Goal: Task Accomplishment & Management: Manage account settings

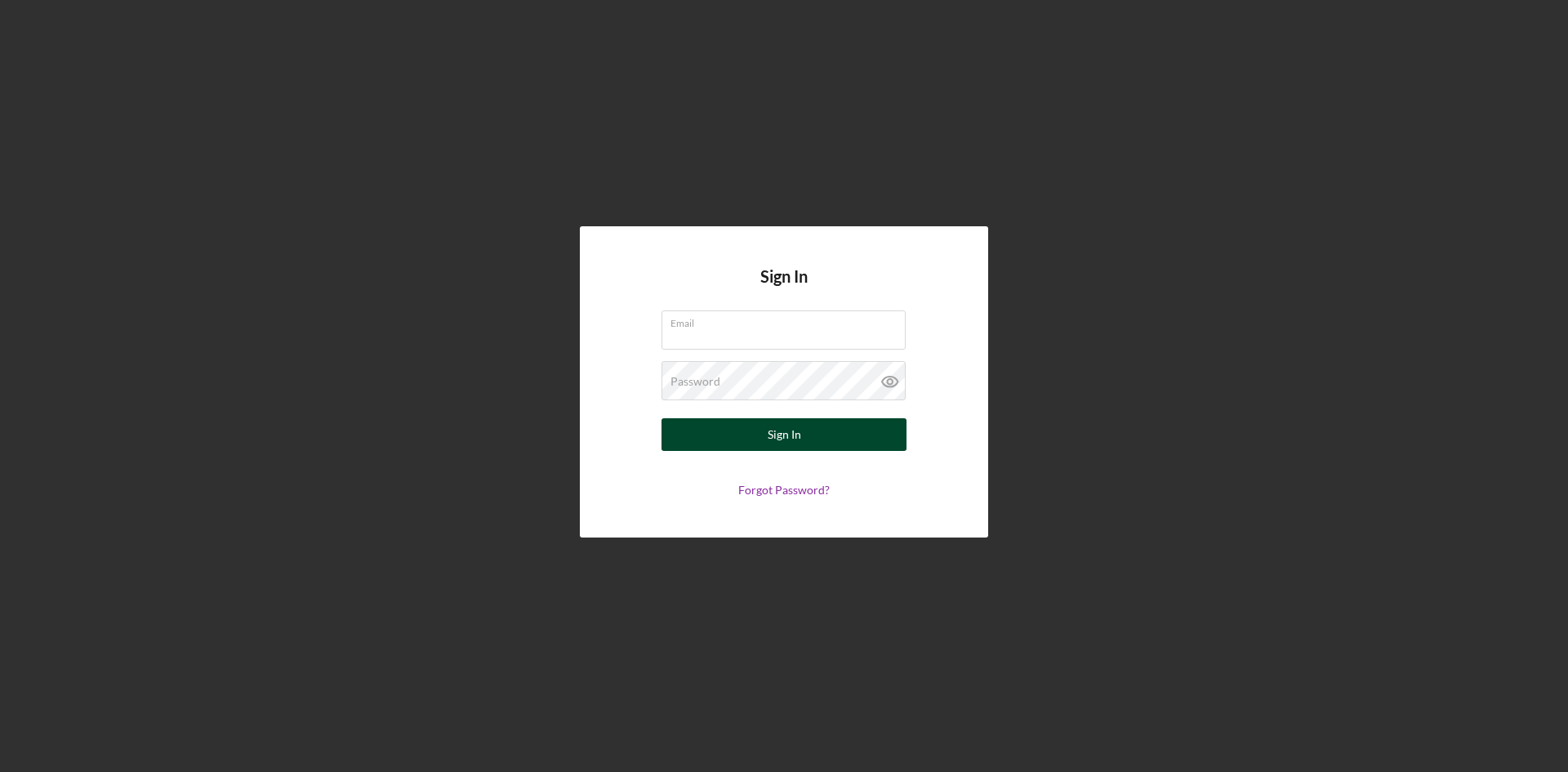
type input "[PERSON_NAME][EMAIL_ADDRESS][DOMAIN_NAME]"
click at [784, 436] on div "Sign In" at bounding box center [784, 434] width 34 height 33
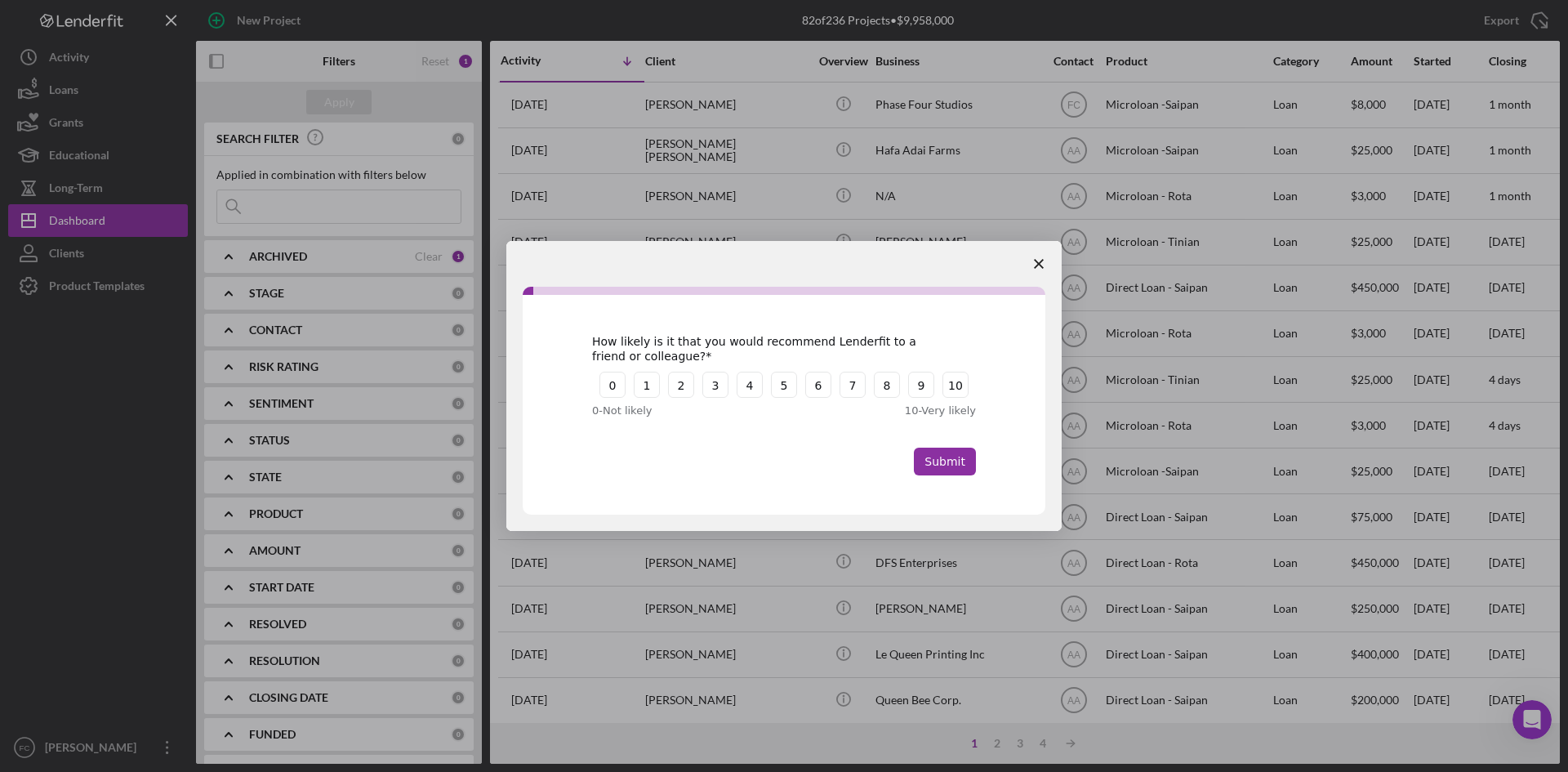
click at [1029, 269] on span "Close survey" at bounding box center [1039, 264] width 46 height 46
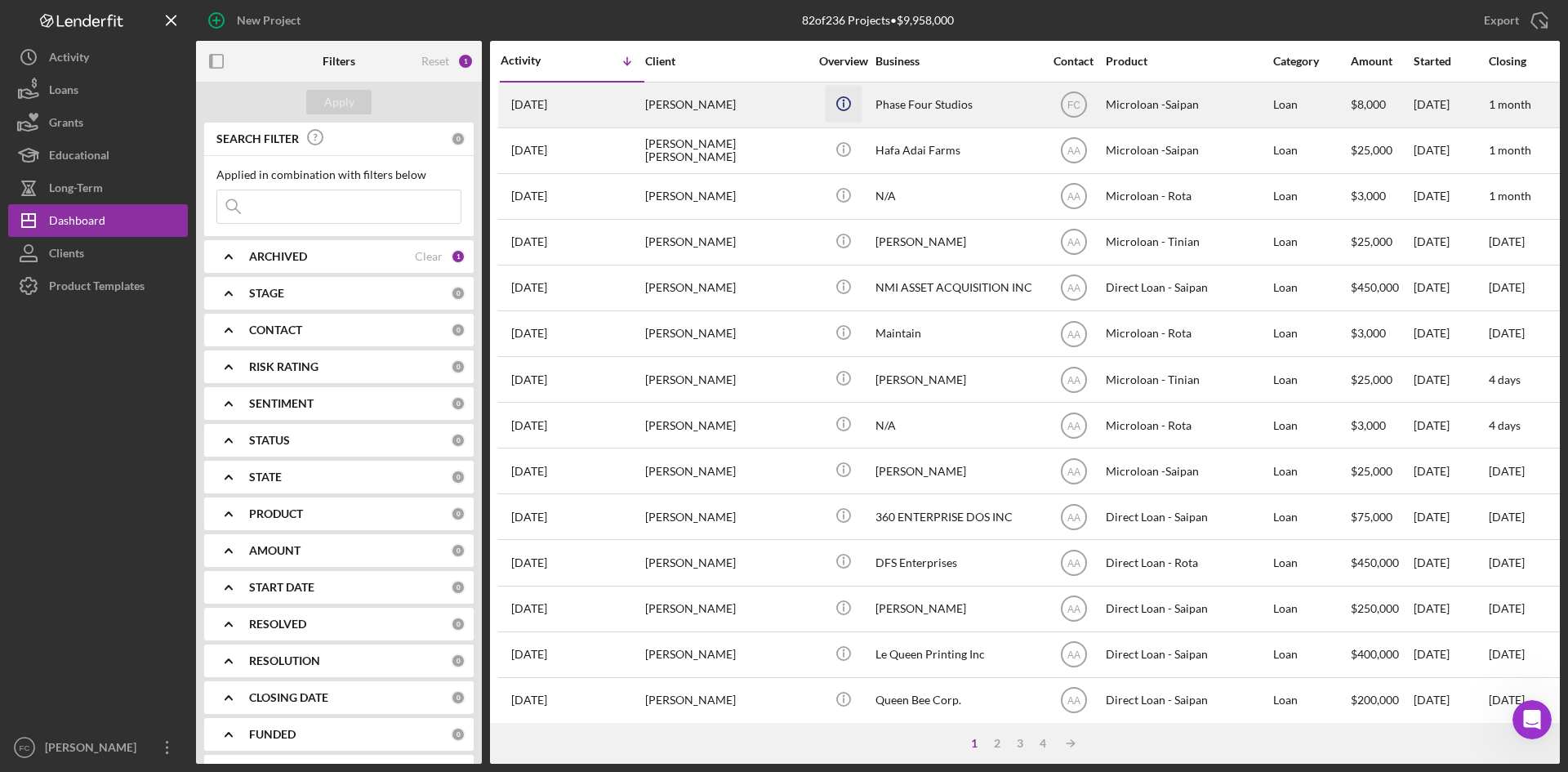
click at [842, 105] on icon "Icon/Info" at bounding box center [842, 103] width 37 height 37
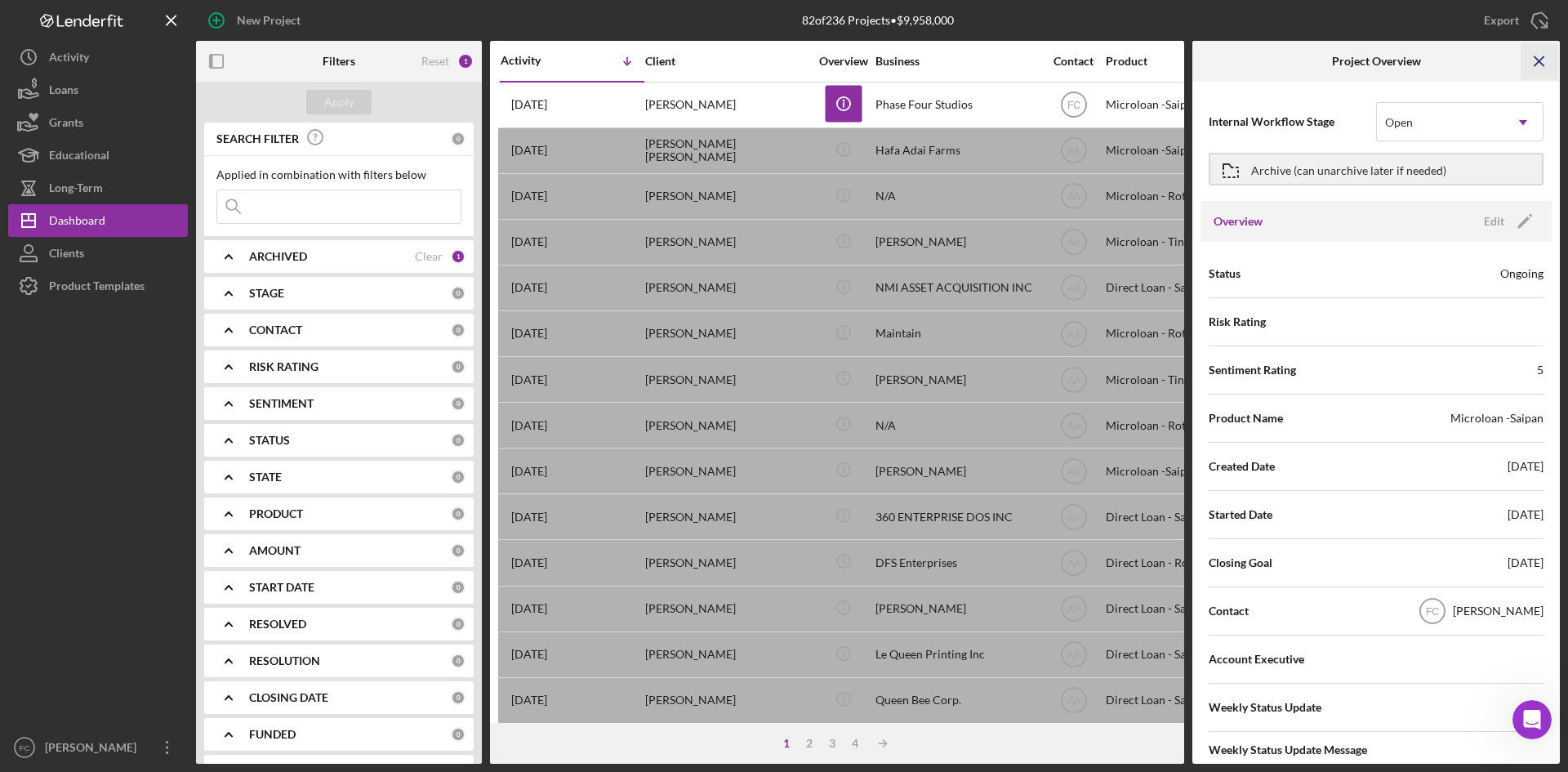
click at [1542, 65] on icon "Icon/Menu Close" at bounding box center [1539, 61] width 37 height 37
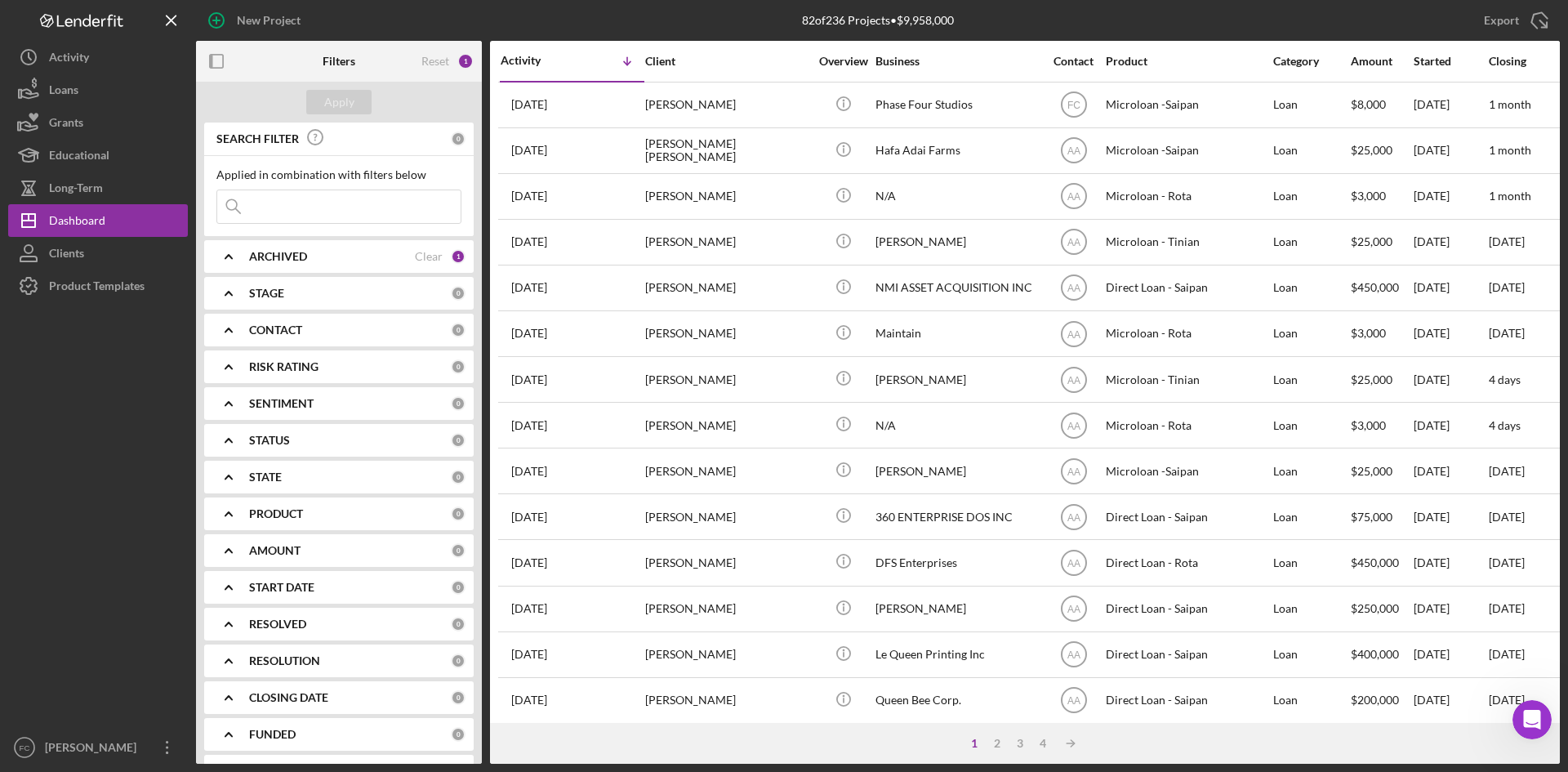
click at [369, 248] on div "ARCHIVED Clear 1" at bounding box center [357, 256] width 217 height 33
click at [368, 248] on div "ARCHIVED Clear 1" at bounding box center [357, 256] width 217 height 33
click at [1231, 25] on div "Export Icon/Export" at bounding box center [1332, 20] width 455 height 41
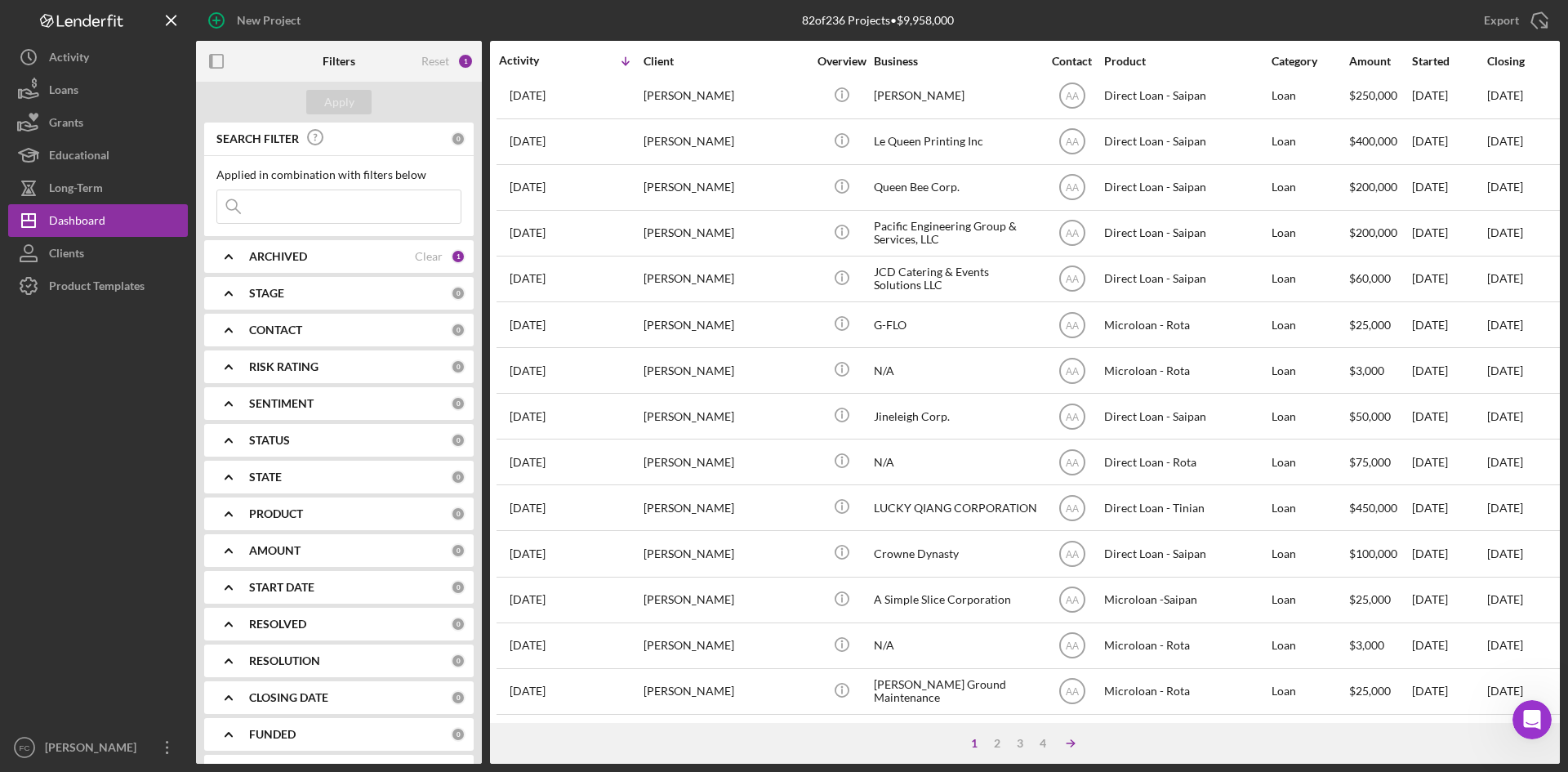
scroll to position [525, 2]
click at [993, 745] on div "2" at bounding box center [996, 743] width 23 height 13
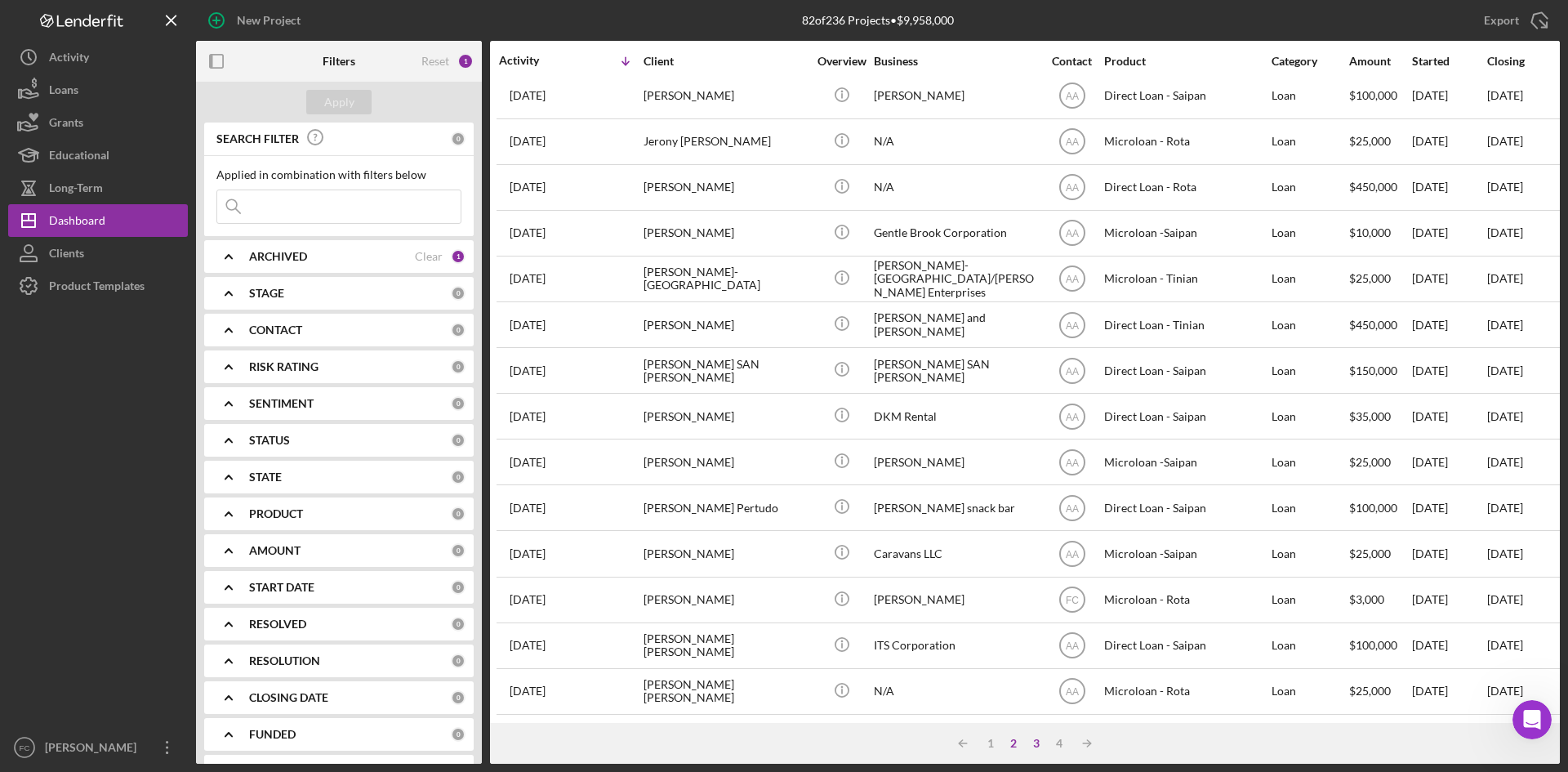
click at [1039, 737] on div "3" at bounding box center [1035, 743] width 23 height 13
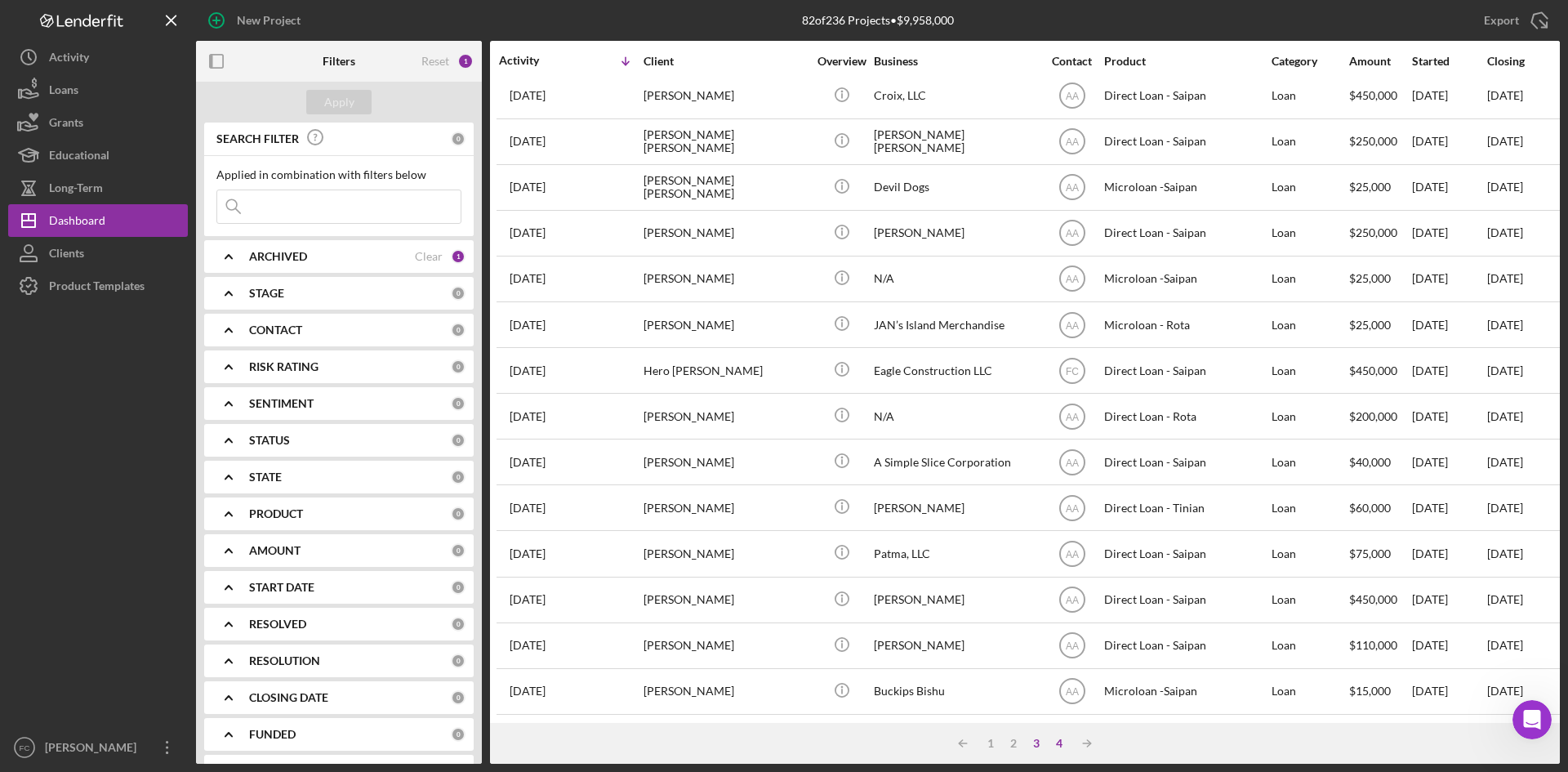
click at [1064, 737] on div "4" at bounding box center [1058, 743] width 23 height 13
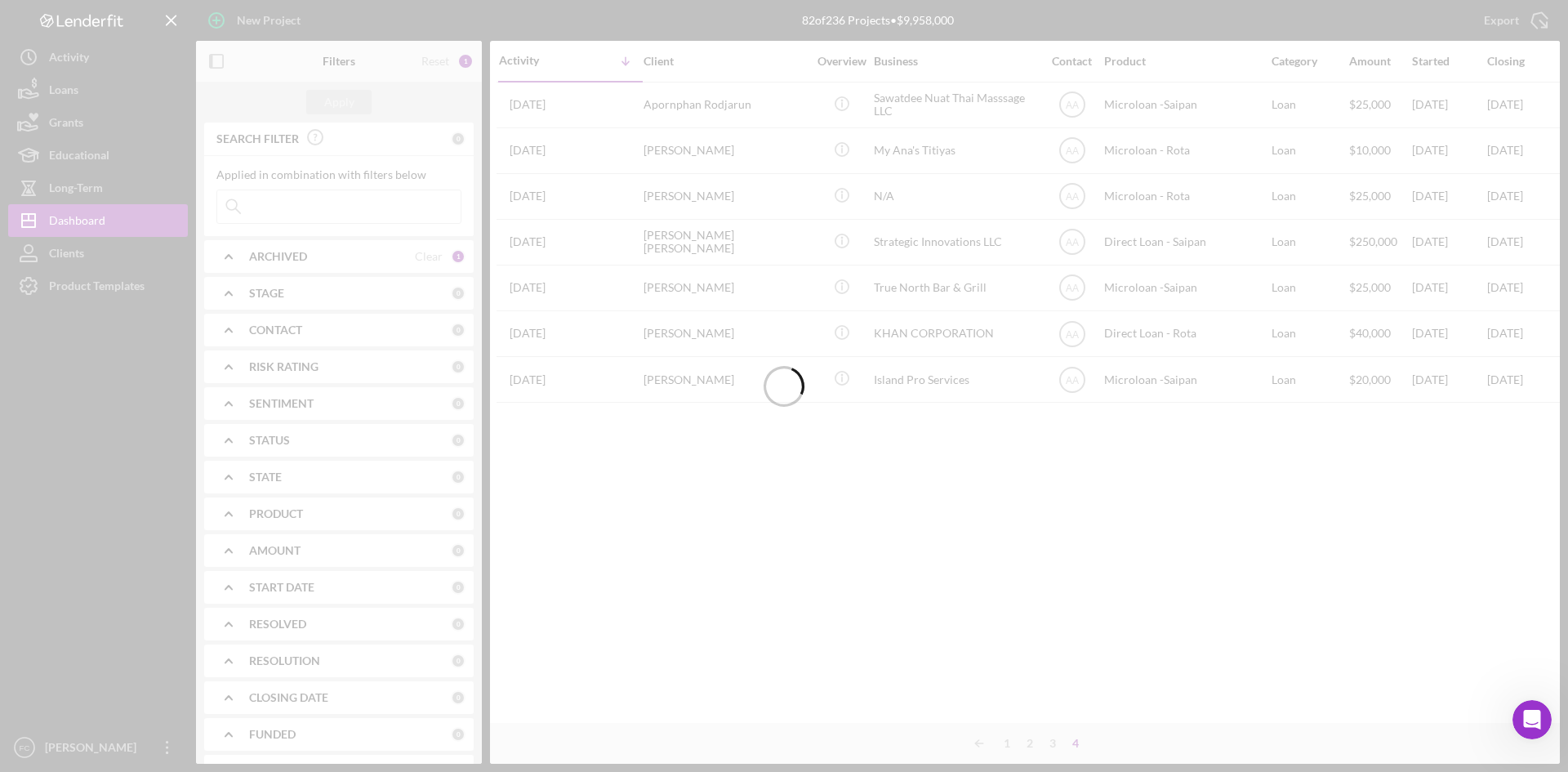
scroll to position [0, 2]
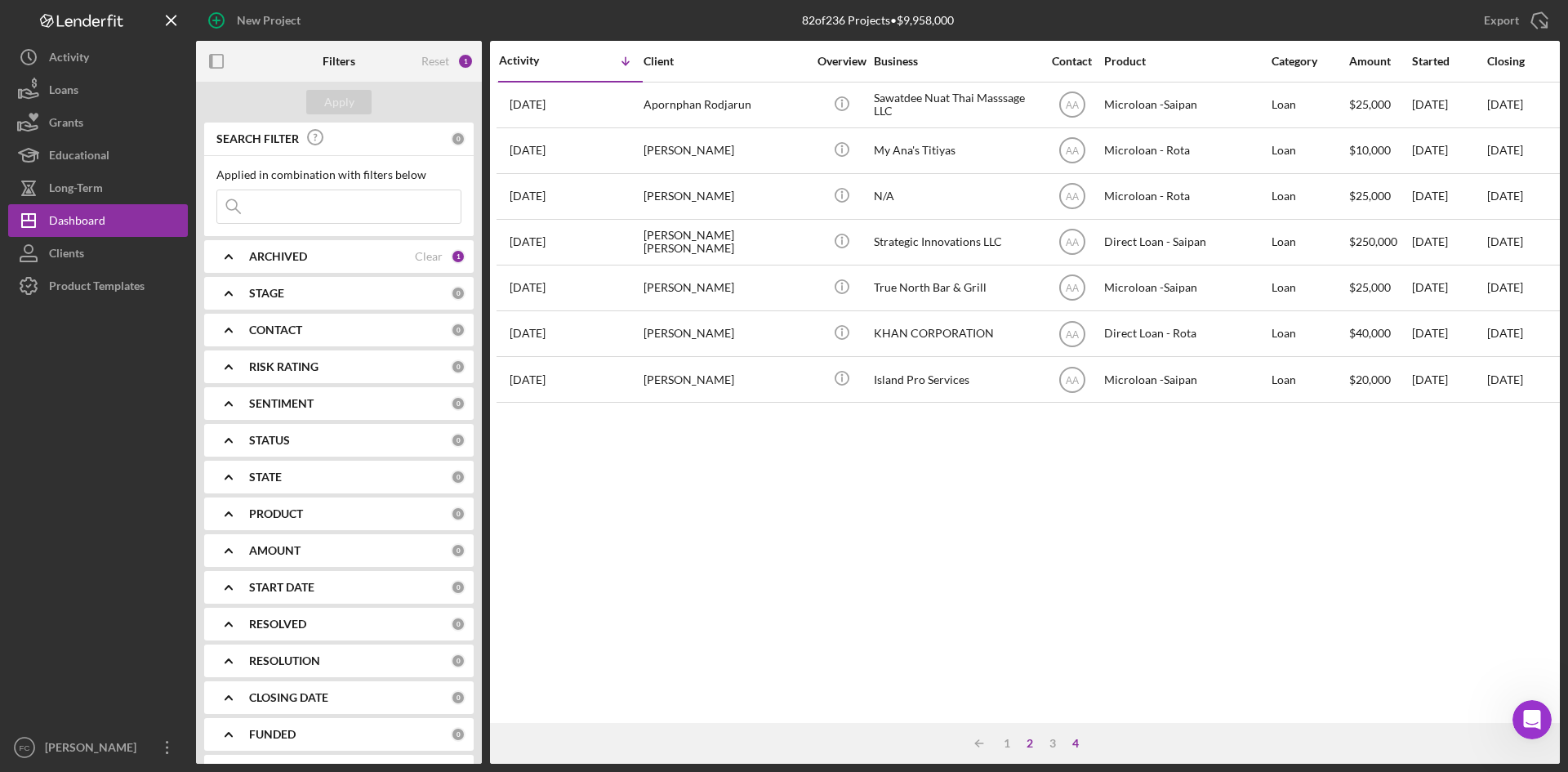
click at [1021, 742] on div "2" at bounding box center [1029, 743] width 23 height 13
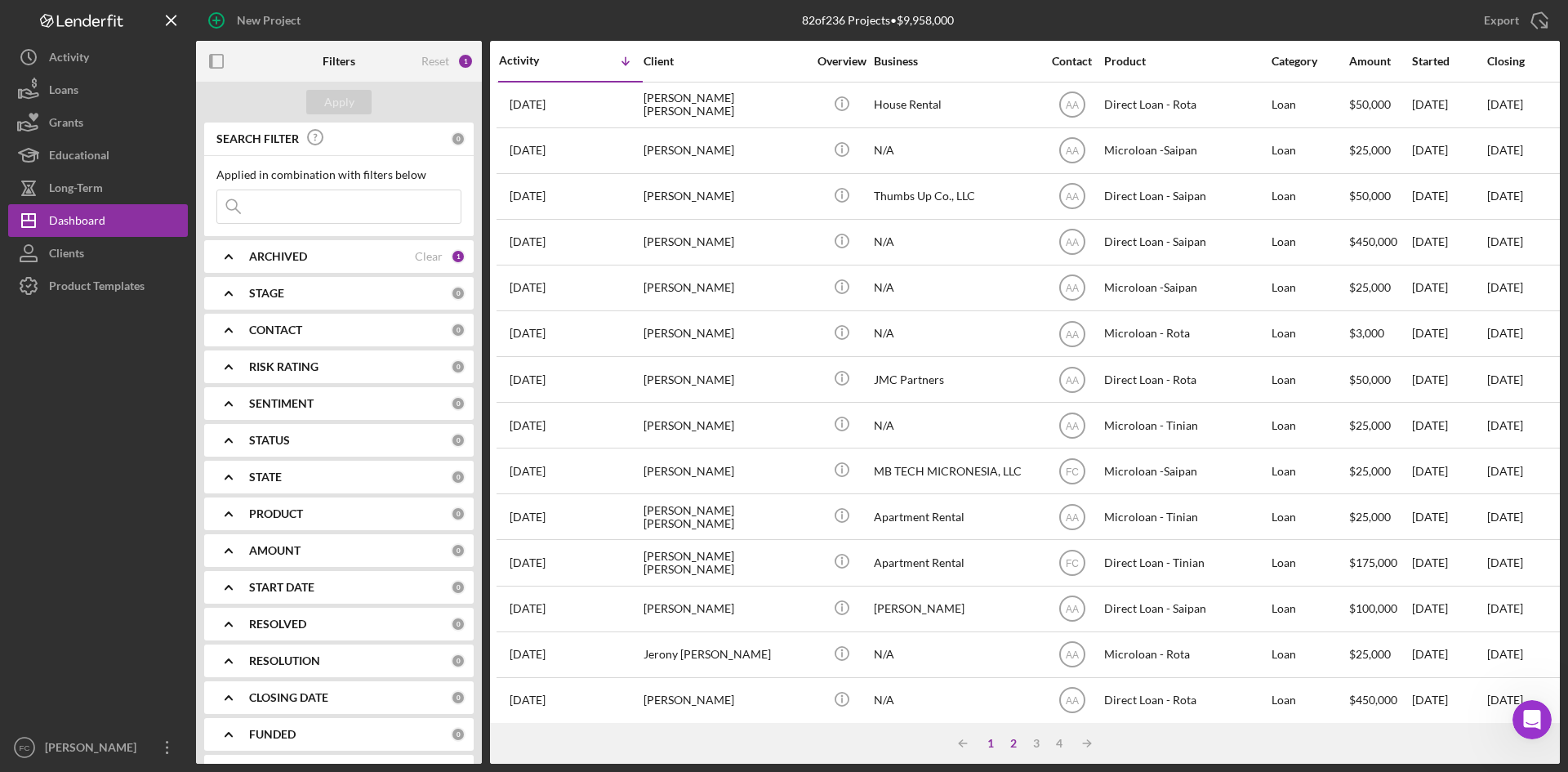
click at [993, 741] on div "1" at bounding box center [990, 743] width 23 height 13
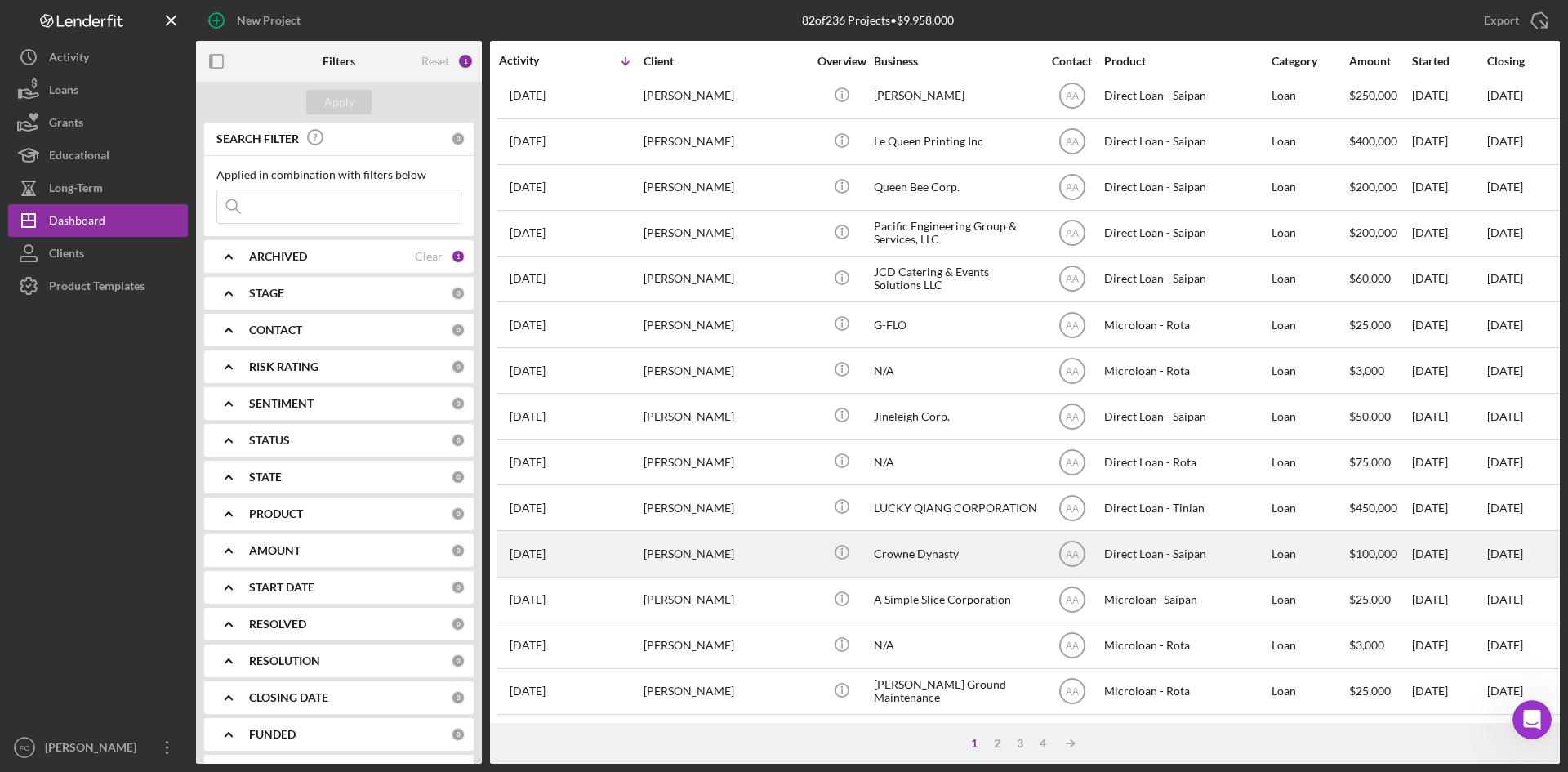
scroll to position [525, 2]
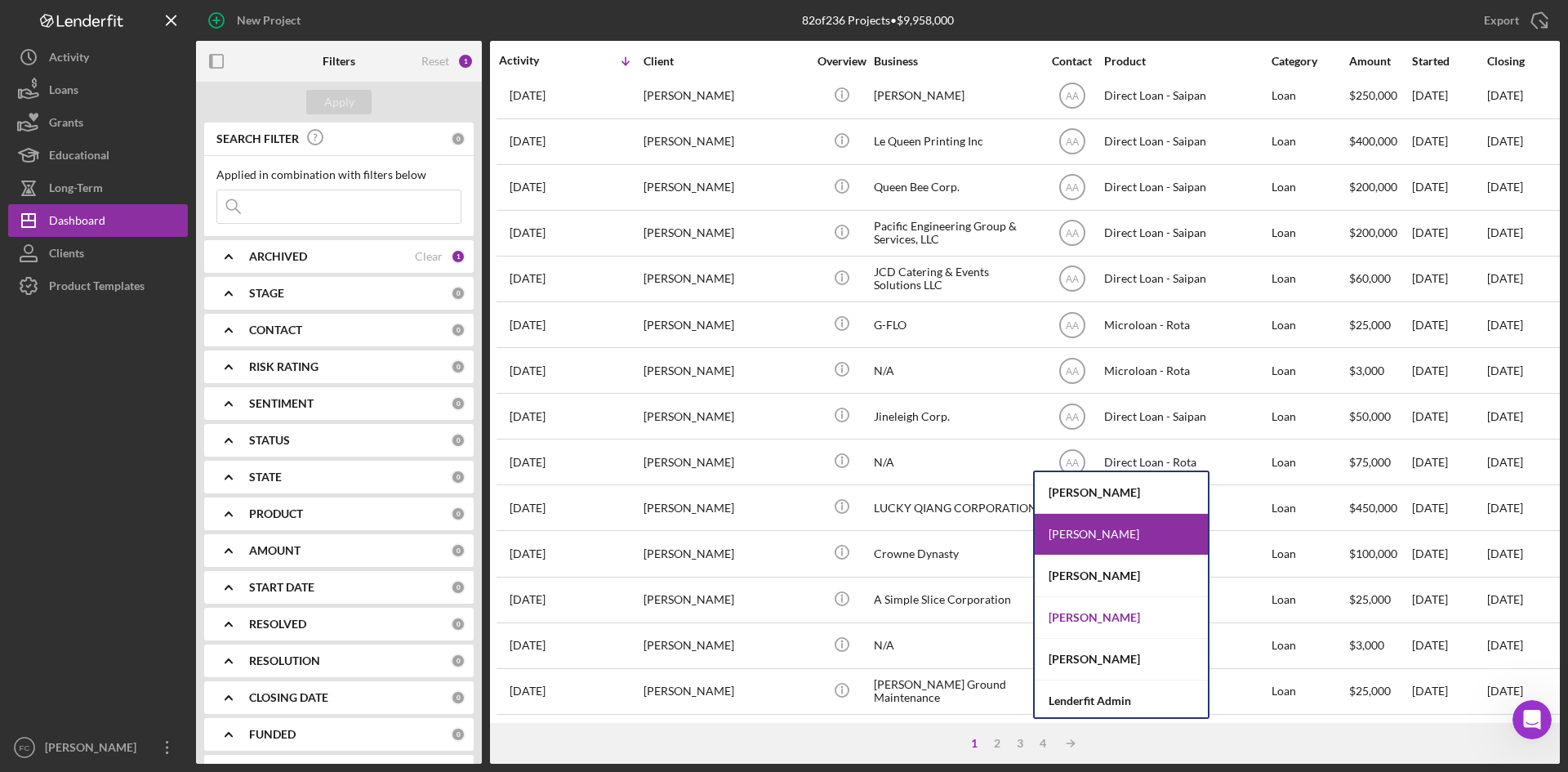
click at [1087, 611] on div "[PERSON_NAME]" at bounding box center [1120, 618] width 173 height 42
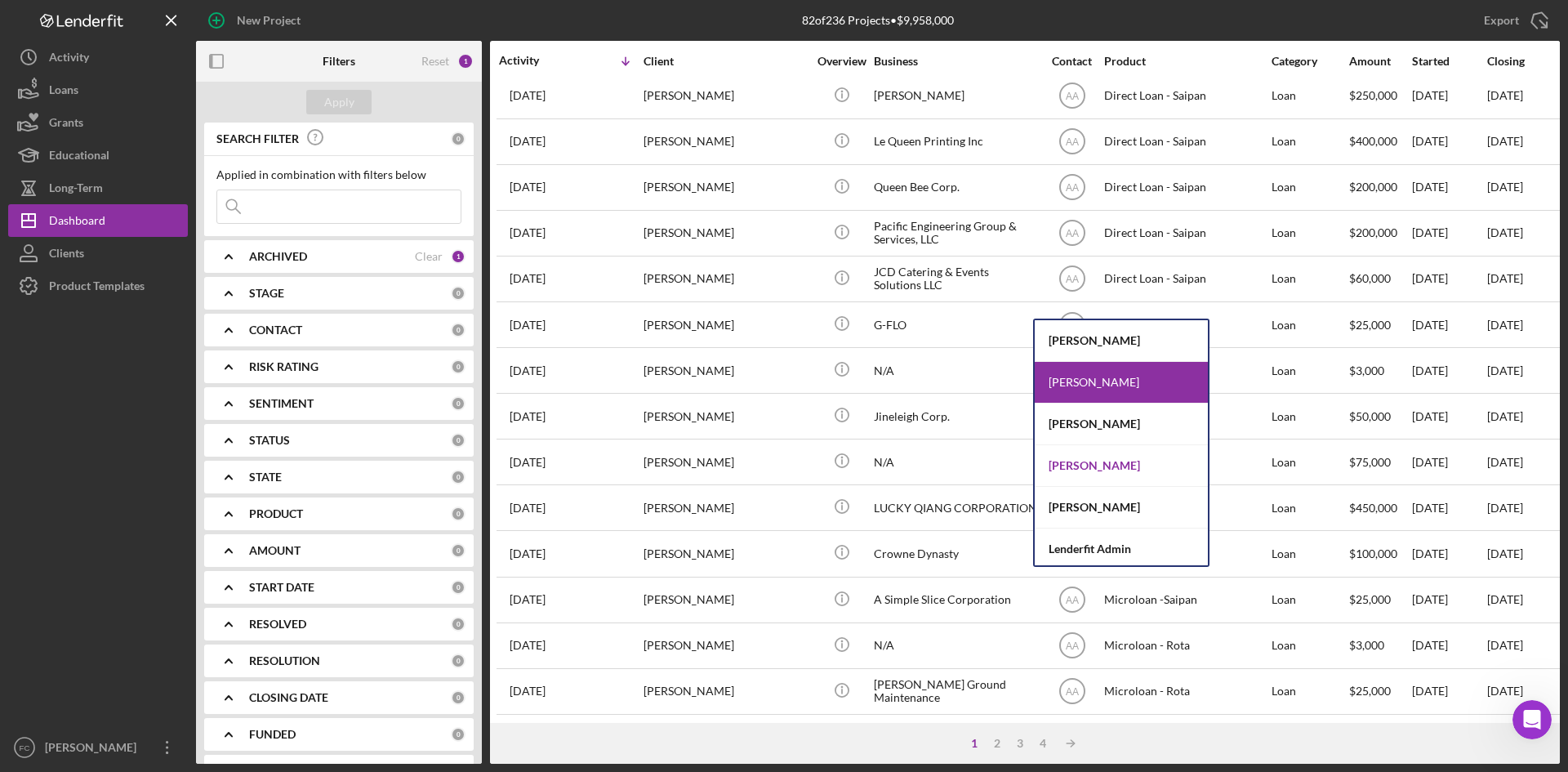
click at [1085, 469] on div "[PERSON_NAME]" at bounding box center [1120, 466] width 173 height 42
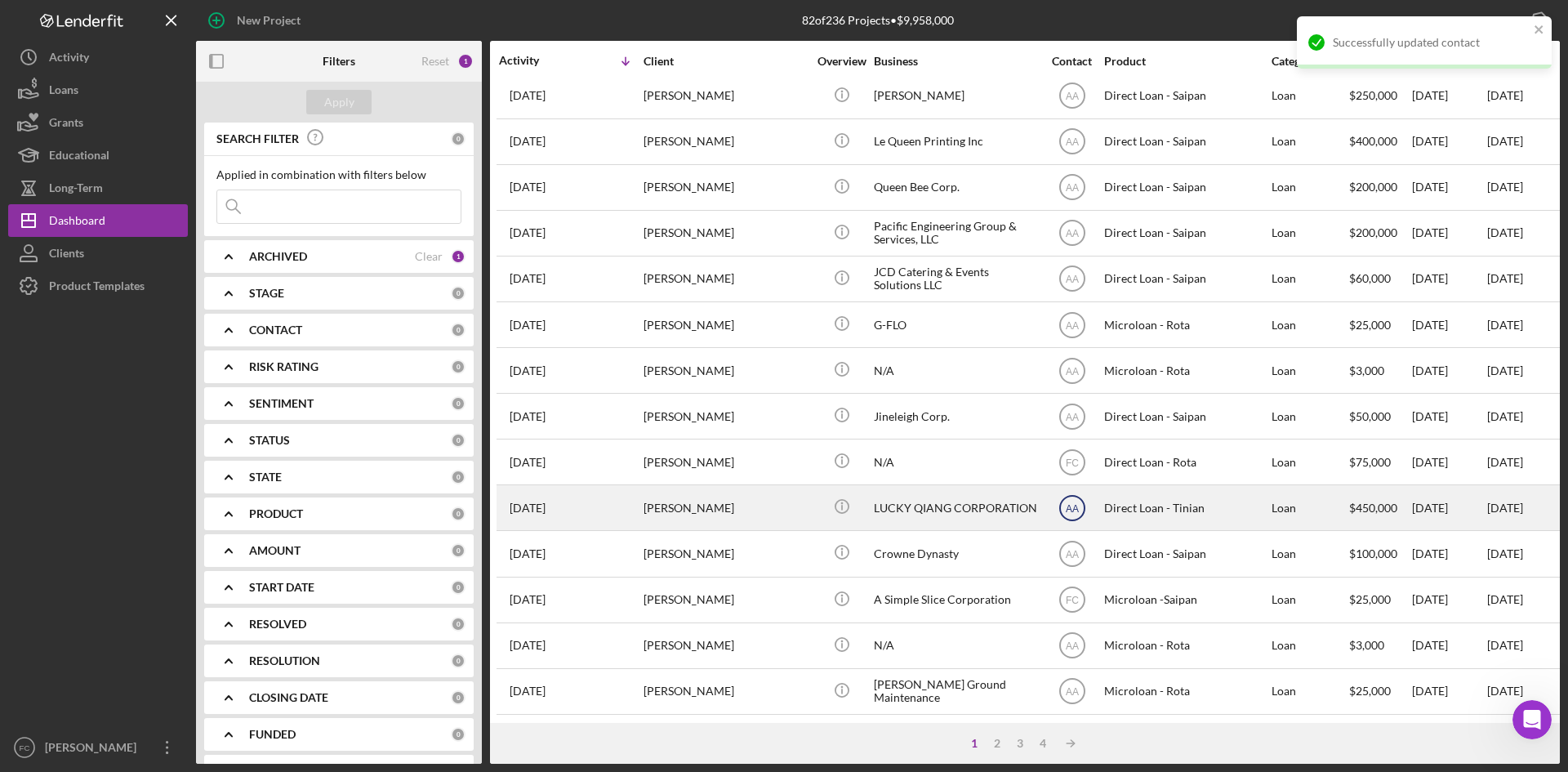
scroll to position [0, 2]
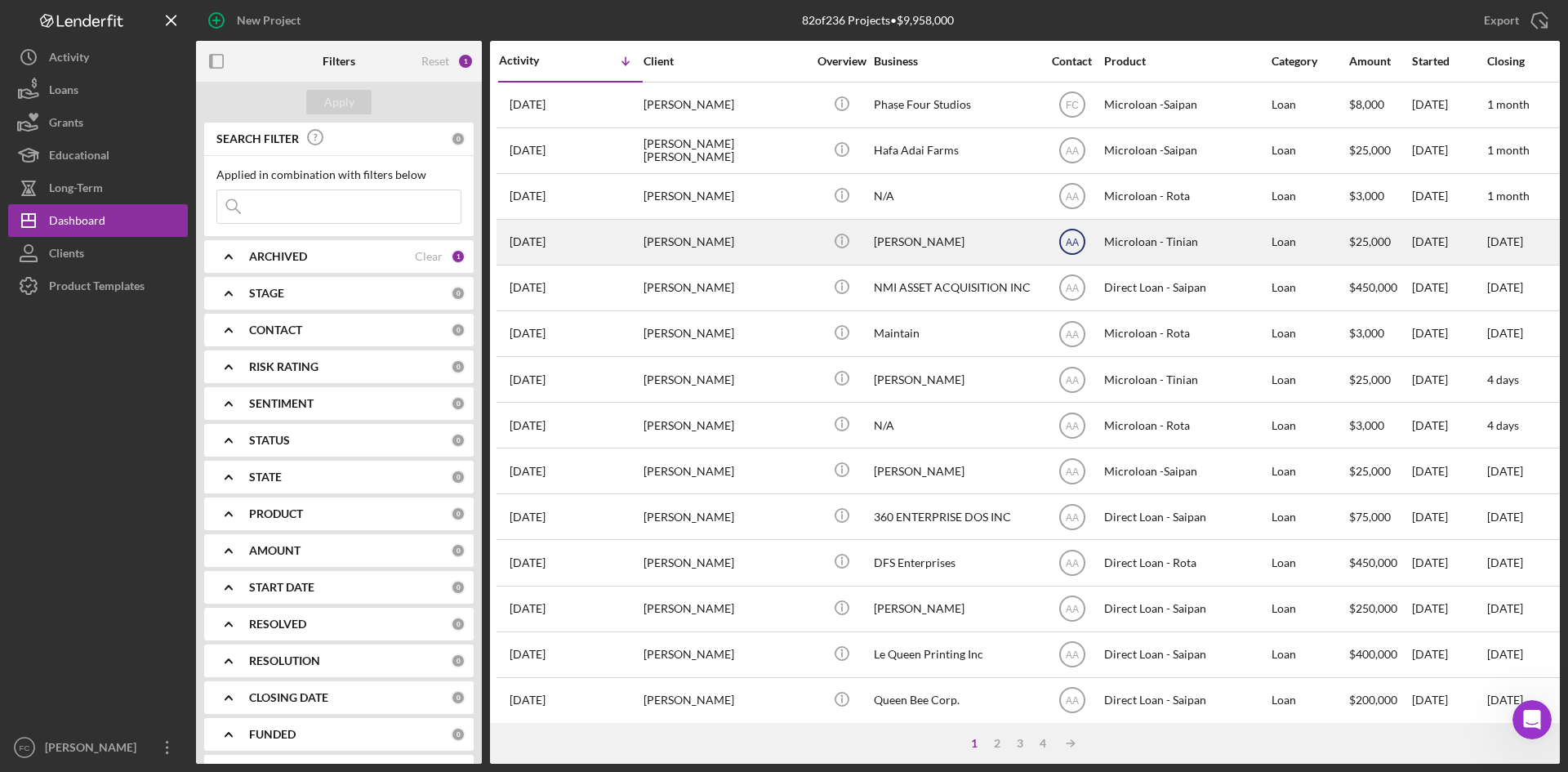
click at [1069, 111] on text "AA" at bounding box center [1071, 105] width 13 height 11
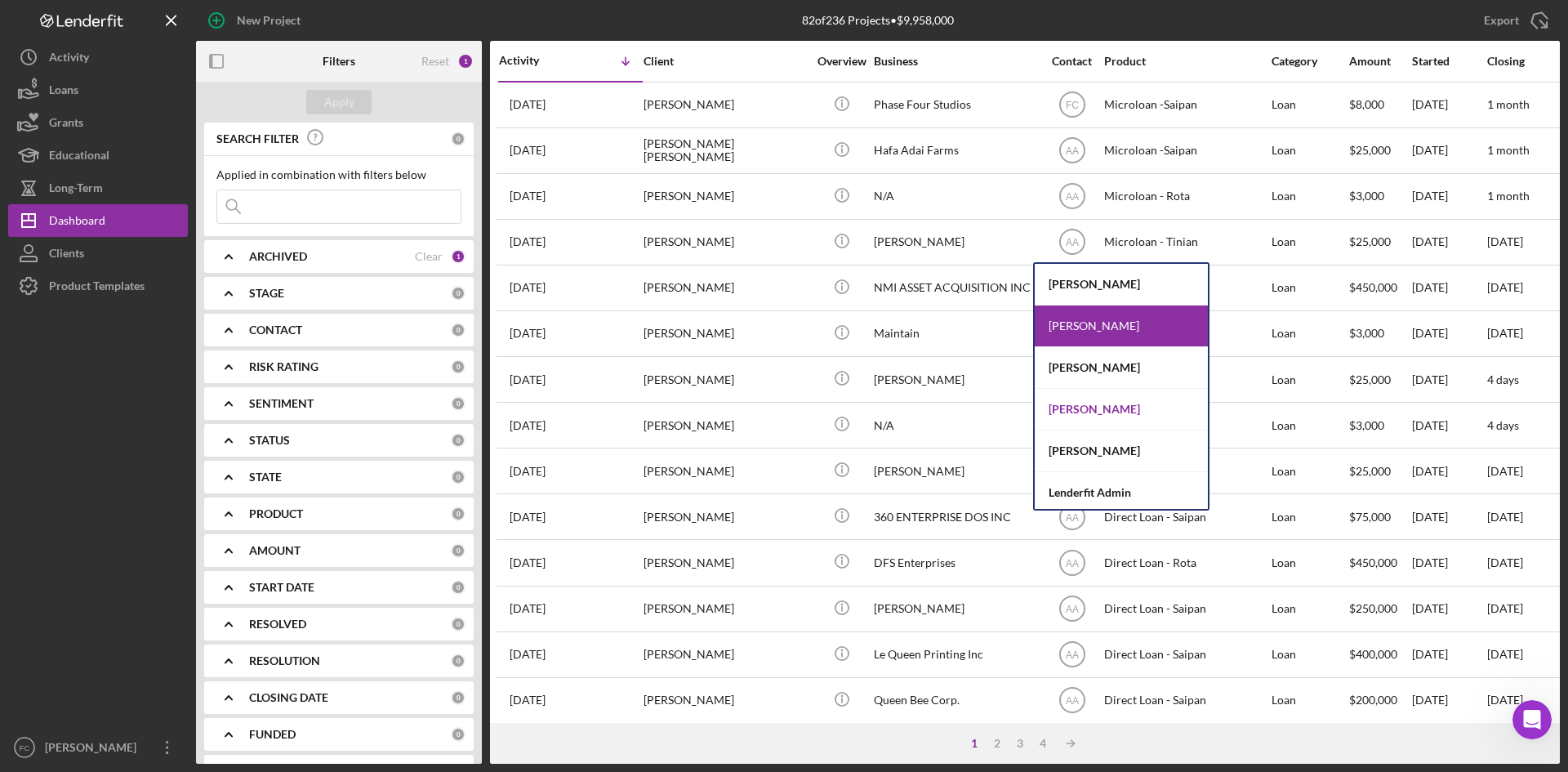
click at [1092, 418] on div "[PERSON_NAME]" at bounding box center [1120, 410] width 173 height 42
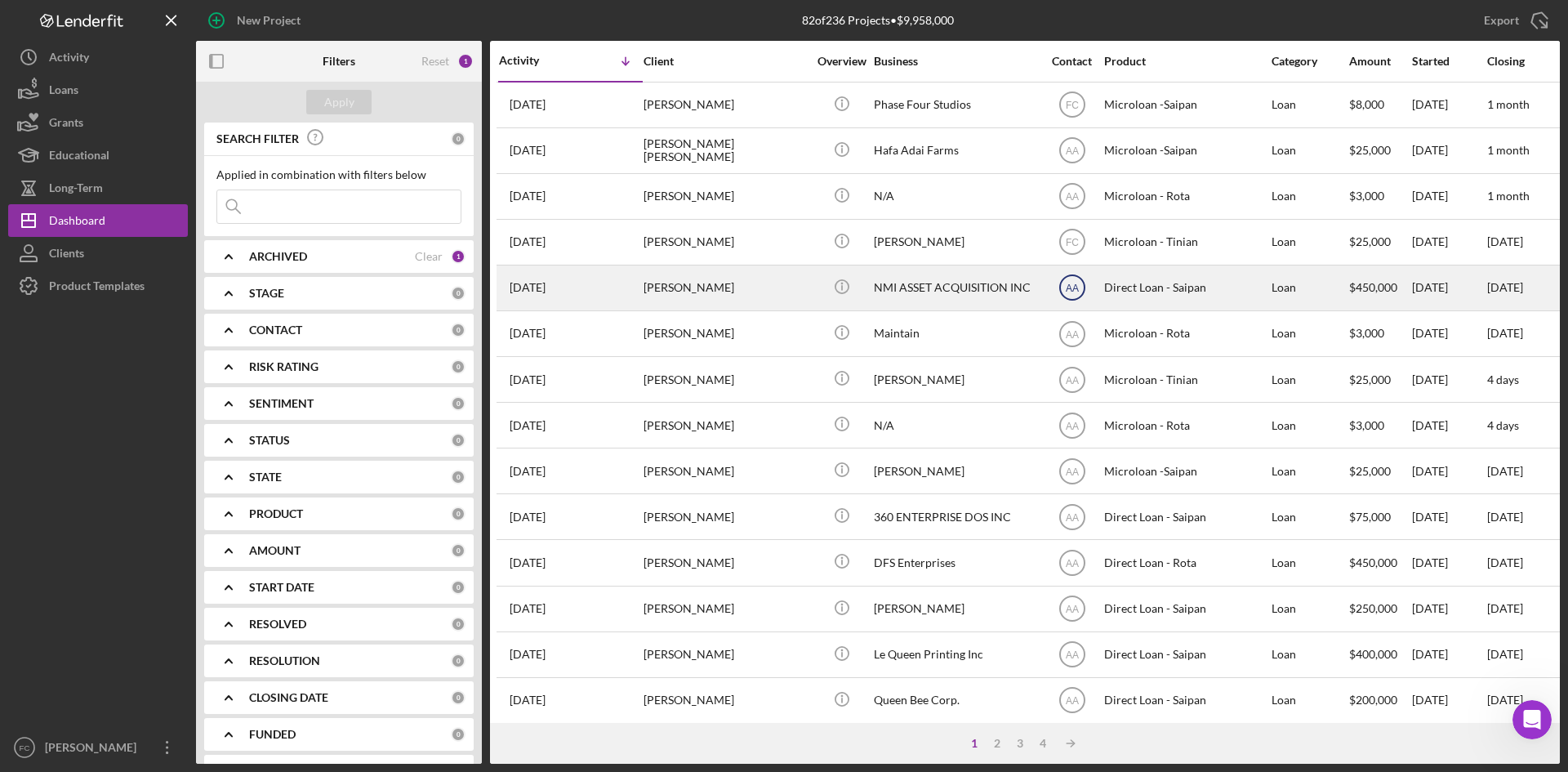
click at [1069, 111] on text "AA" at bounding box center [1071, 105] width 13 height 11
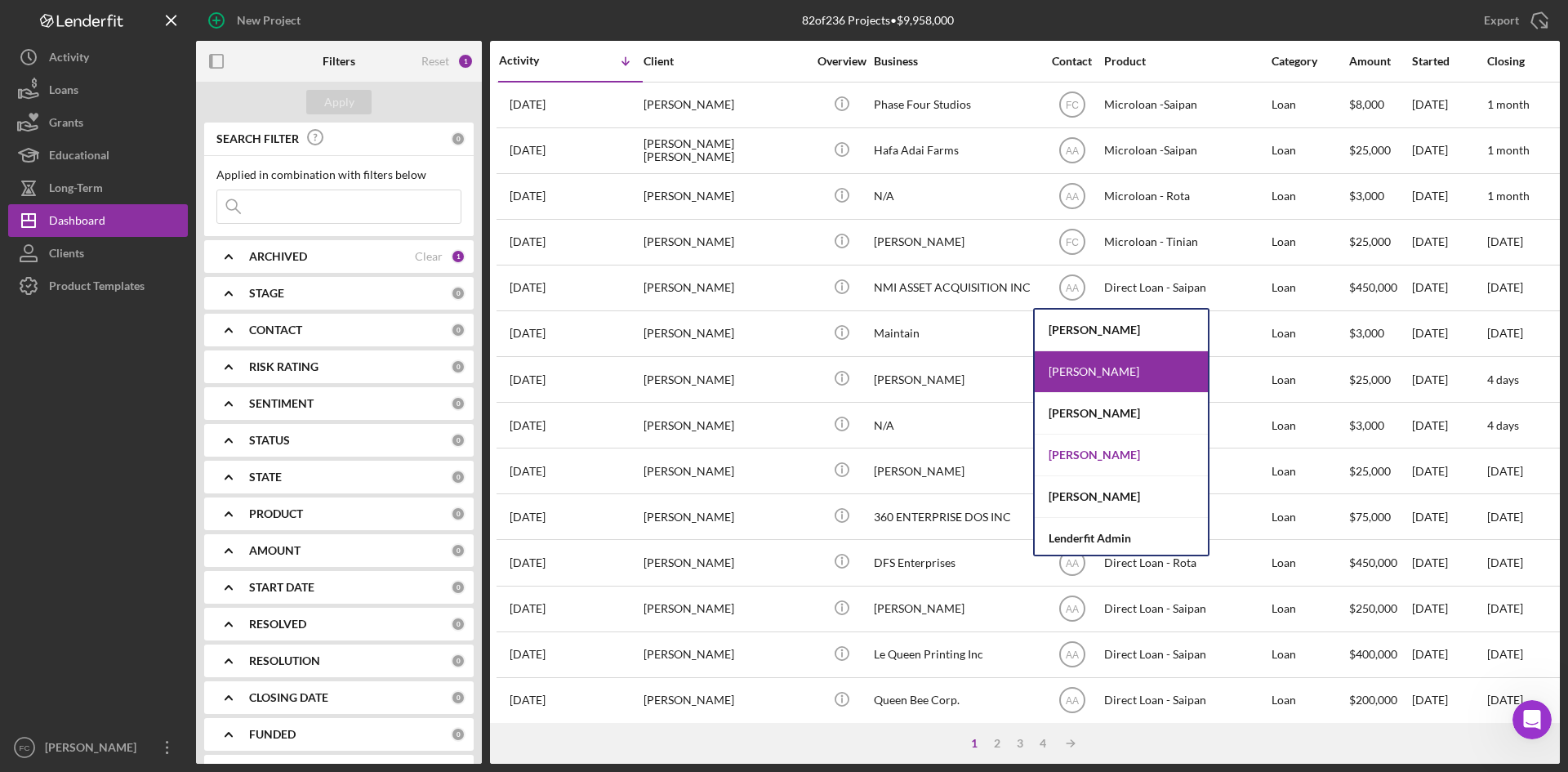
click at [1100, 455] on div "[PERSON_NAME]" at bounding box center [1120, 456] width 173 height 42
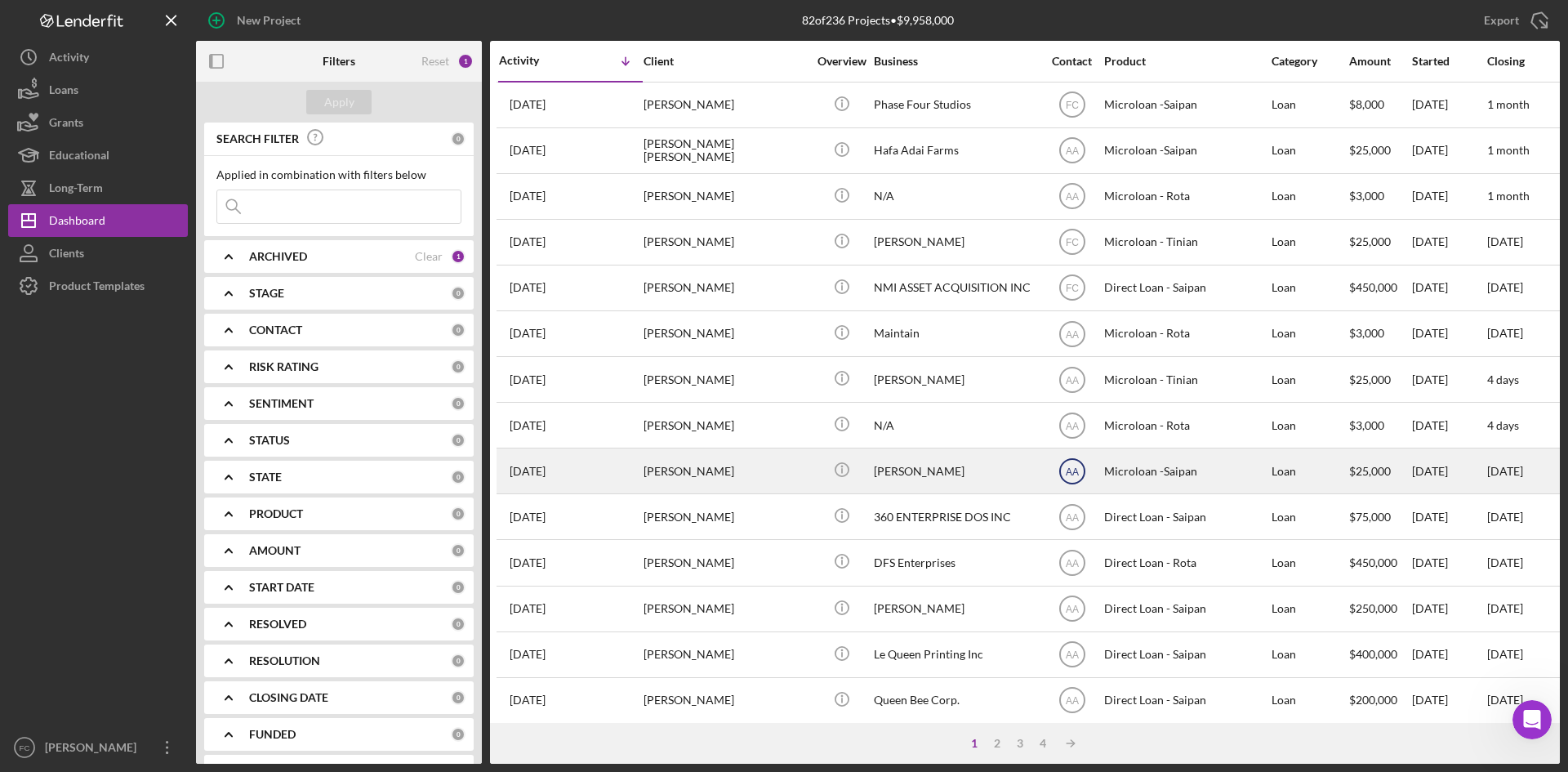
click at [1078, 111] on text "AA" at bounding box center [1071, 105] width 13 height 11
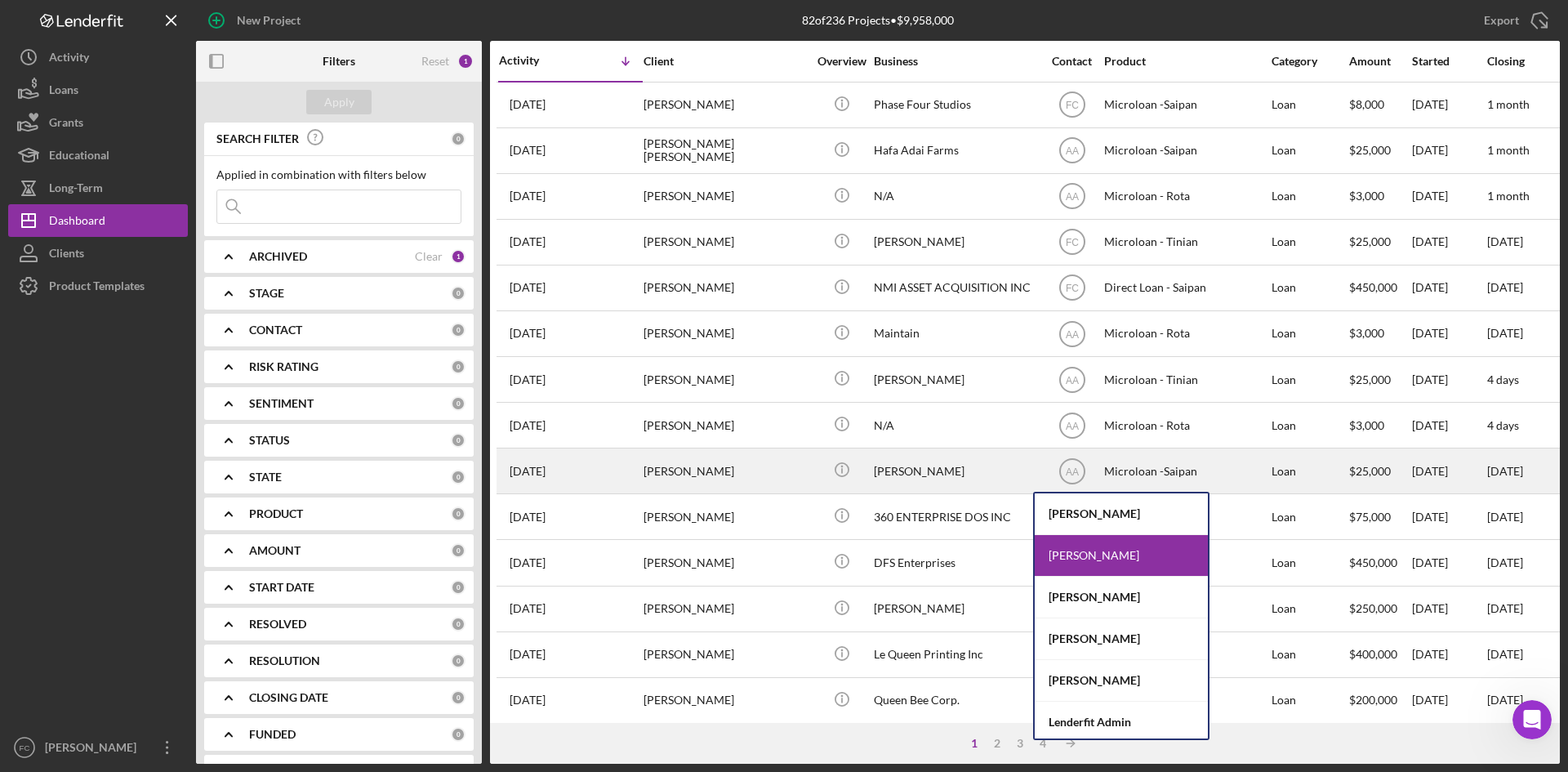
click at [658, 470] on div "[PERSON_NAME]" at bounding box center [725, 470] width 163 height 43
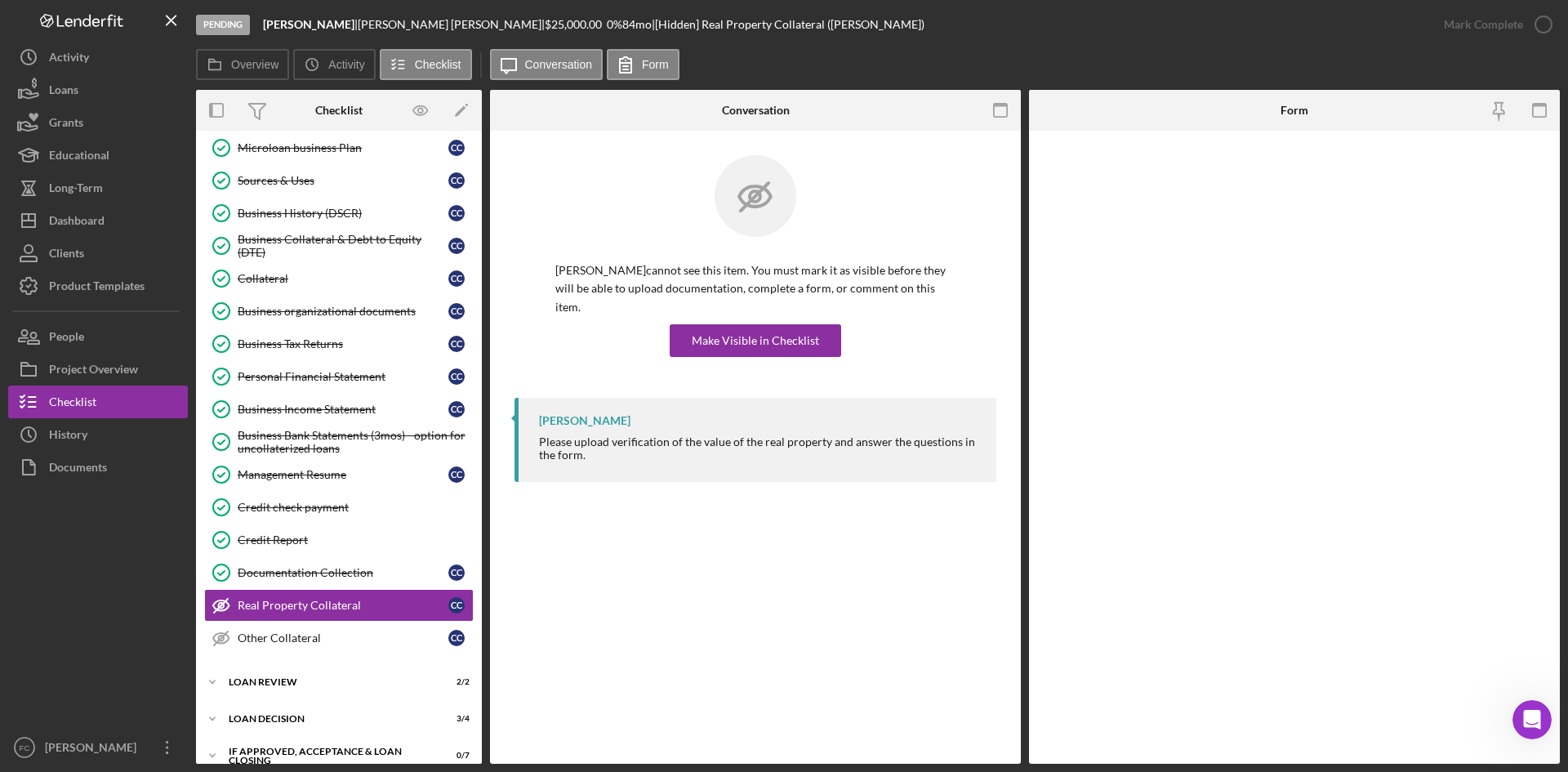
scroll to position [132, 0]
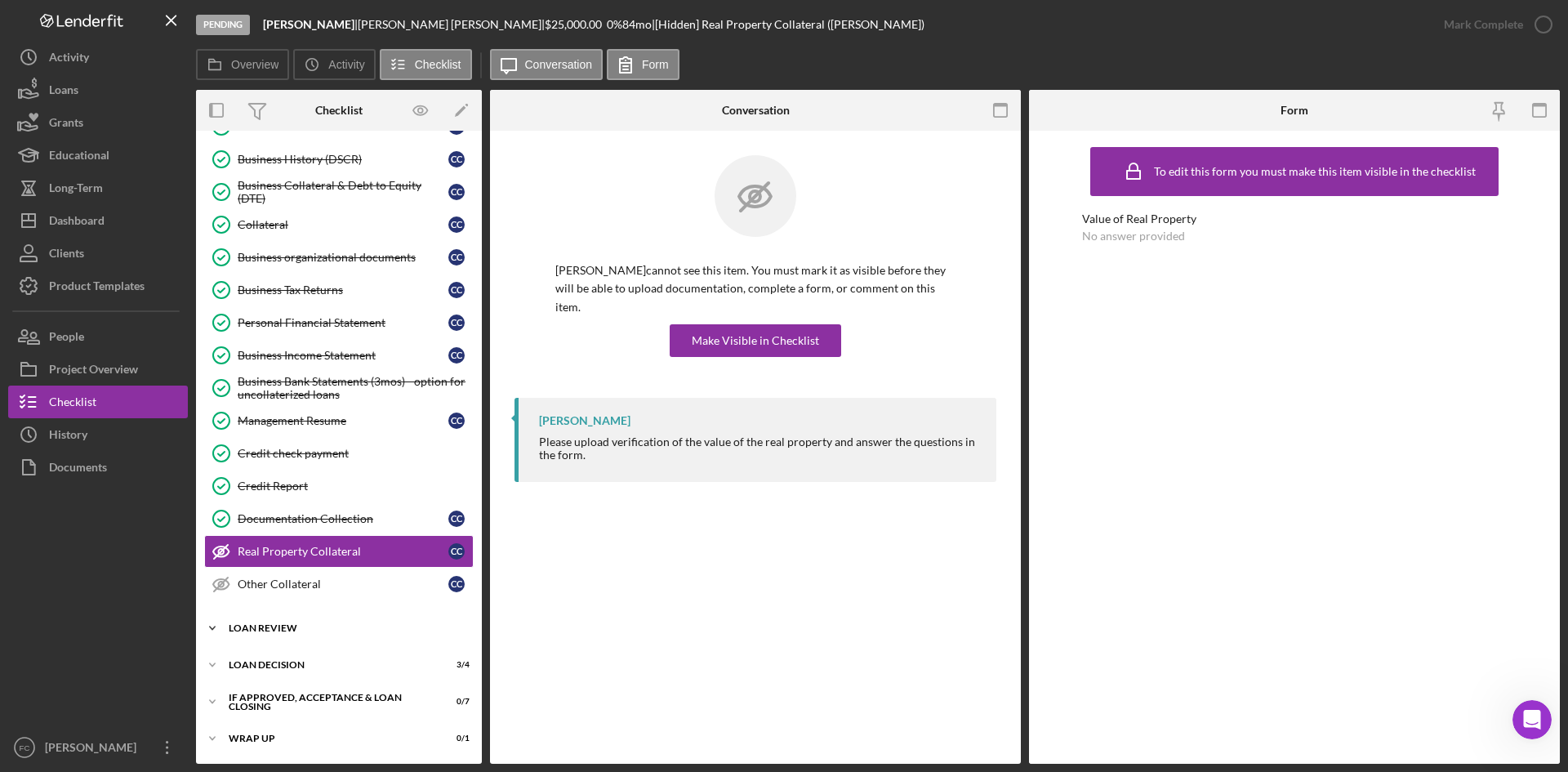
click at [369, 623] on div "Icon/Expander Loan Review 2 / 2" at bounding box center [339, 628] width 286 height 33
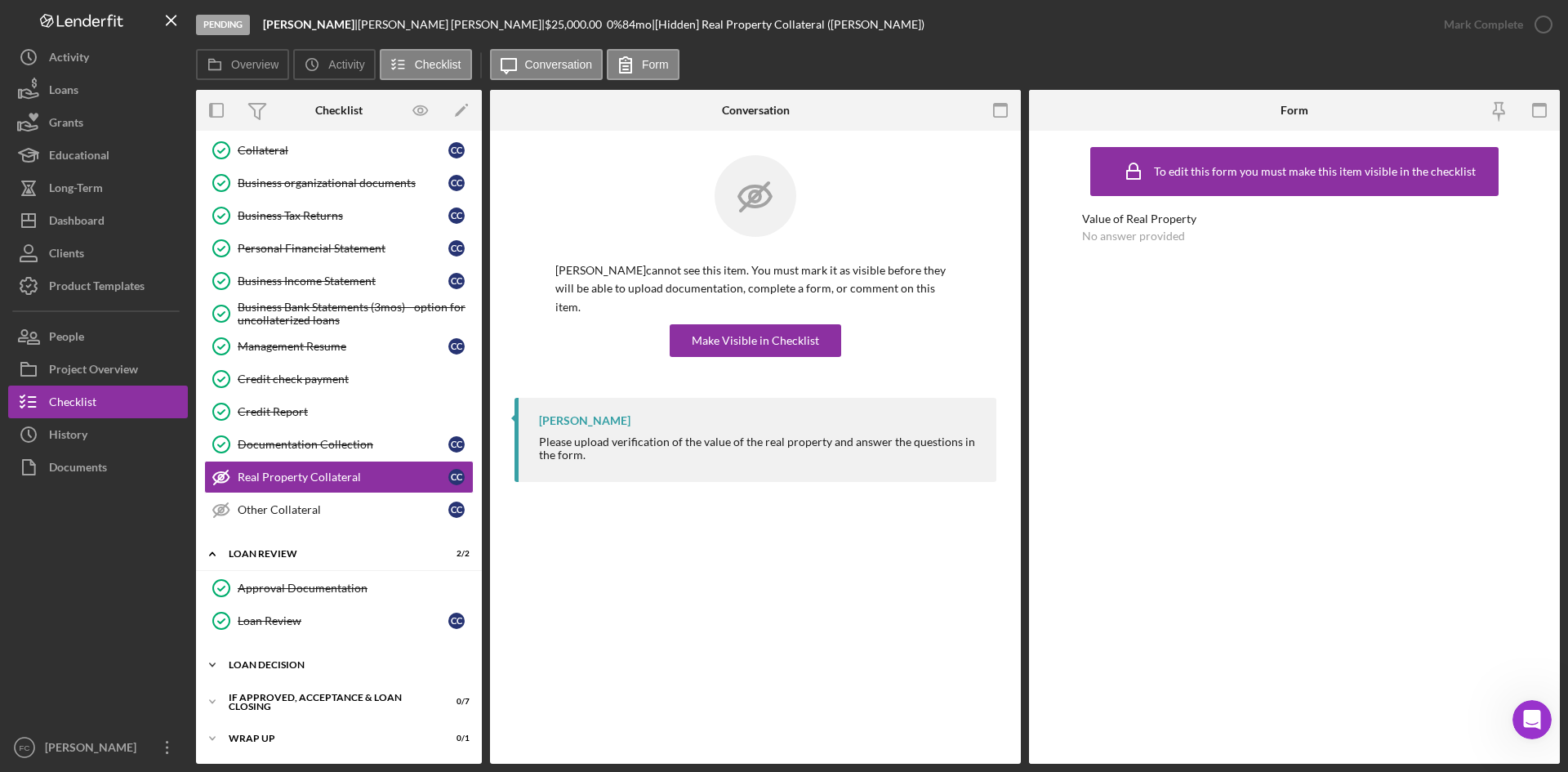
click at [333, 659] on div "Icon/Expander Loan decision 3 / 4" at bounding box center [339, 665] width 286 height 33
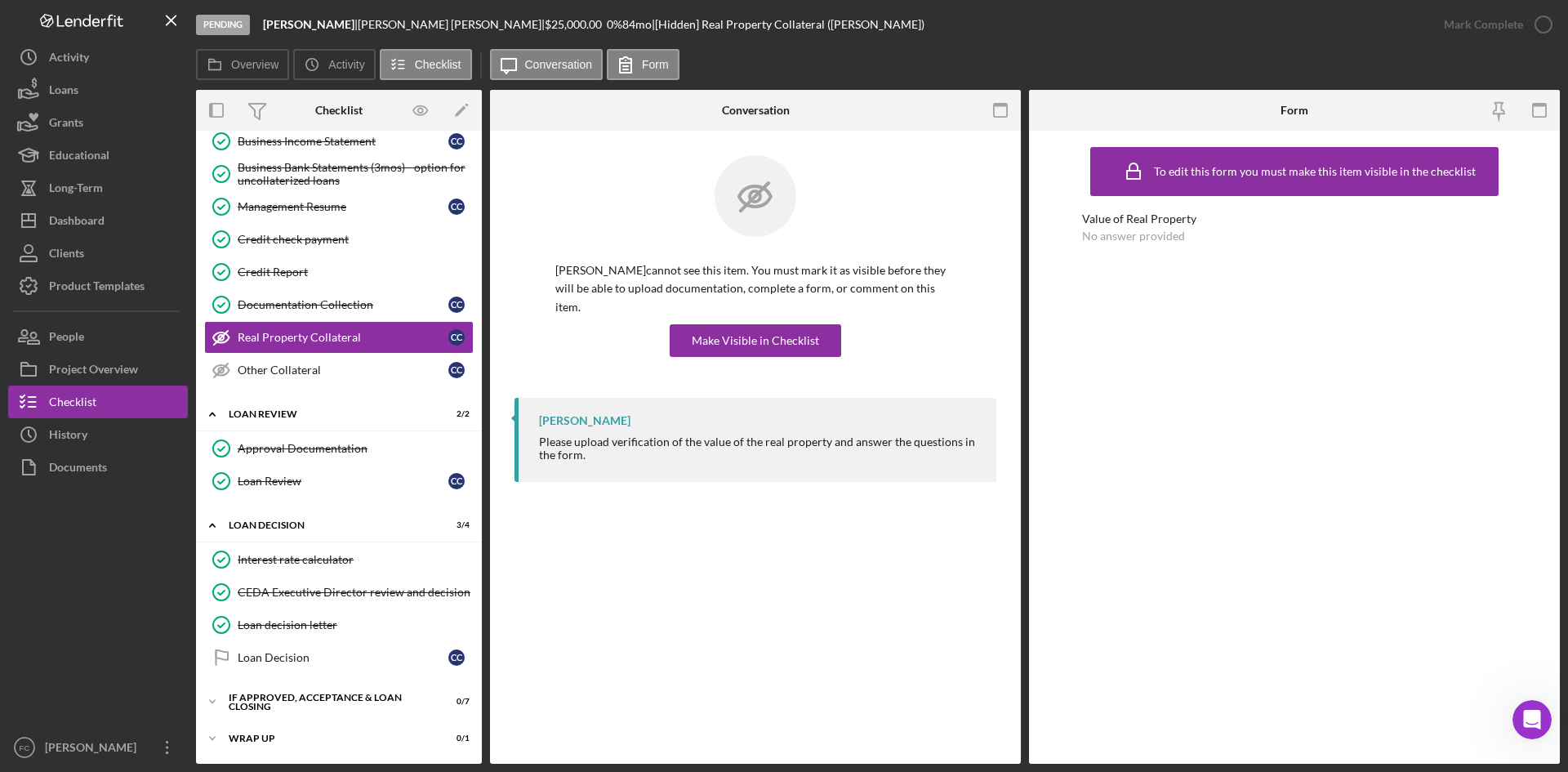
click at [327, 686] on div "Icon/Expander Phase 1 - Eligibility 7 / 7 Icon/Expander Documentation 14 / 16 M…" at bounding box center [339, 274] width 286 height 963
click at [328, 703] on div "If approved, acceptance & loan closing" at bounding box center [345, 702] width 233 height 10
click at [329, 702] on div "If approved, acceptance & loan closing" at bounding box center [345, 702] width 233 height 10
click at [329, 701] on div "If approved, acceptance & loan closing" at bounding box center [345, 702] width 233 height 10
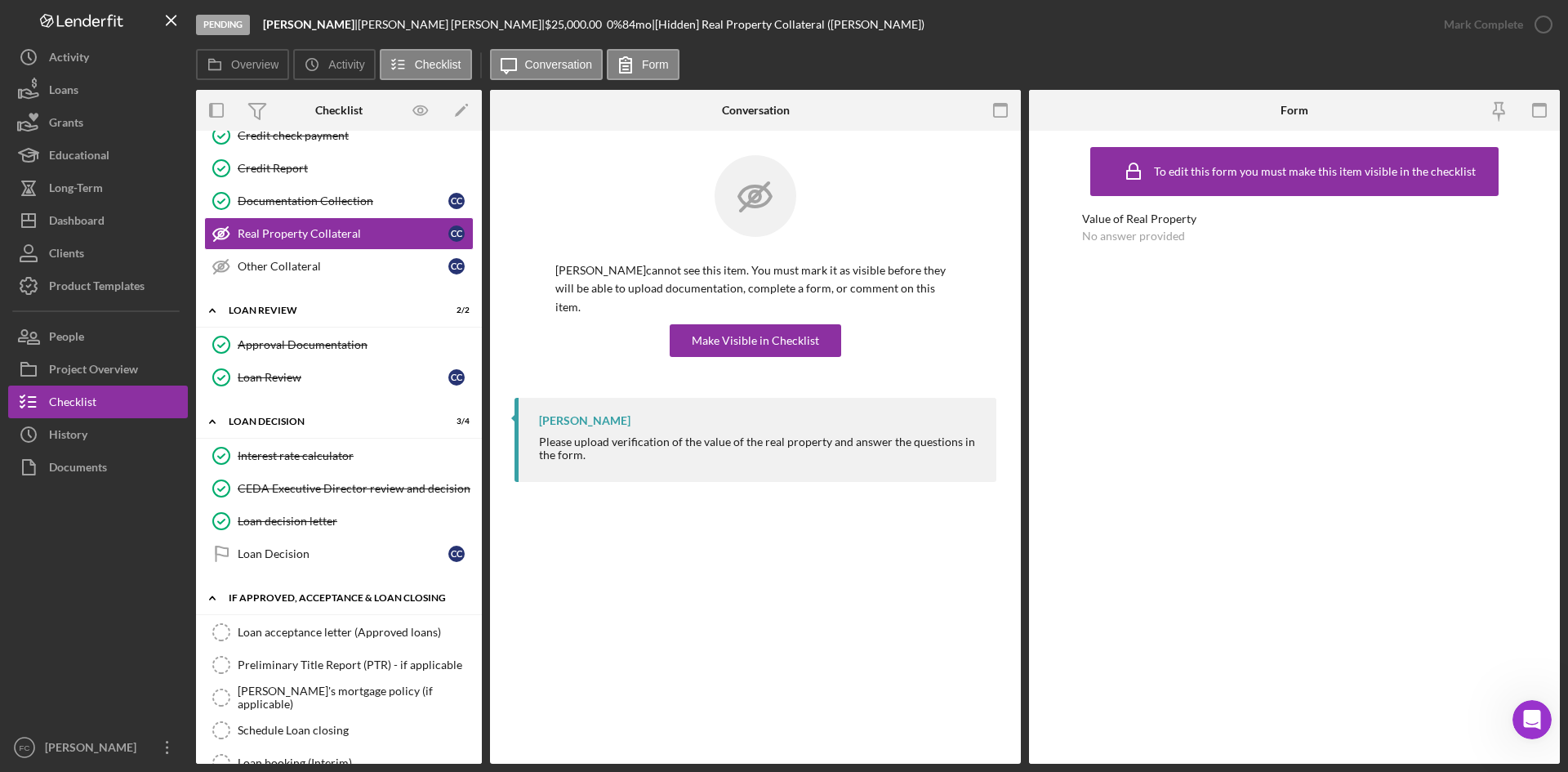
scroll to position [583, 0]
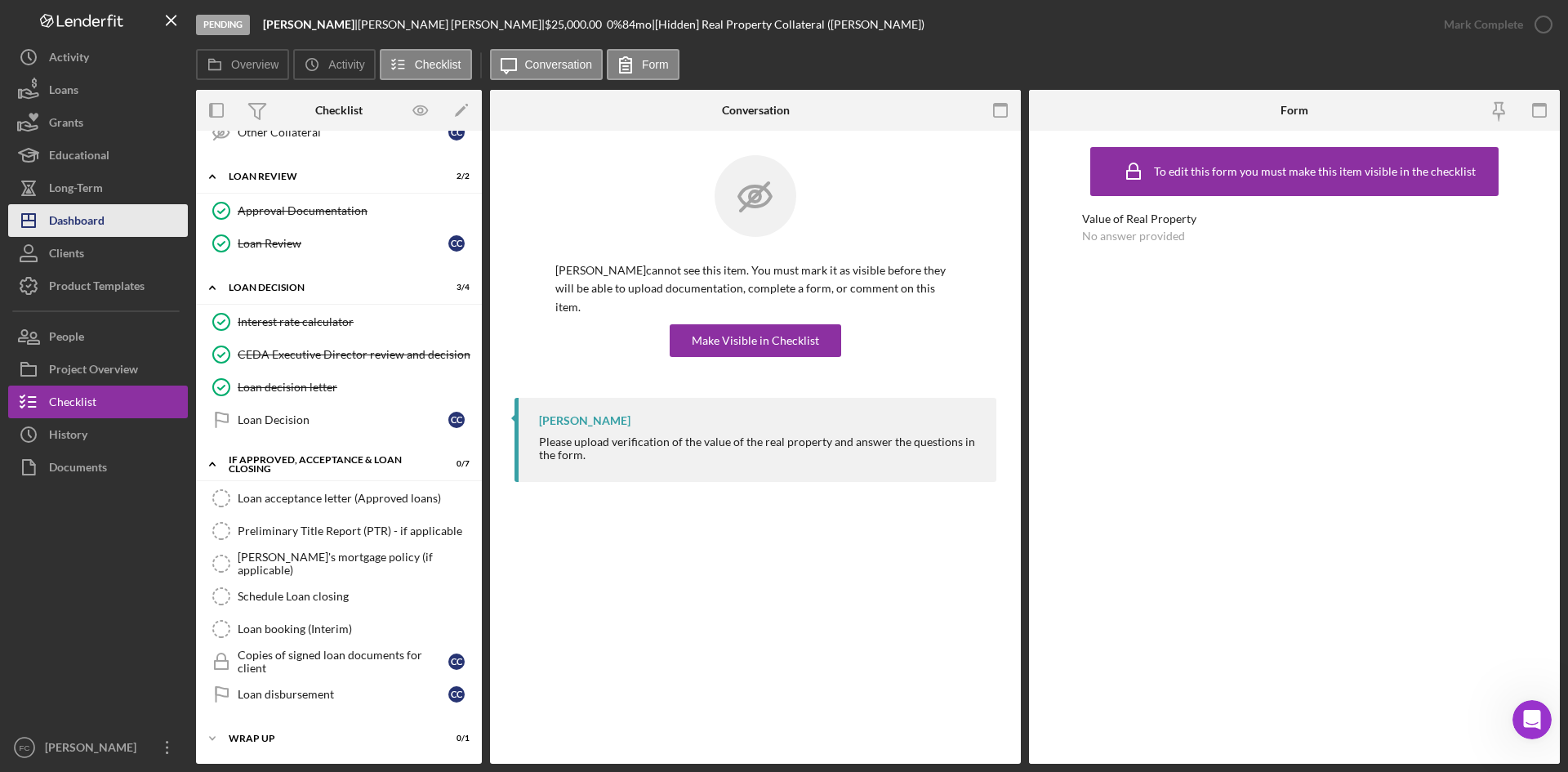
click at [101, 228] on div "Dashboard" at bounding box center [77, 222] width 56 height 37
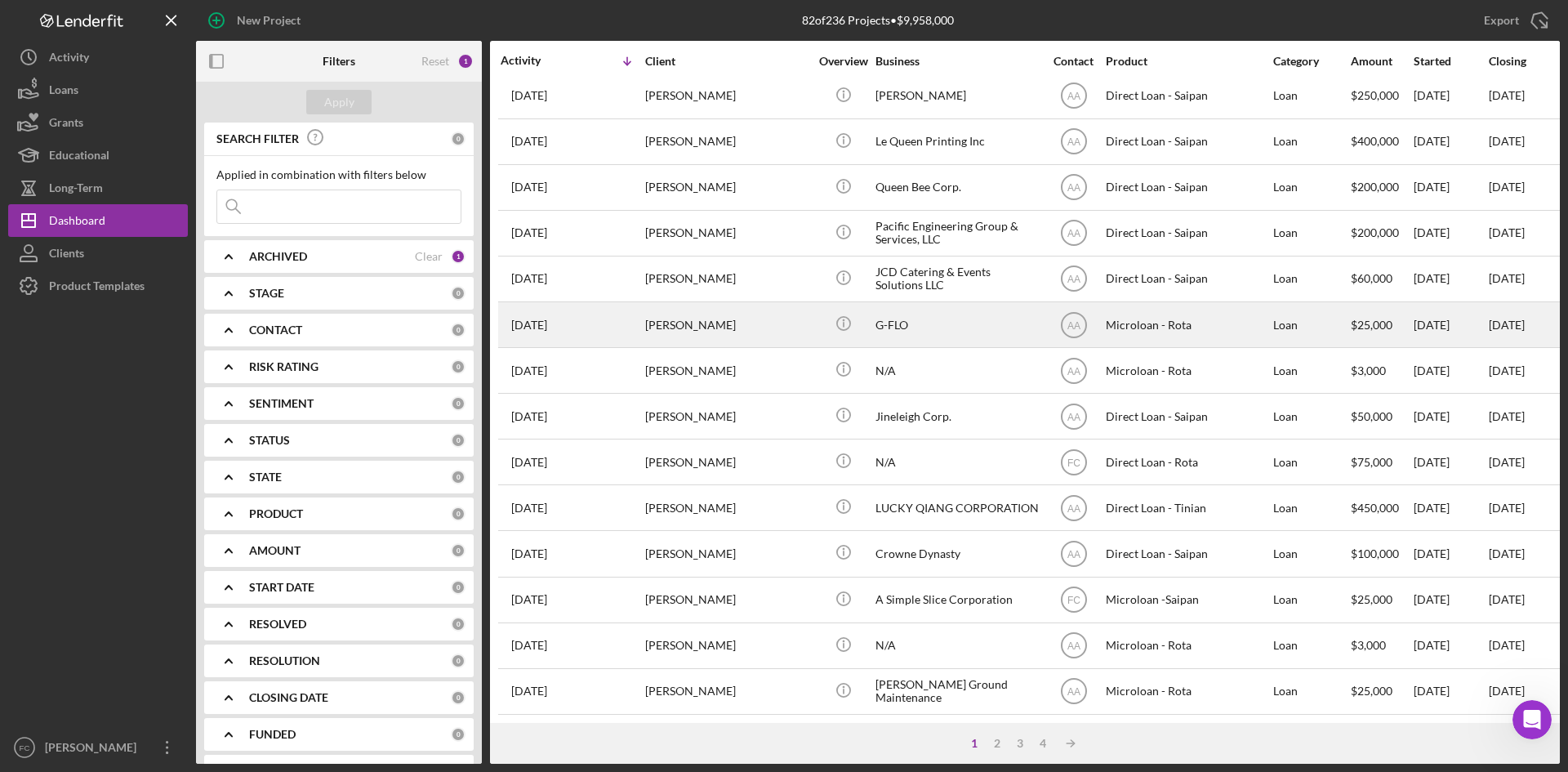
scroll to position [307, 0]
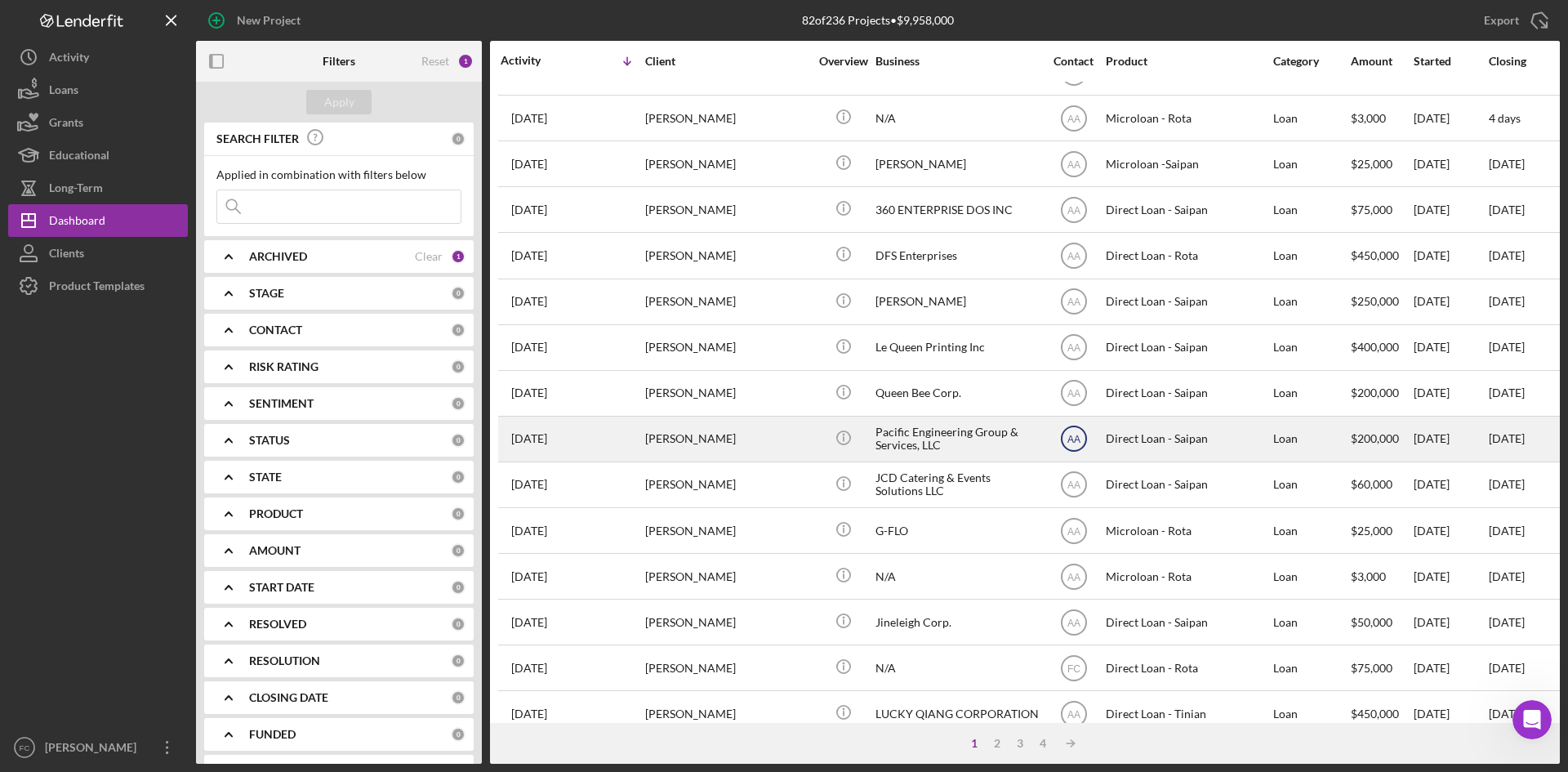
click at [1080, 441] on icon "AA" at bounding box center [1073, 438] width 41 height 41
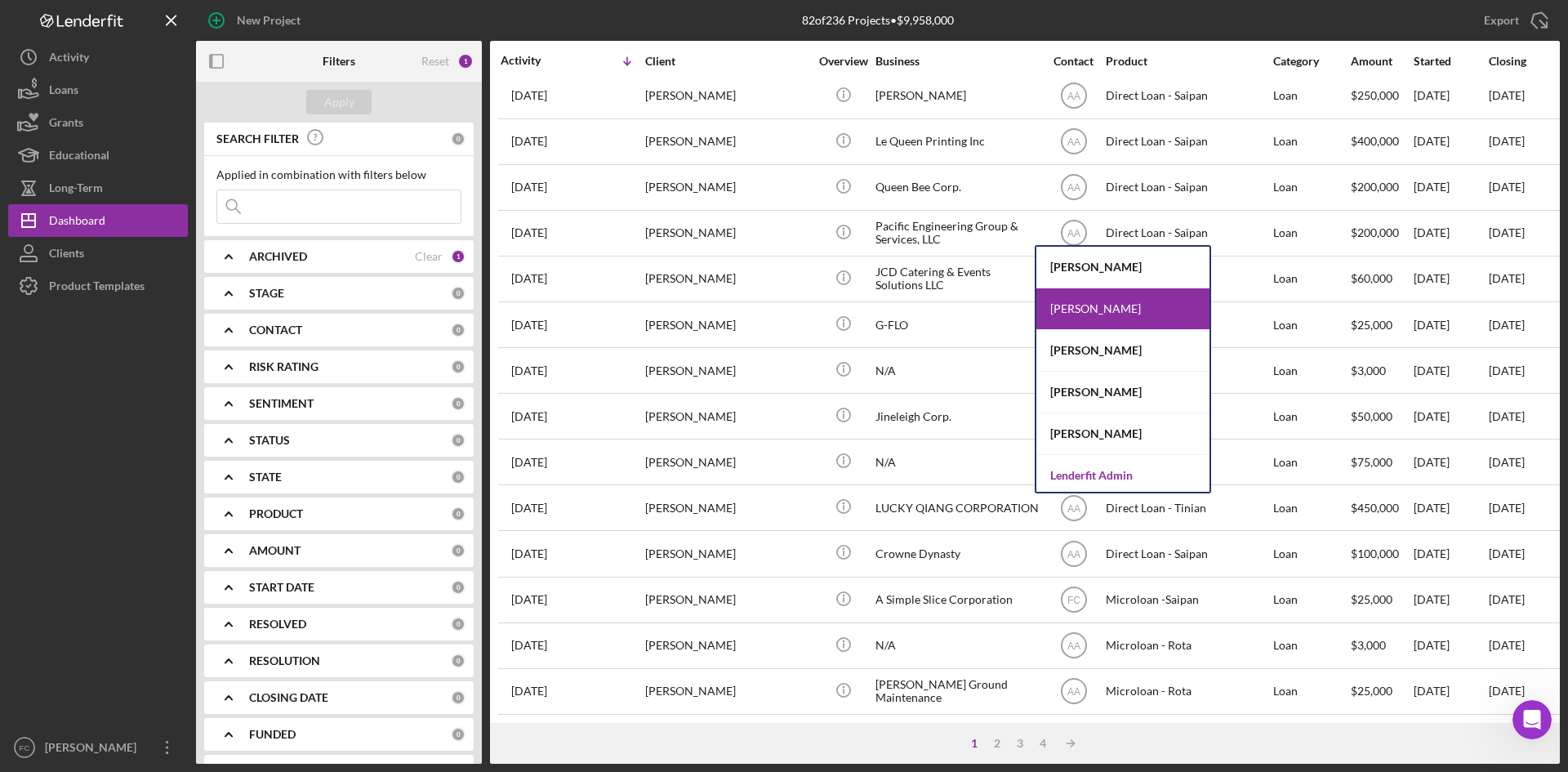
scroll to position [525, 0]
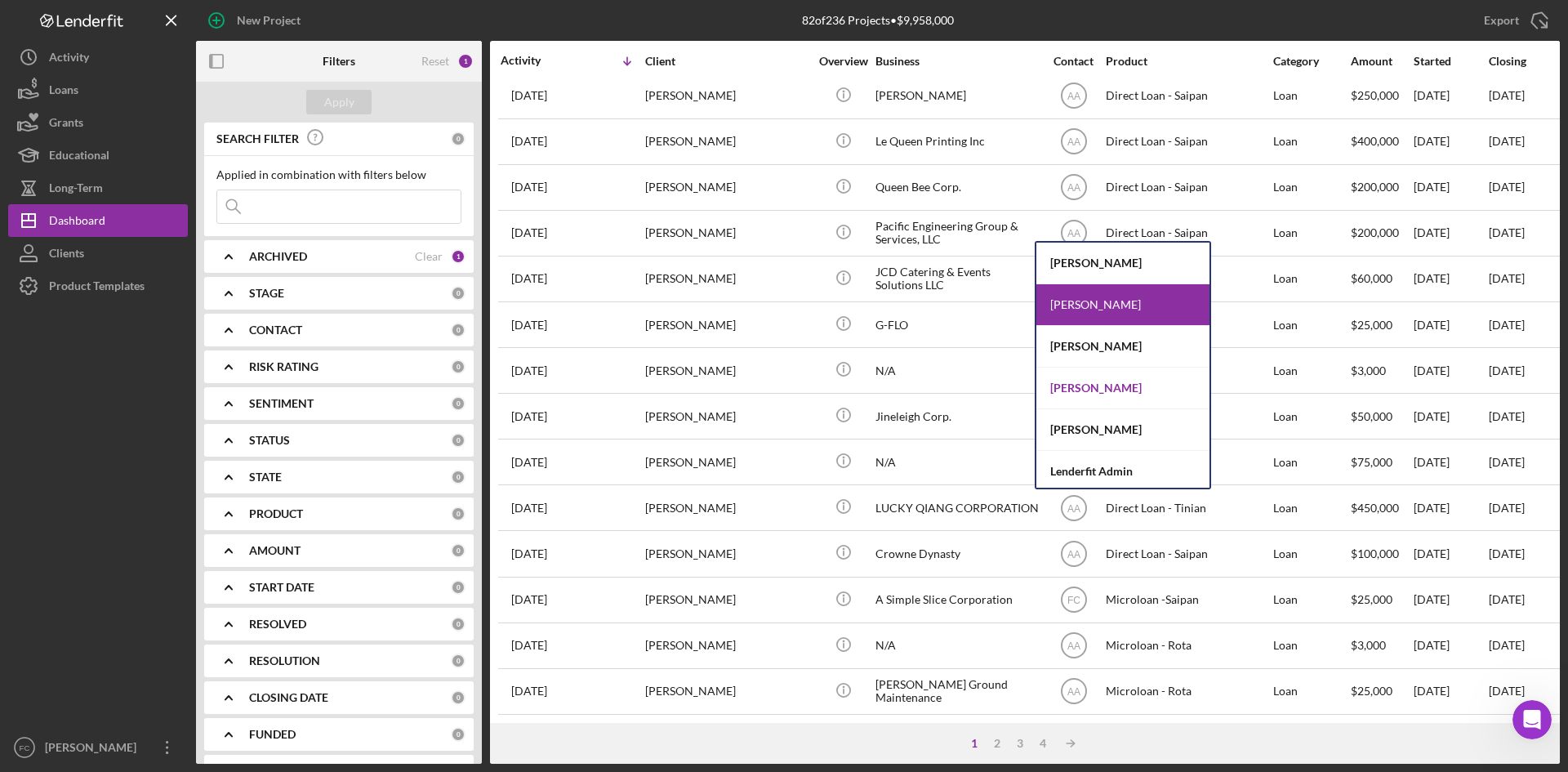
click at [1110, 390] on div "[PERSON_NAME]" at bounding box center [1122, 389] width 173 height 42
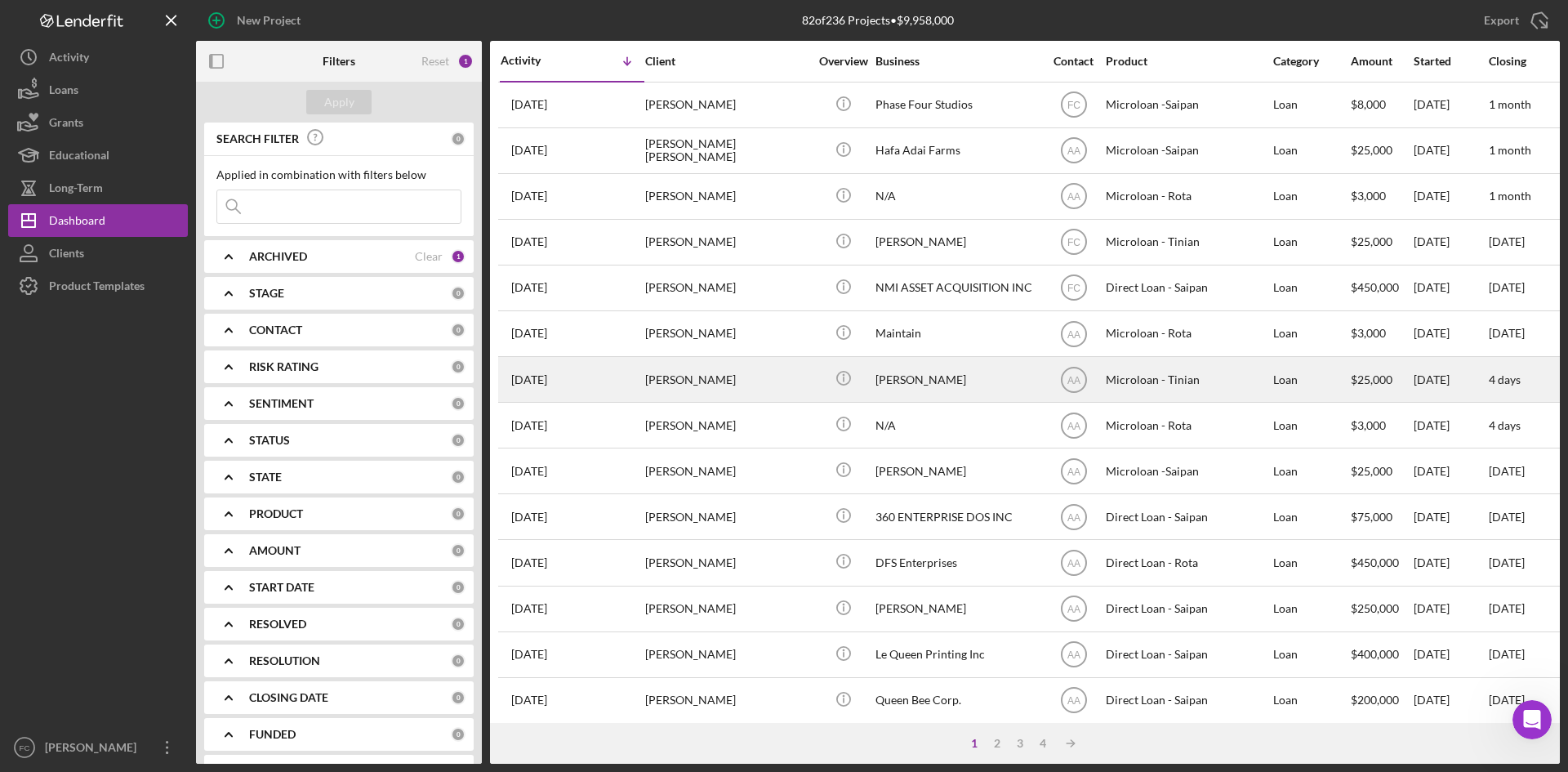
scroll to position [218, 0]
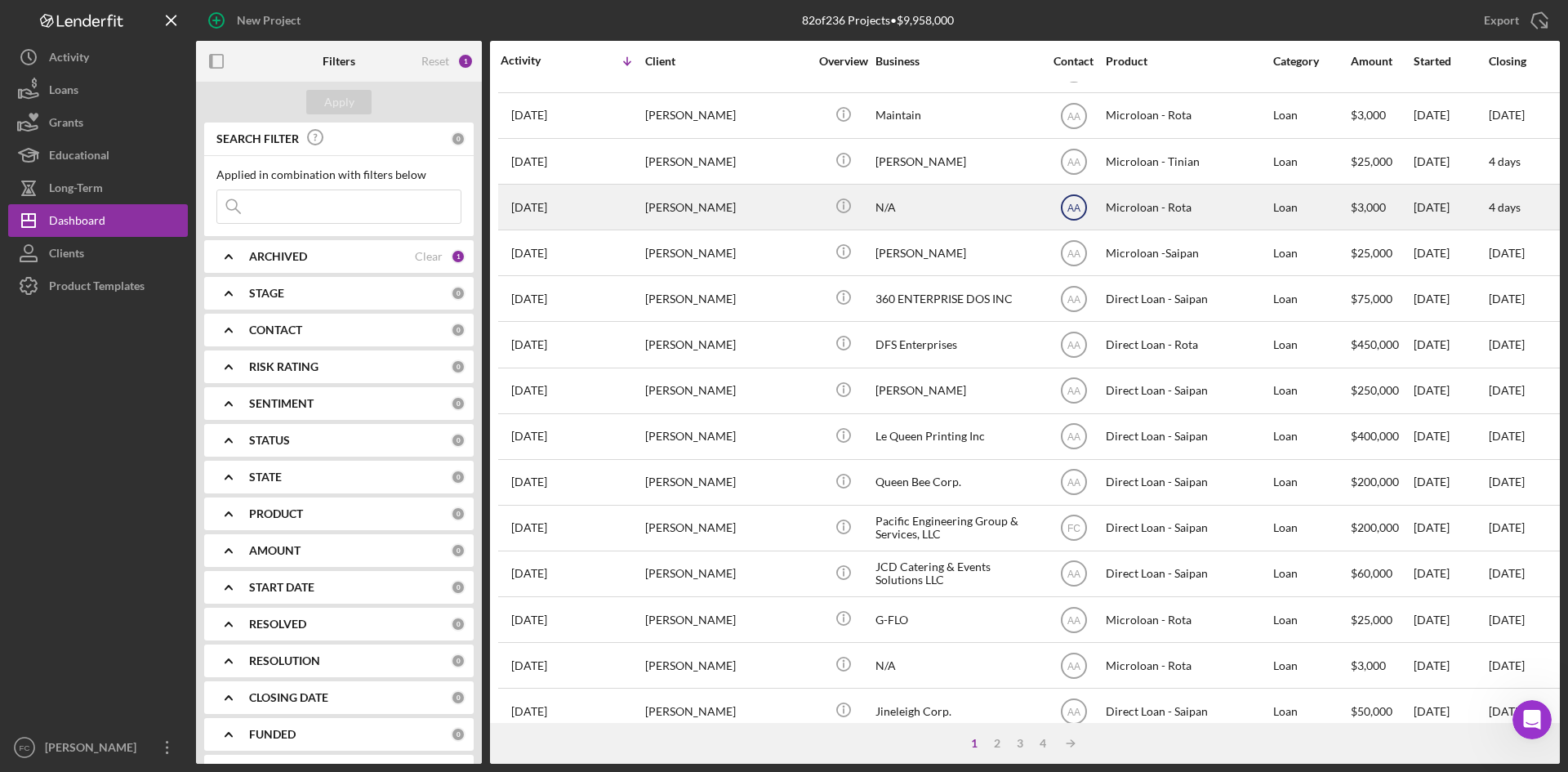
click at [1063, 208] on icon "AA" at bounding box center [1073, 207] width 41 height 41
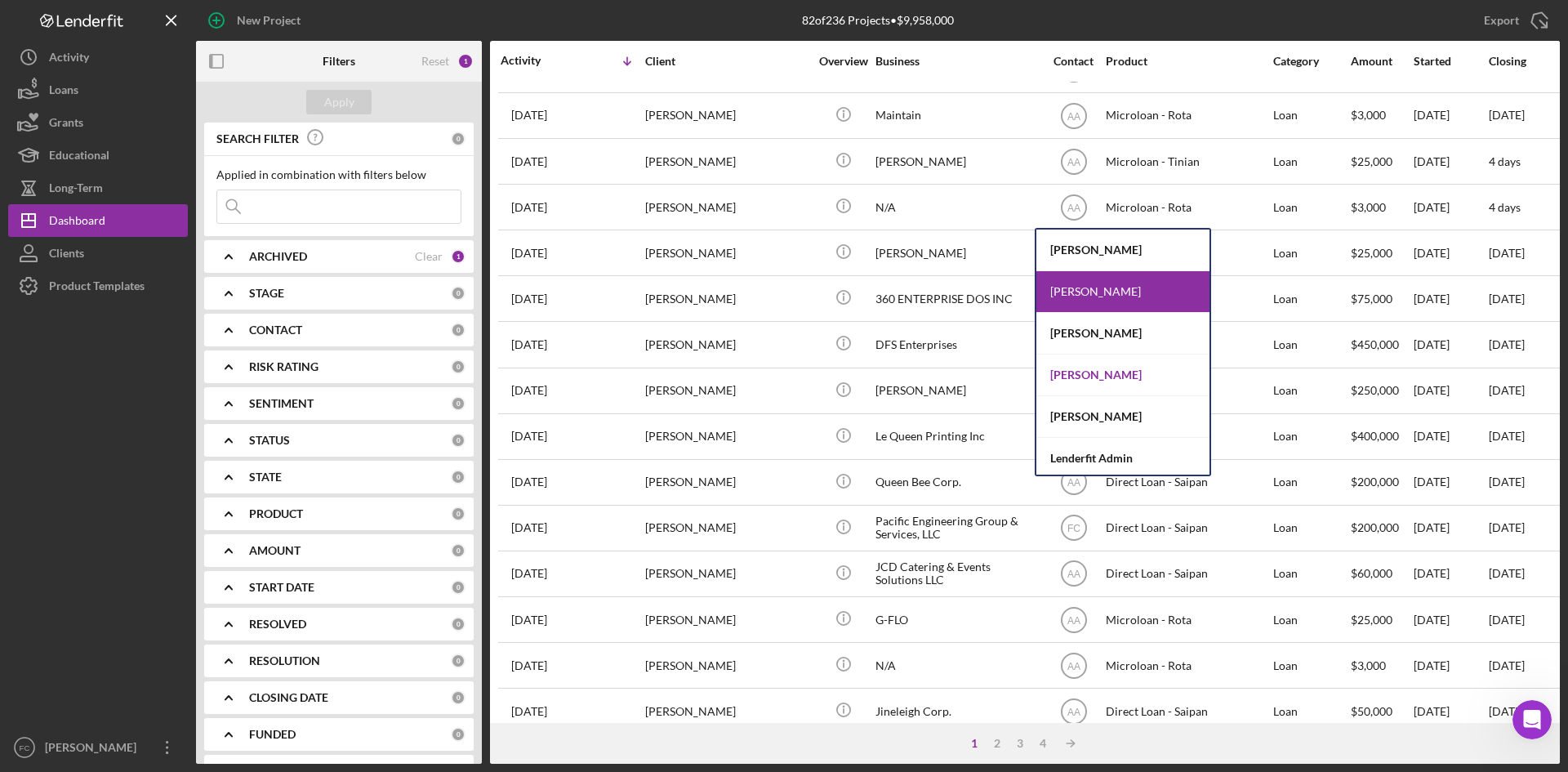
click at [1088, 378] on div "[PERSON_NAME]" at bounding box center [1122, 376] width 173 height 42
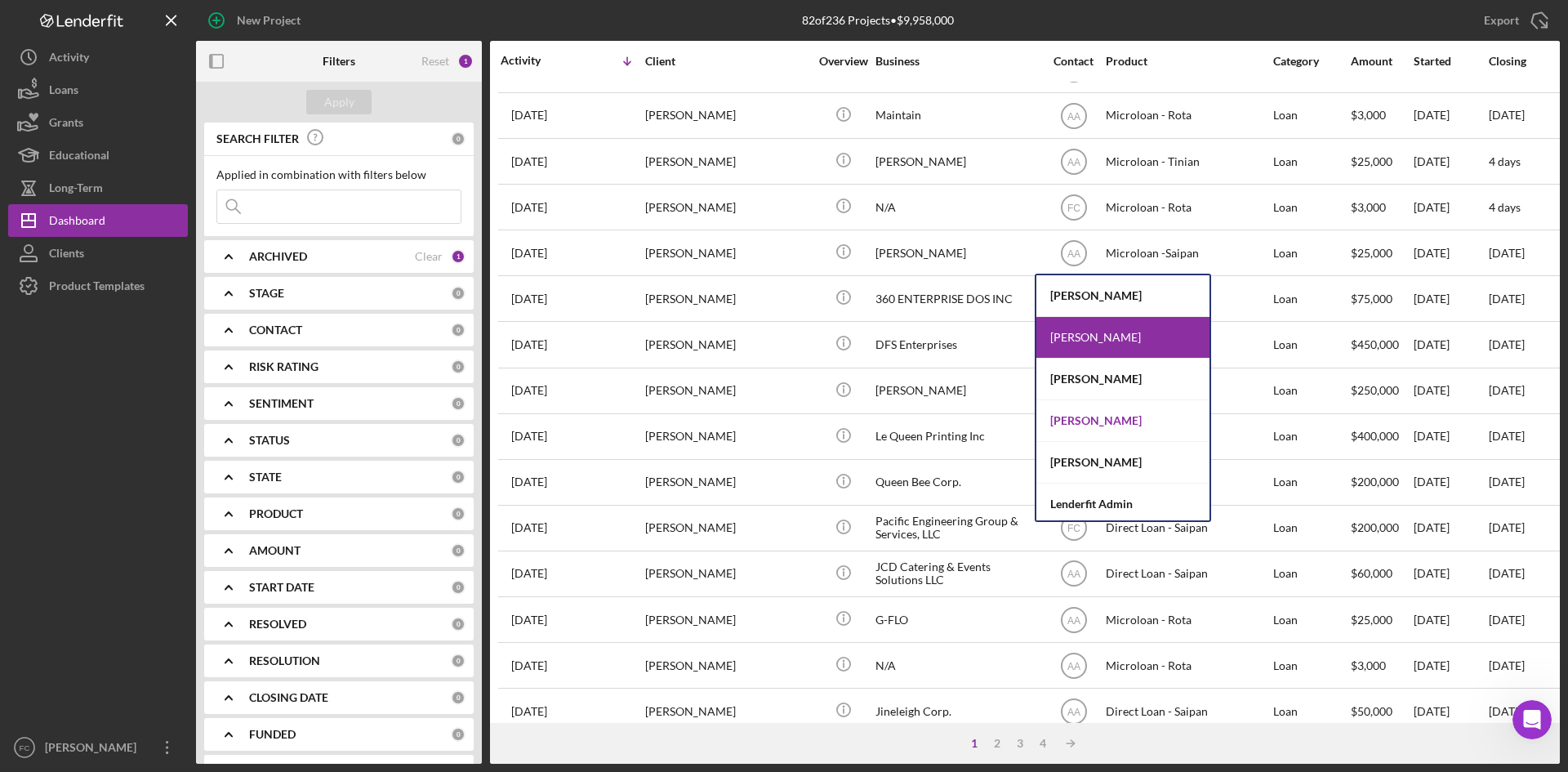
click at [1093, 423] on div "[PERSON_NAME]" at bounding box center [1122, 421] width 173 height 42
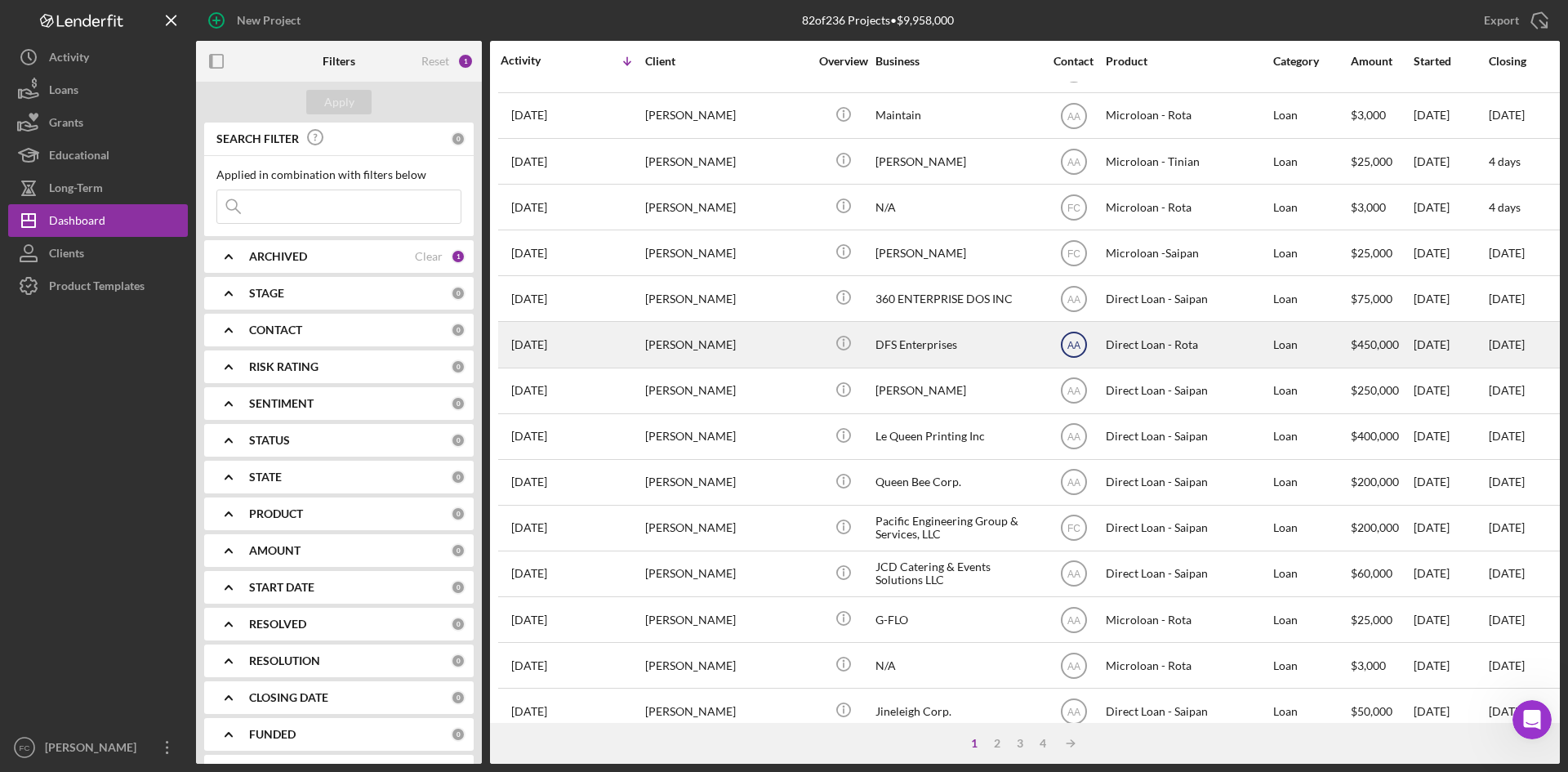
click at [1074, 334] on icon "AA" at bounding box center [1073, 344] width 41 height 41
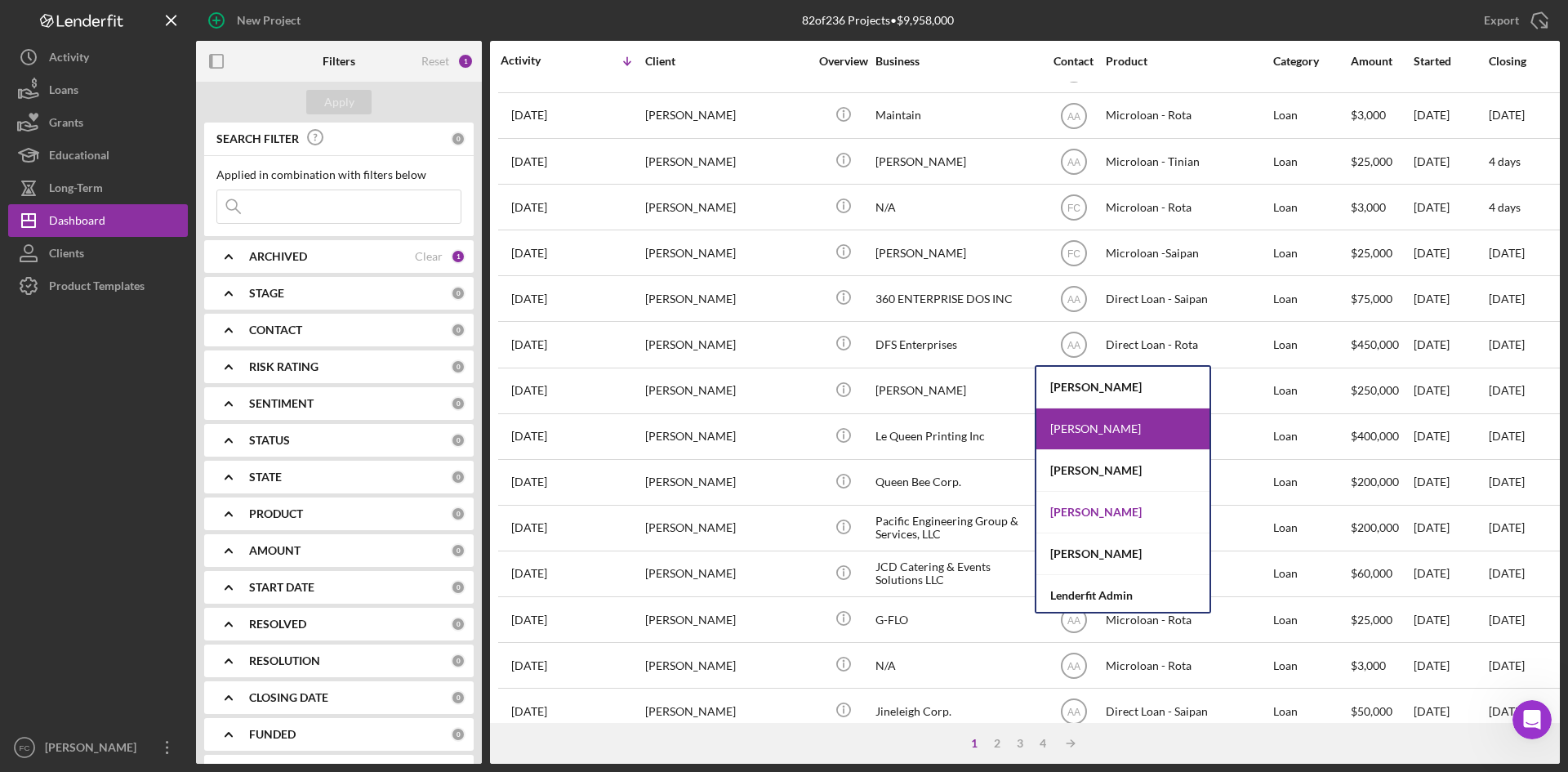
click at [1100, 501] on div "[PERSON_NAME]" at bounding box center [1122, 513] width 173 height 42
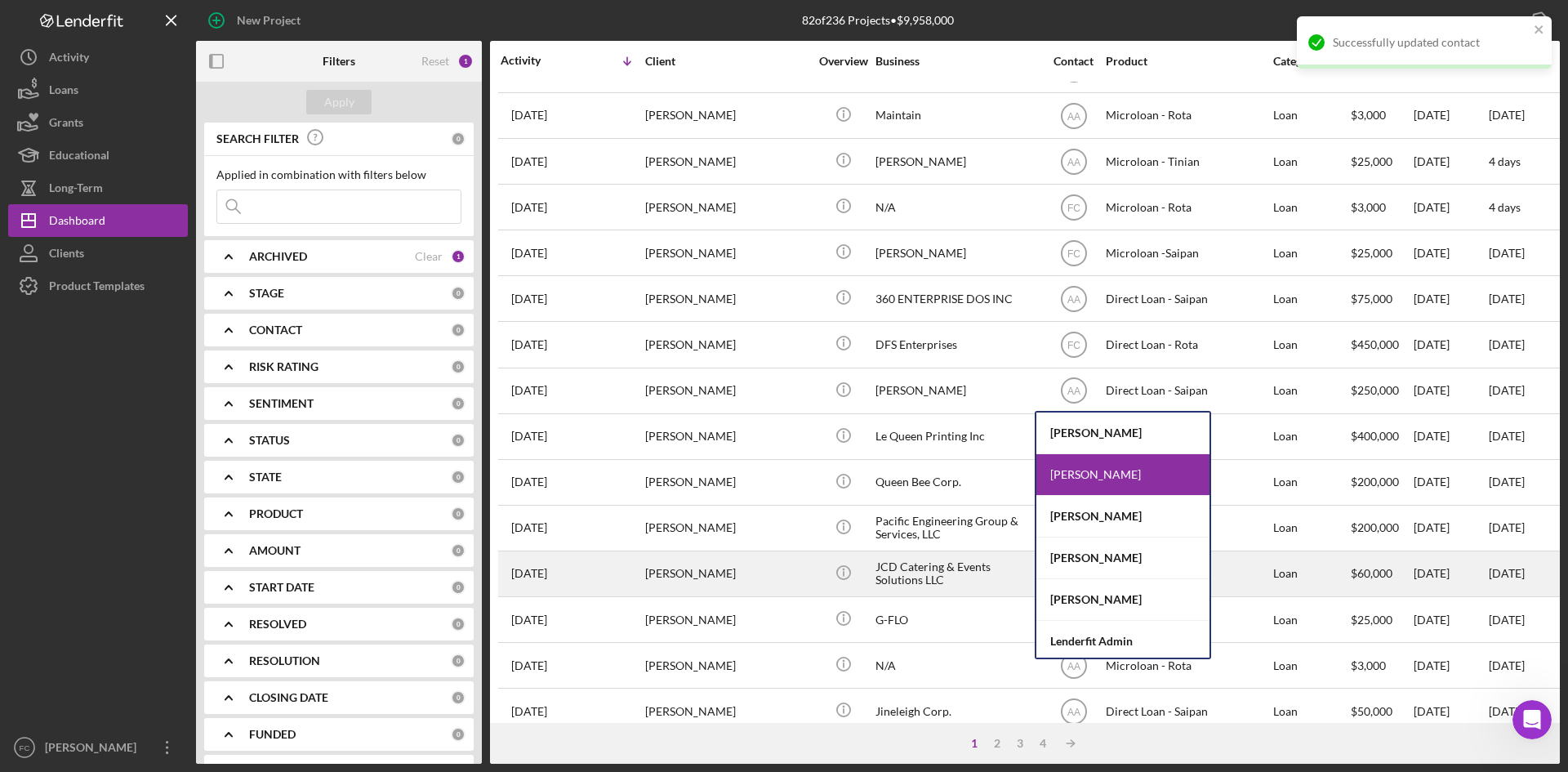
click at [1093, 560] on div "[PERSON_NAME]" at bounding box center [1122, 559] width 173 height 42
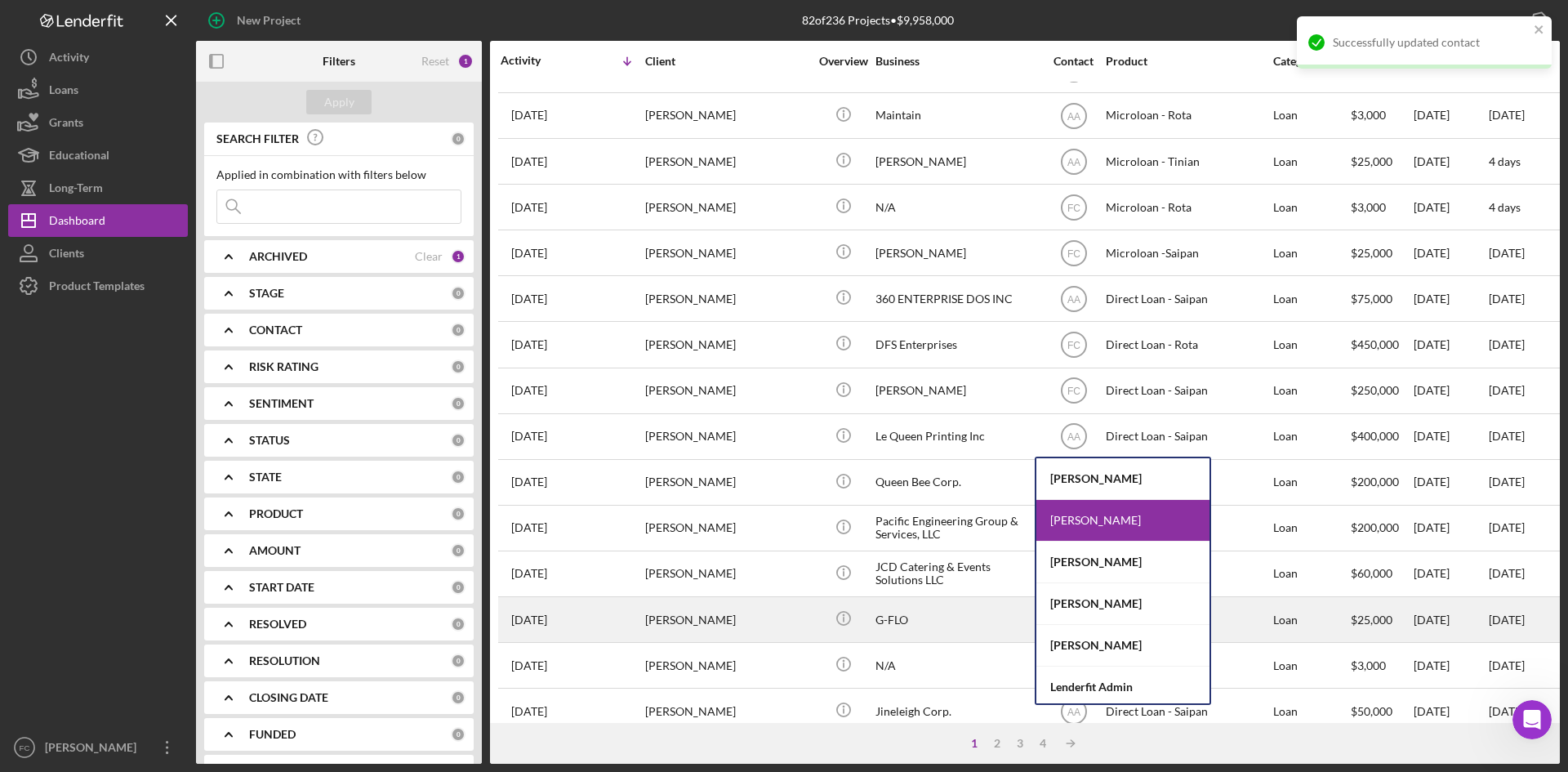
click at [1102, 601] on div "[PERSON_NAME]" at bounding box center [1122, 604] width 173 height 42
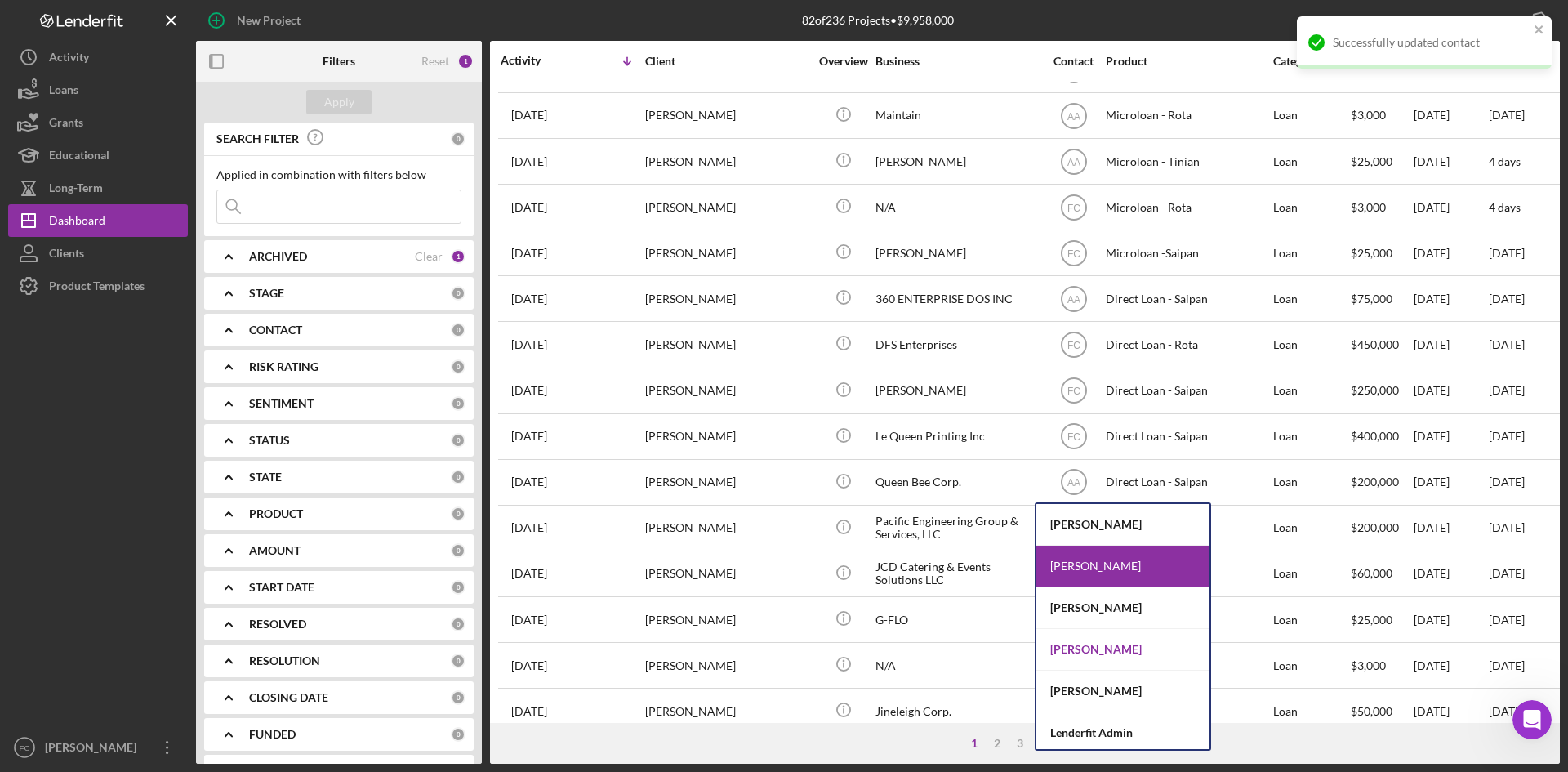
click at [1113, 650] on div "[PERSON_NAME]" at bounding box center [1122, 650] width 173 height 42
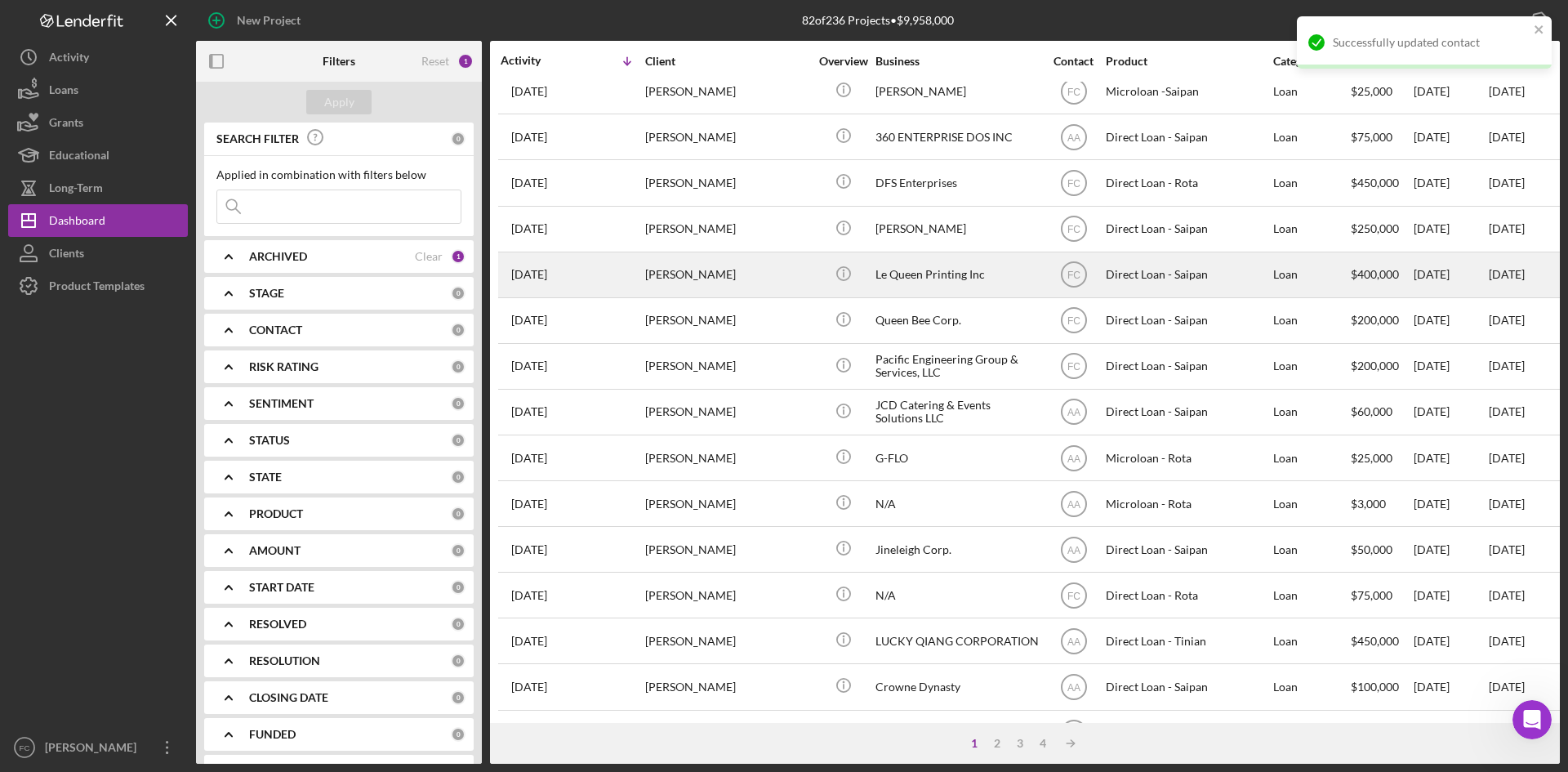
scroll to position [436, 0]
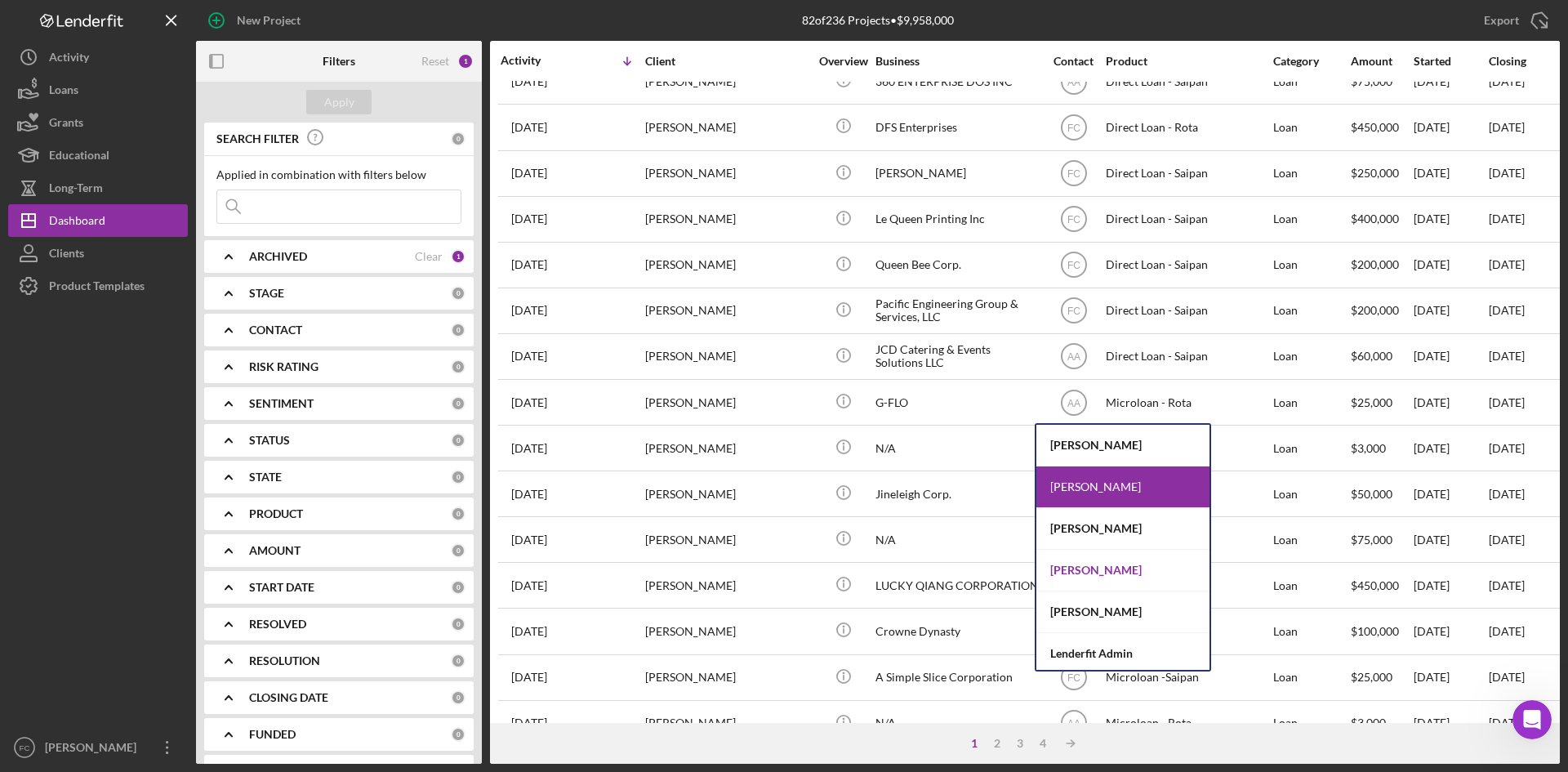
click at [1136, 570] on div "[PERSON_NAME]" at bounding box center [1122, 571] width 173 height 42
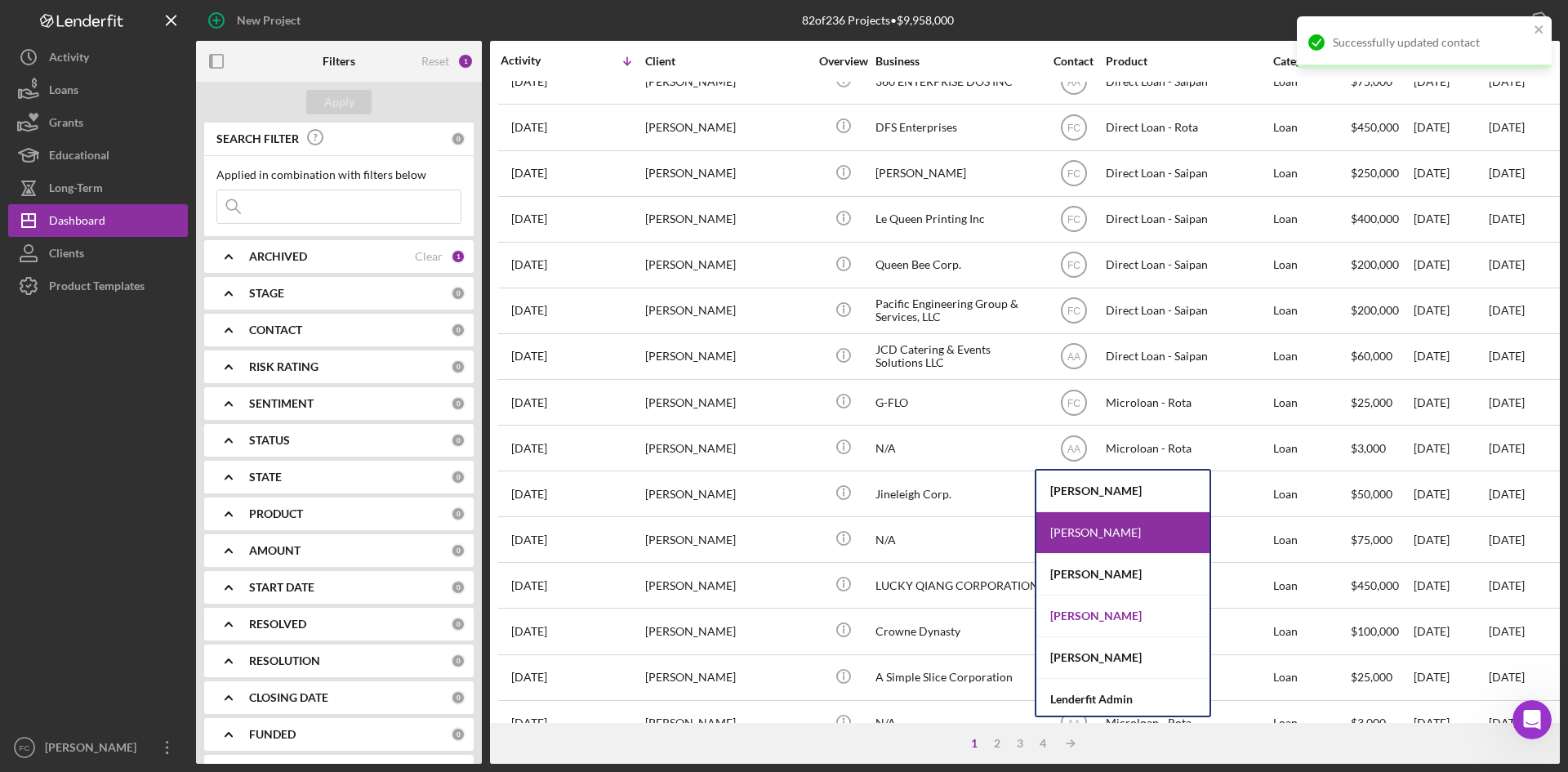
click at [1083, 613] on div "[PERSON_NAME]" at bounding box center [1122, 617] width 173 height 42
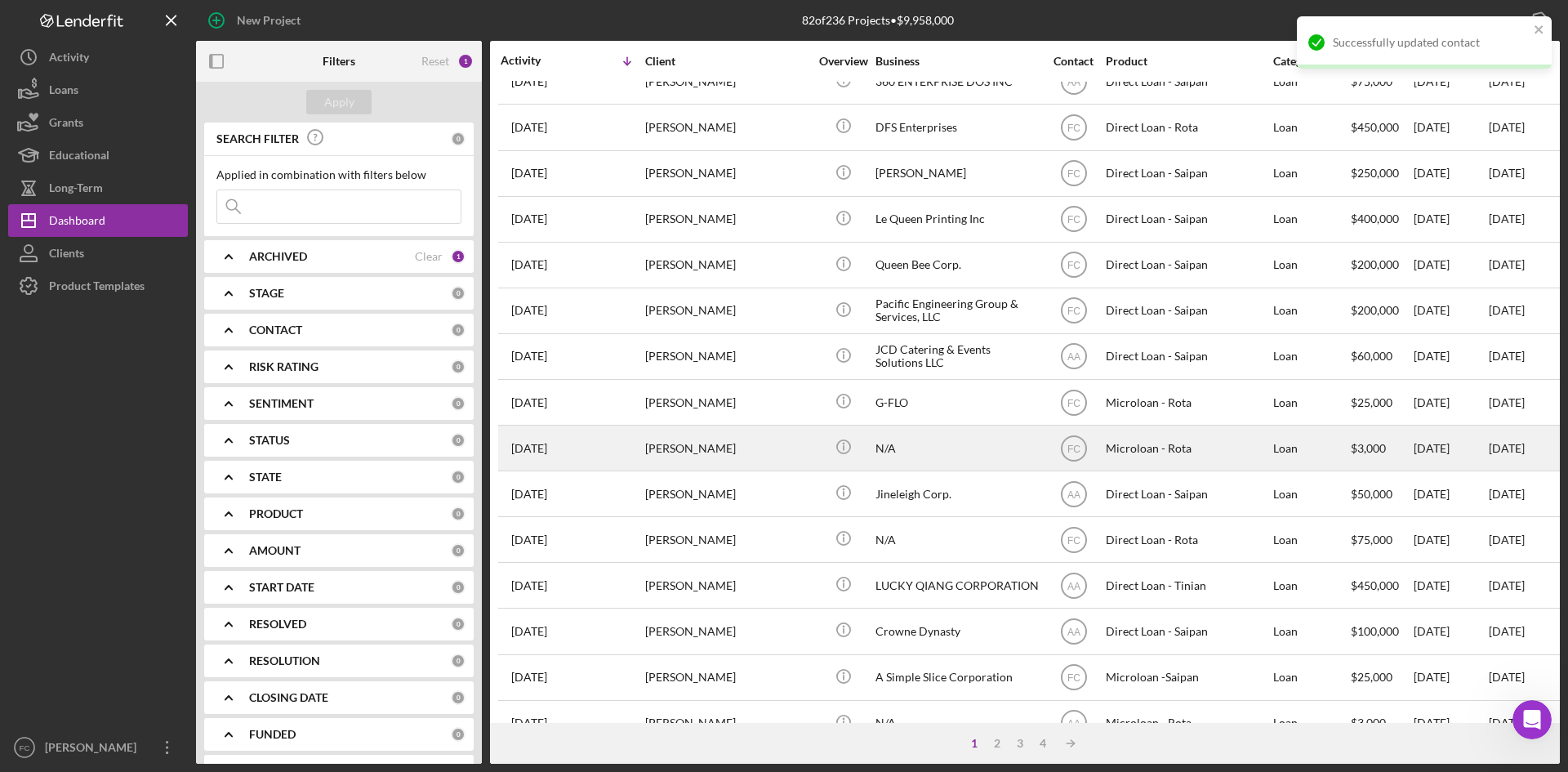
scroll to position [525, 0]
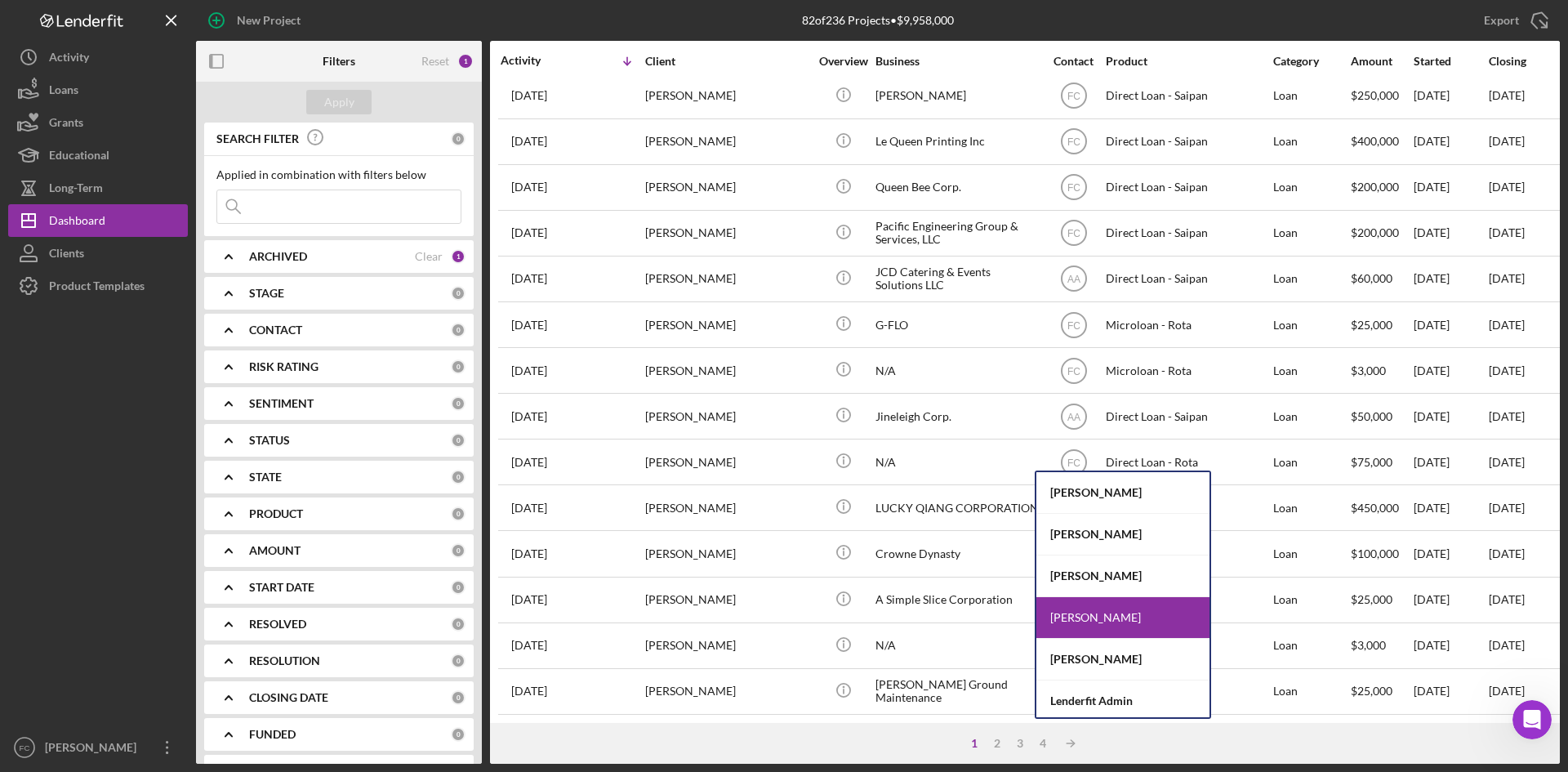
click at [844, 740] on div "1 2 3 4 Icon/Table Sort Arrow" at bounding box center [1024, 743] width 1069 height 41
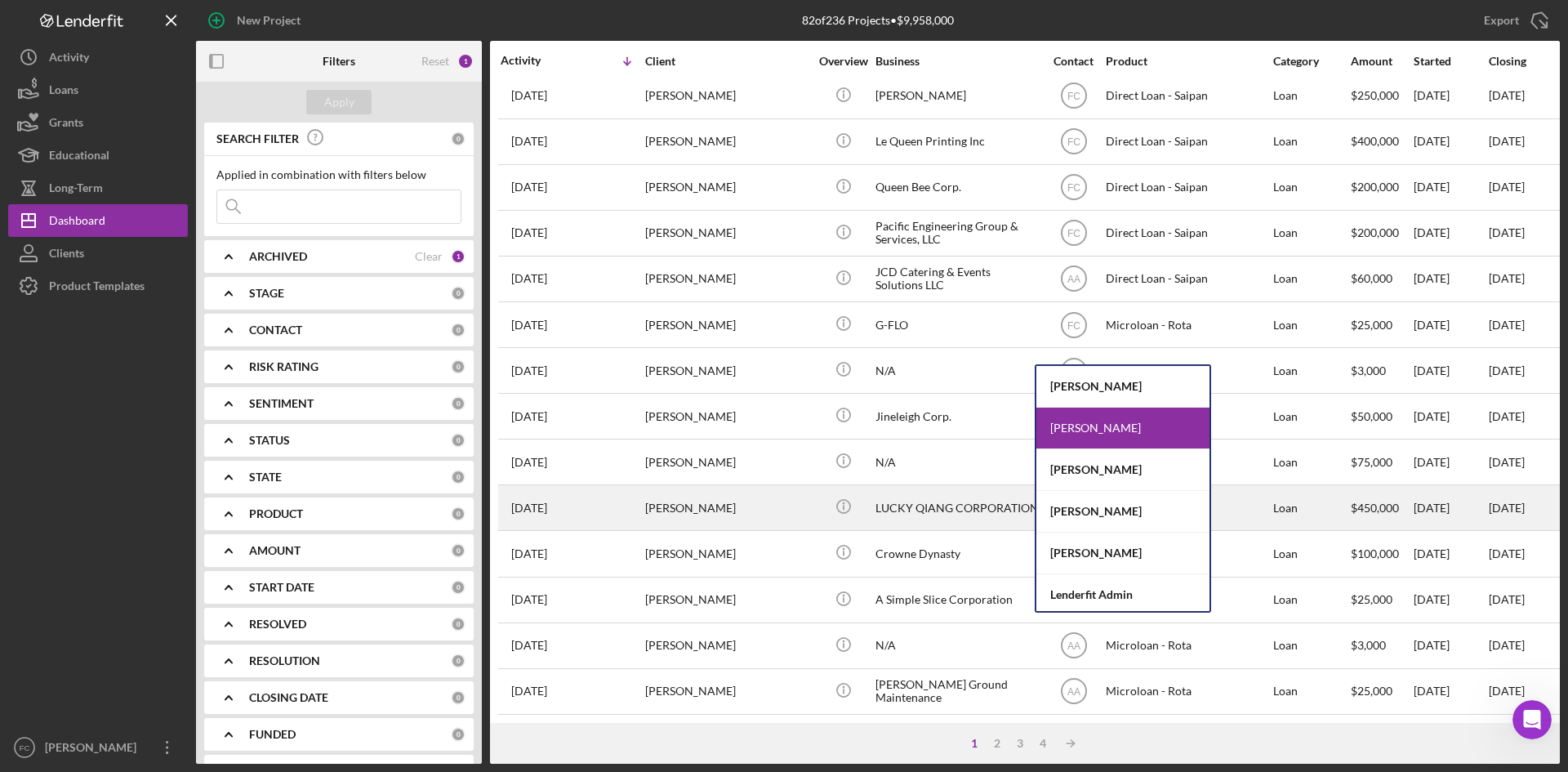
click at [1097, 504] on div "[PERSON_NAME]" at bounding box center [1122, 512] width 173 height 42
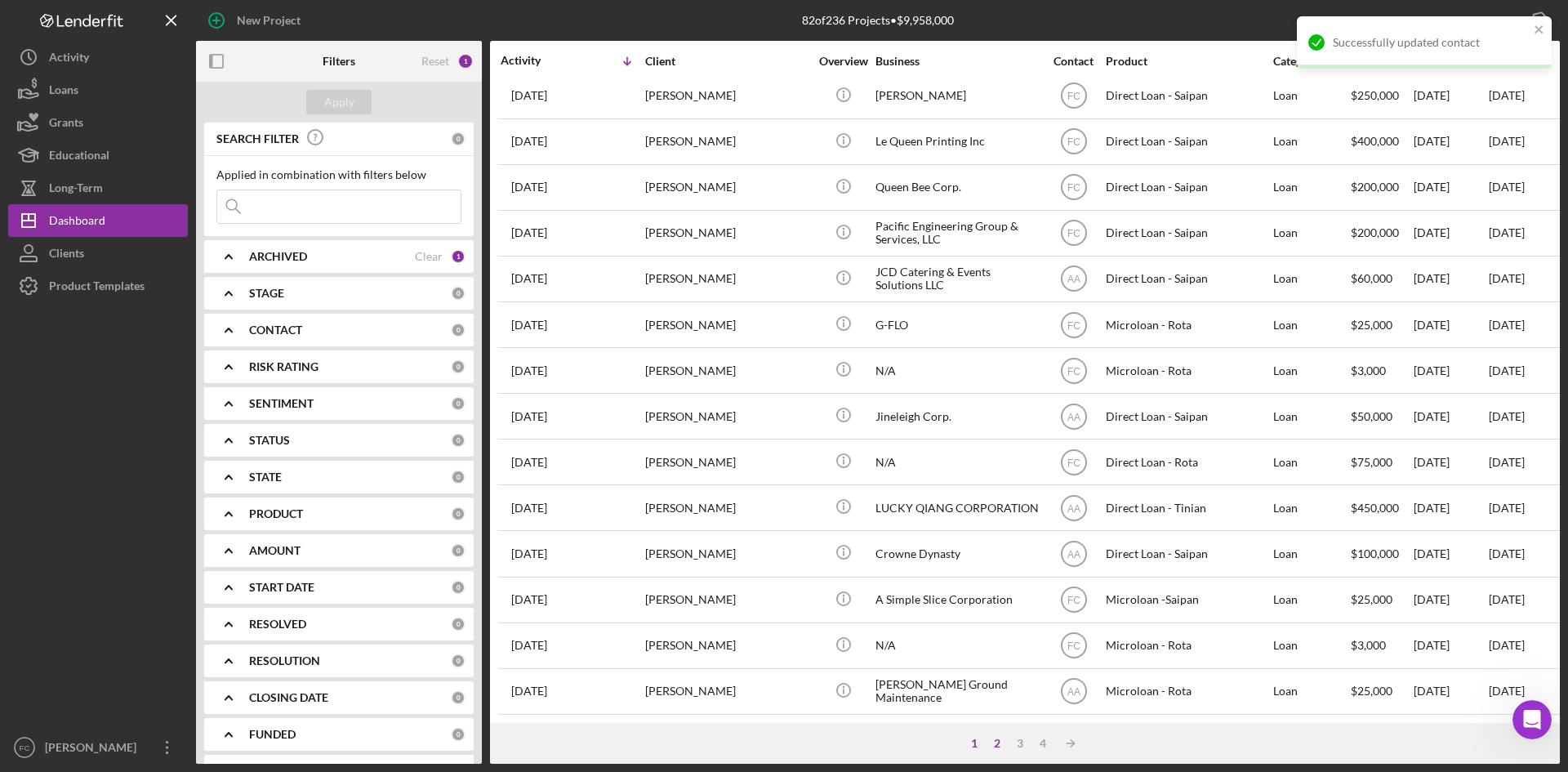
click at [1005, 744] on div "2" at bounding box center [996, 743] width 23 height 13
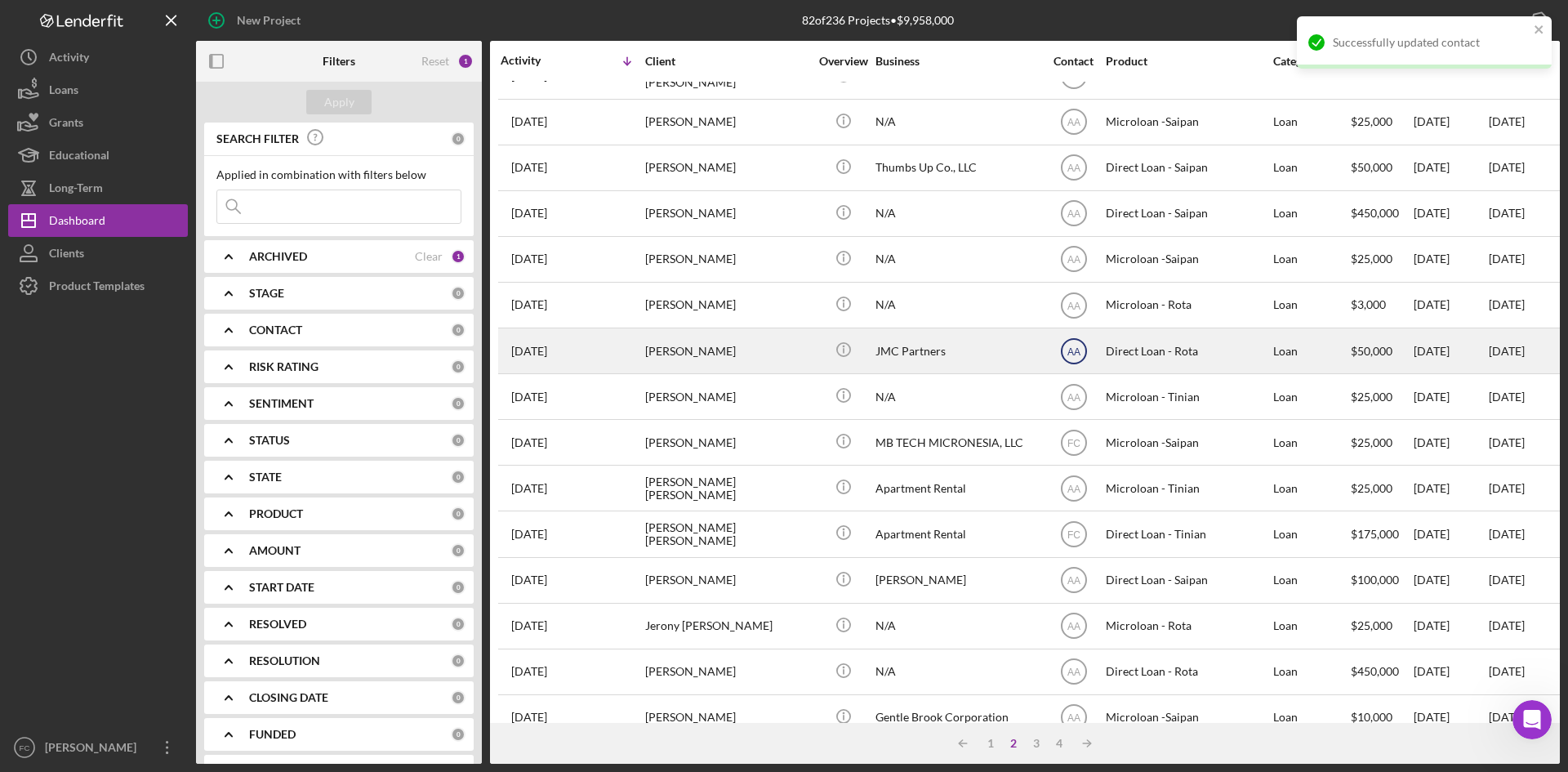
scroll to position [0, 0]
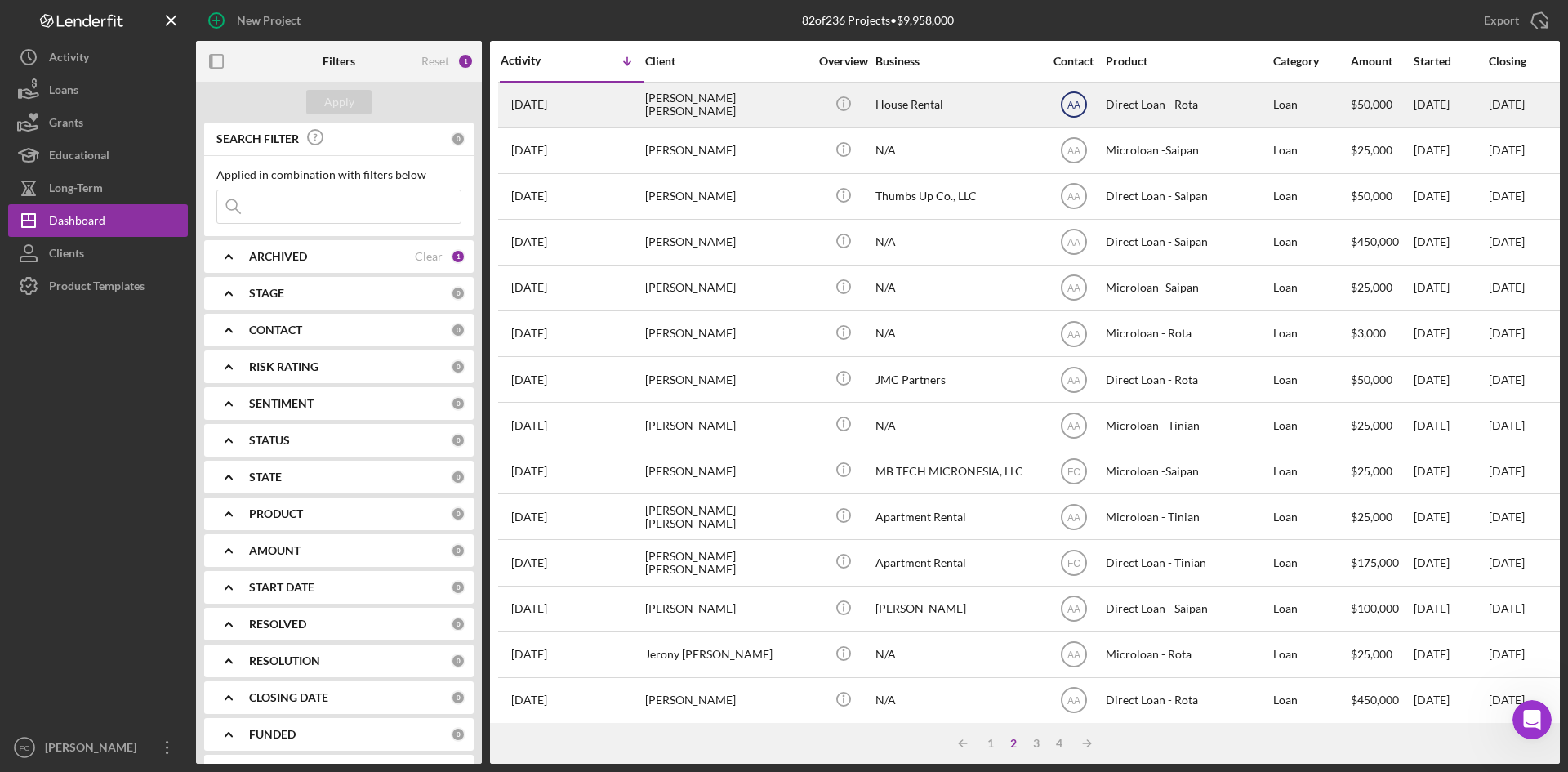
click at [1078, 109] on text "AA" at bounding box center [1072, 105] width 13 height 11
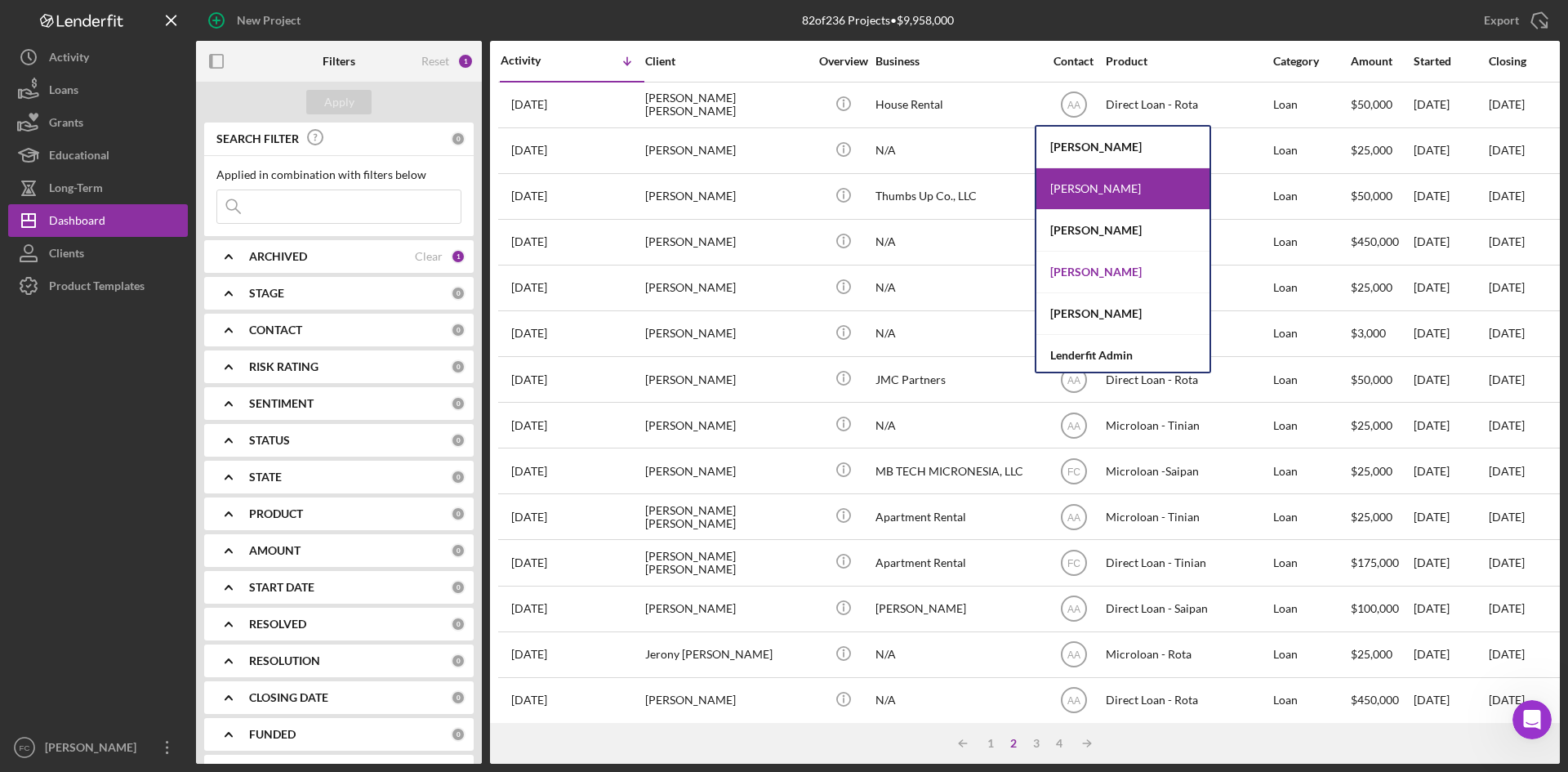
click at [1098, 270] on div "[PERSON_NAME]" at bounding box center [1122, 273] width 173 height 42
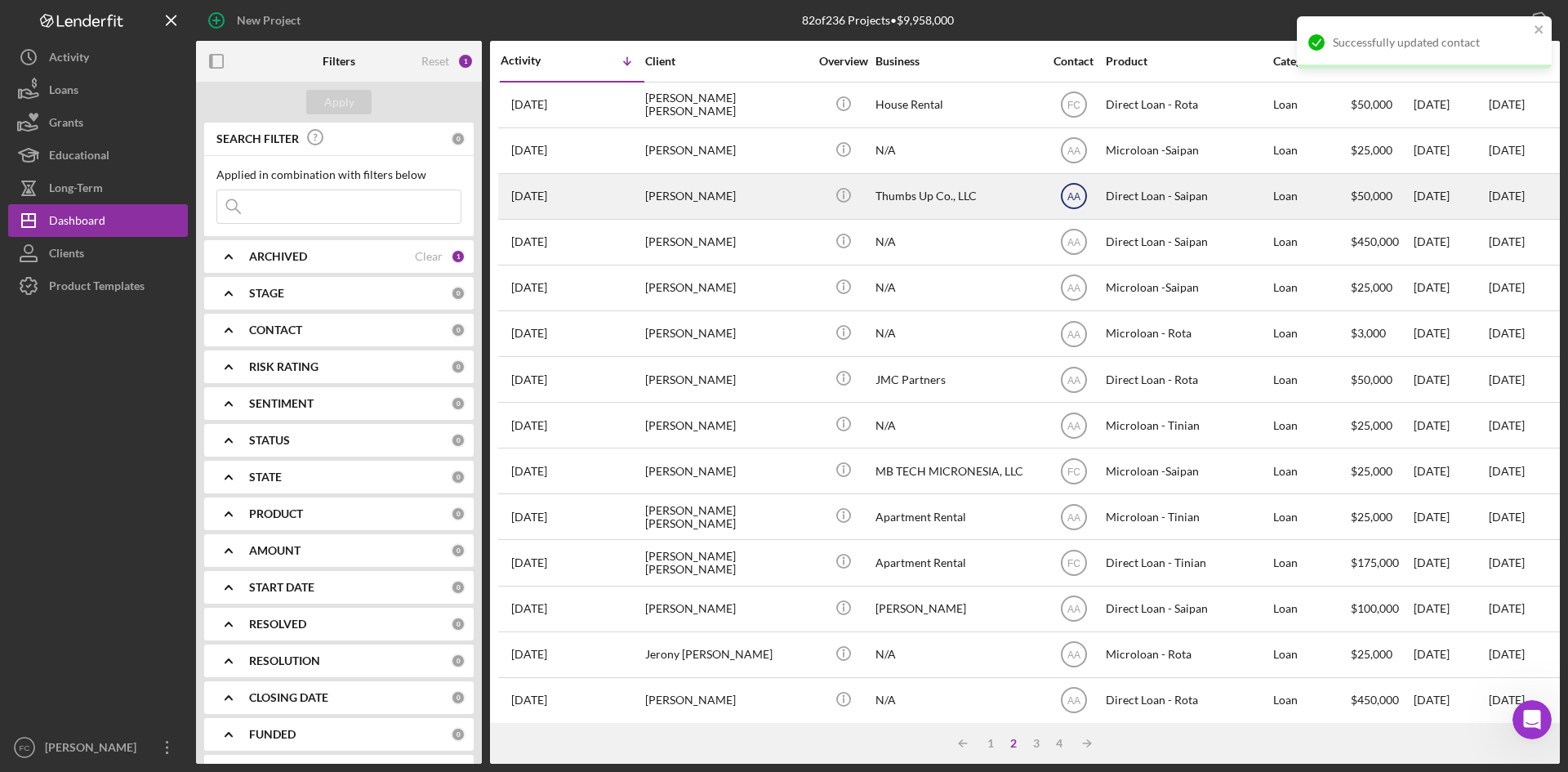
click at [1080, 192] on icon "AA" at bounding box center [1073, 196] width 41 height 41
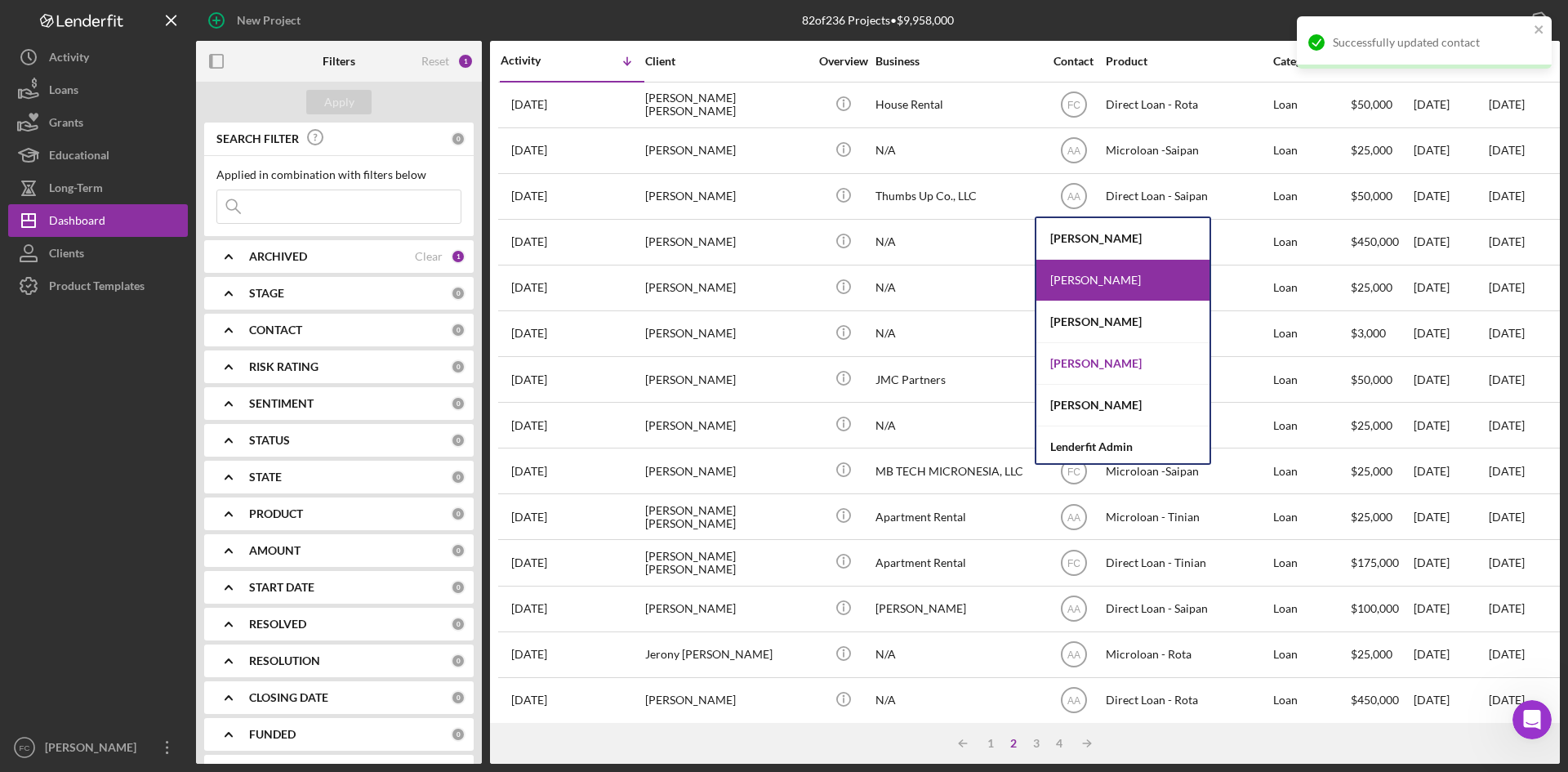
click at [1105, 366] on div "[PERSON_NAME]" at bounding box center [1122, 364] width 173 height 42
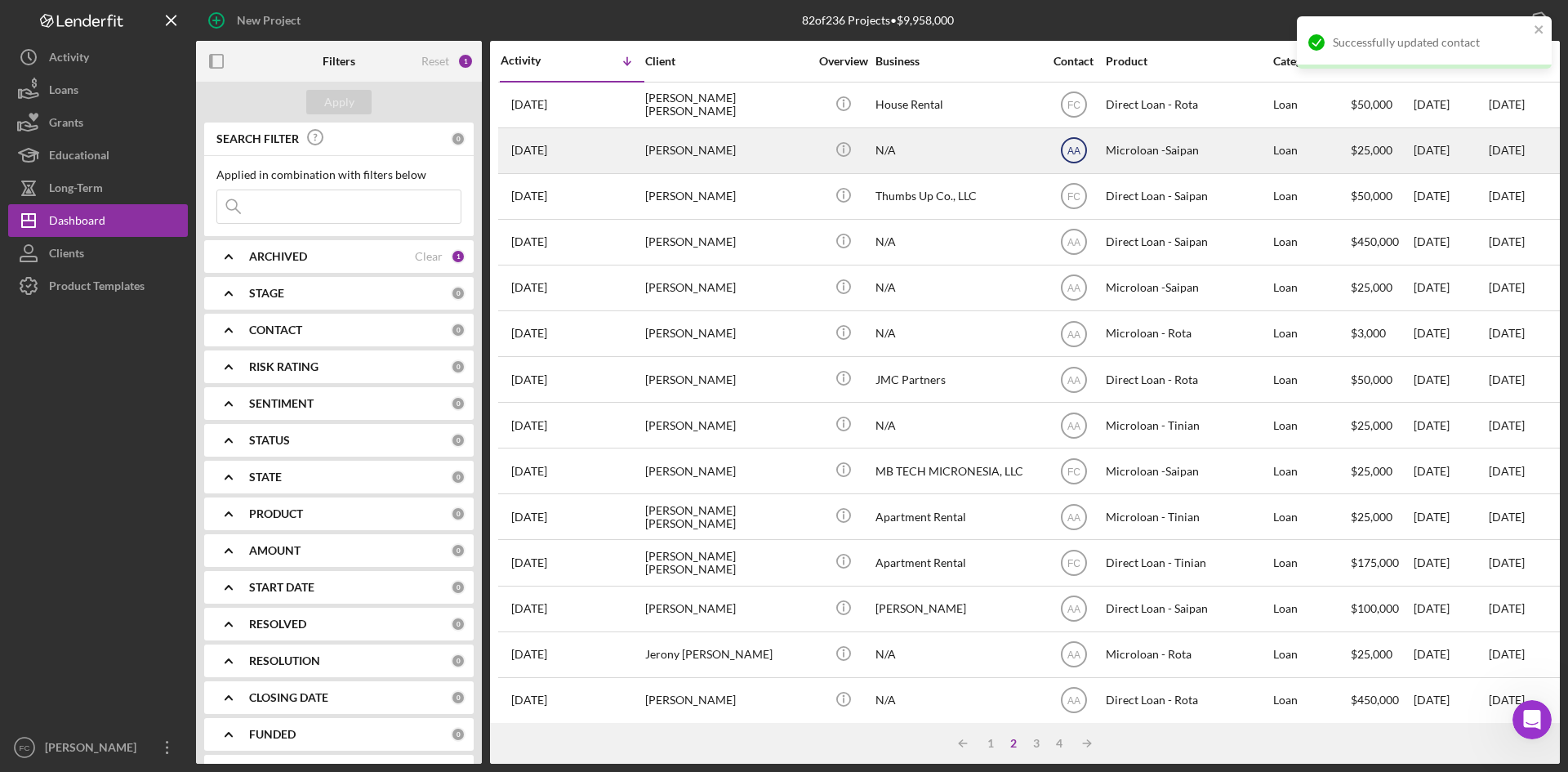
click at [1077, 111] on text "AA" at bounding box center [1073, 105] width 13 height 11
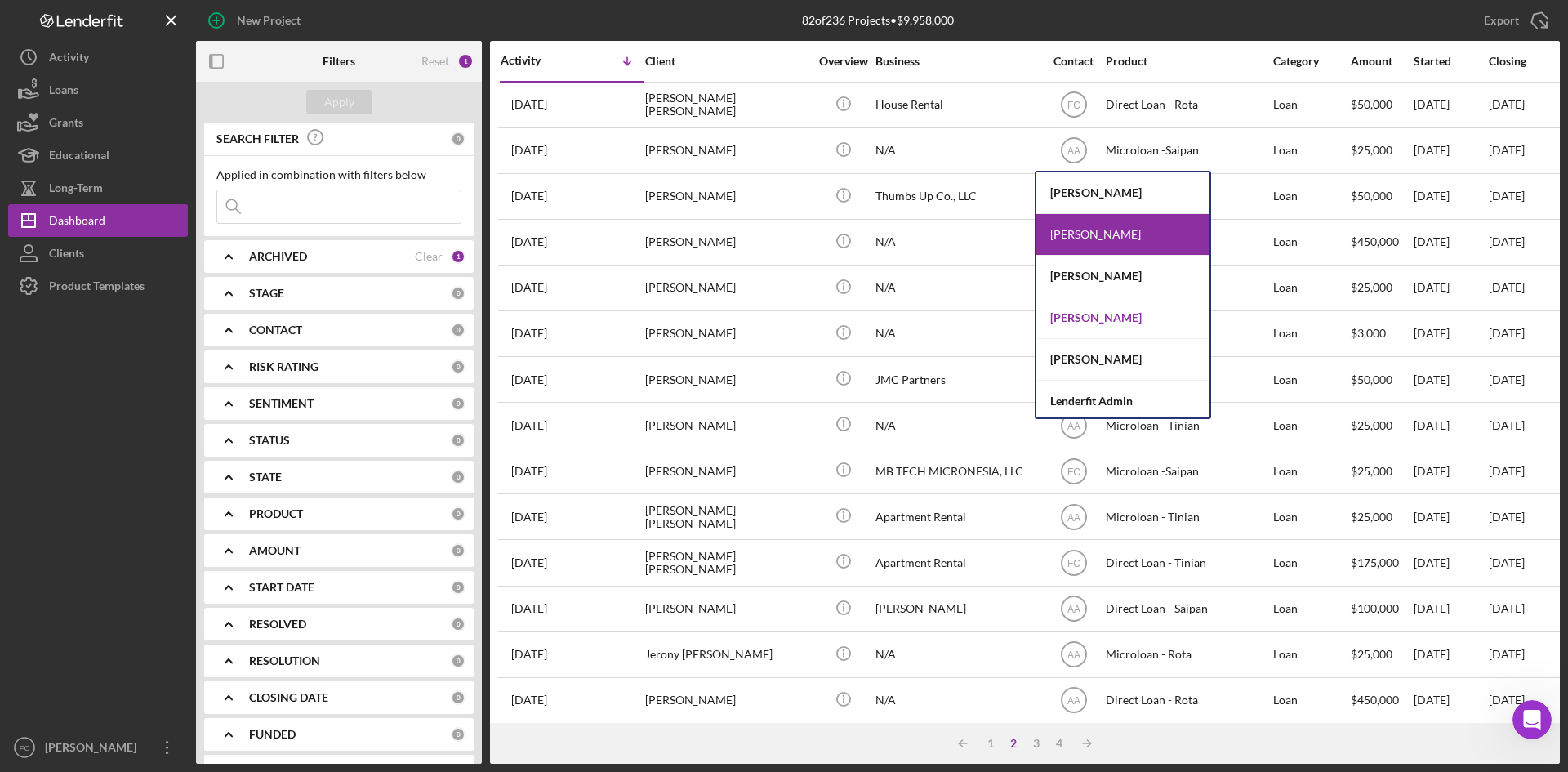
click at [1094, 324] on div "[PERSON_NAME]" at bounding box center [1122, 318] width 173 height 42
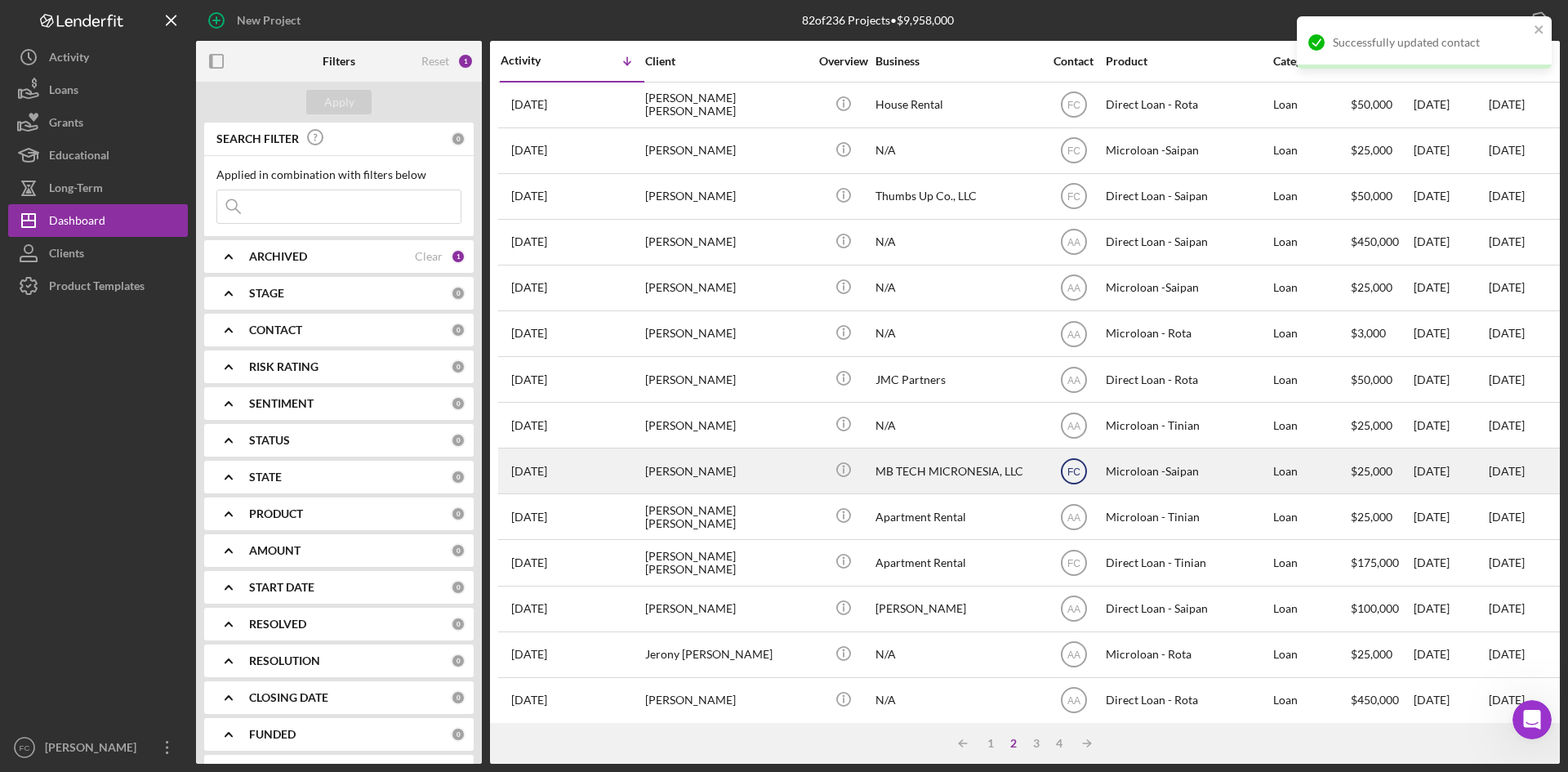
scroll to position [218, 0]
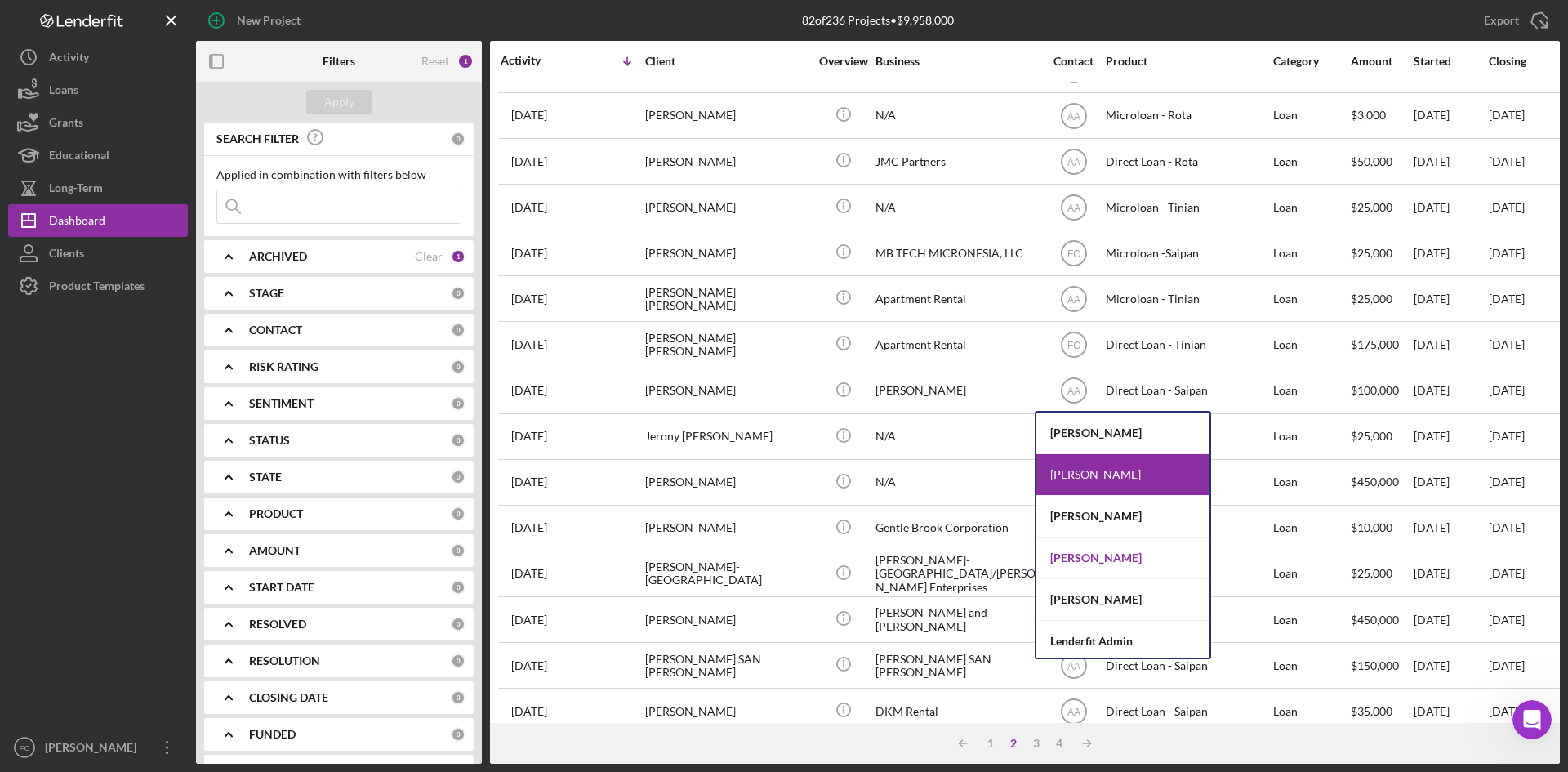
click at [1106, 550] on div "[PERSON_NAME]" at bounding box center [1122, 559] width 173 height 42
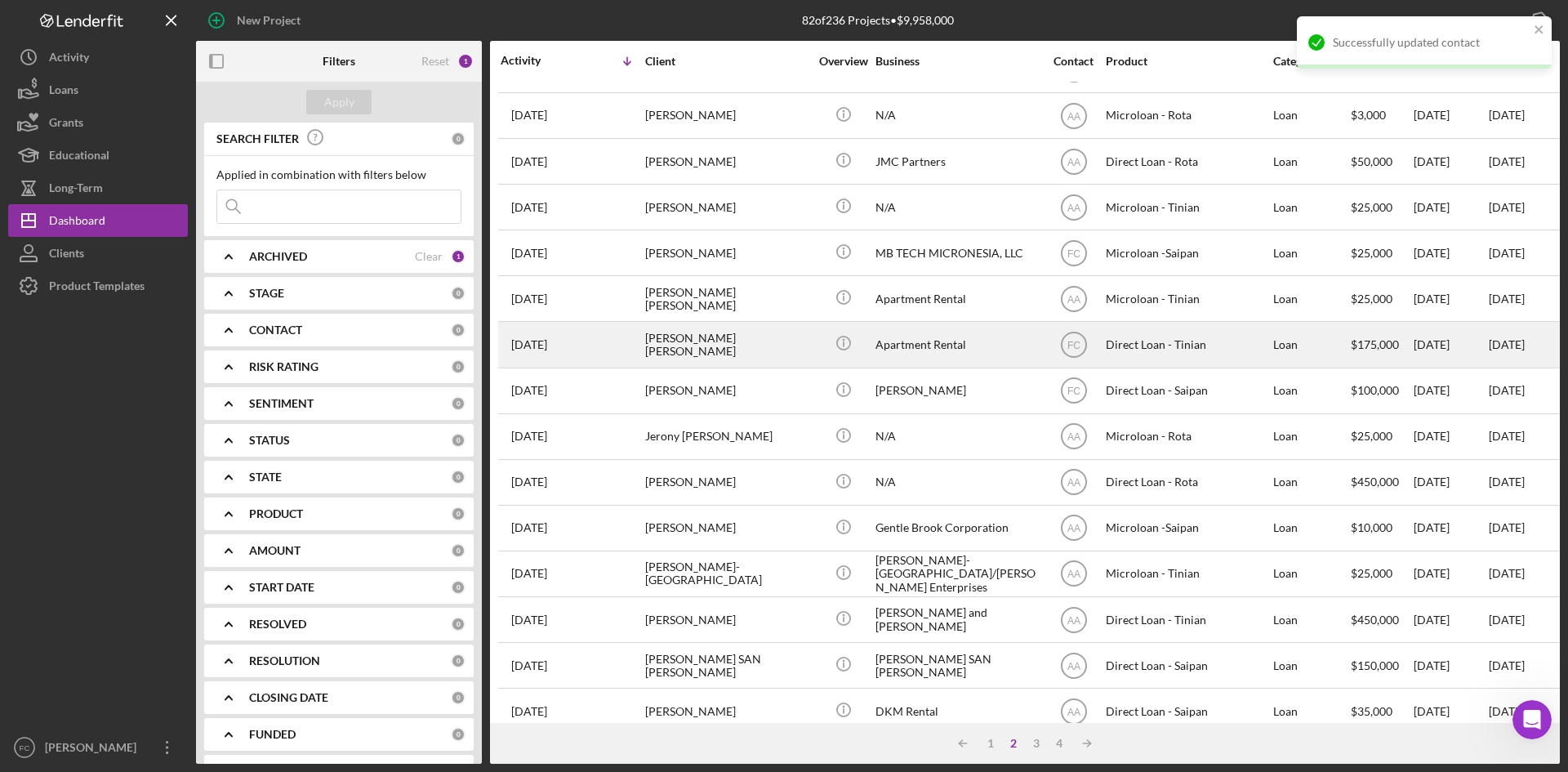
scroll to position [436, 0]
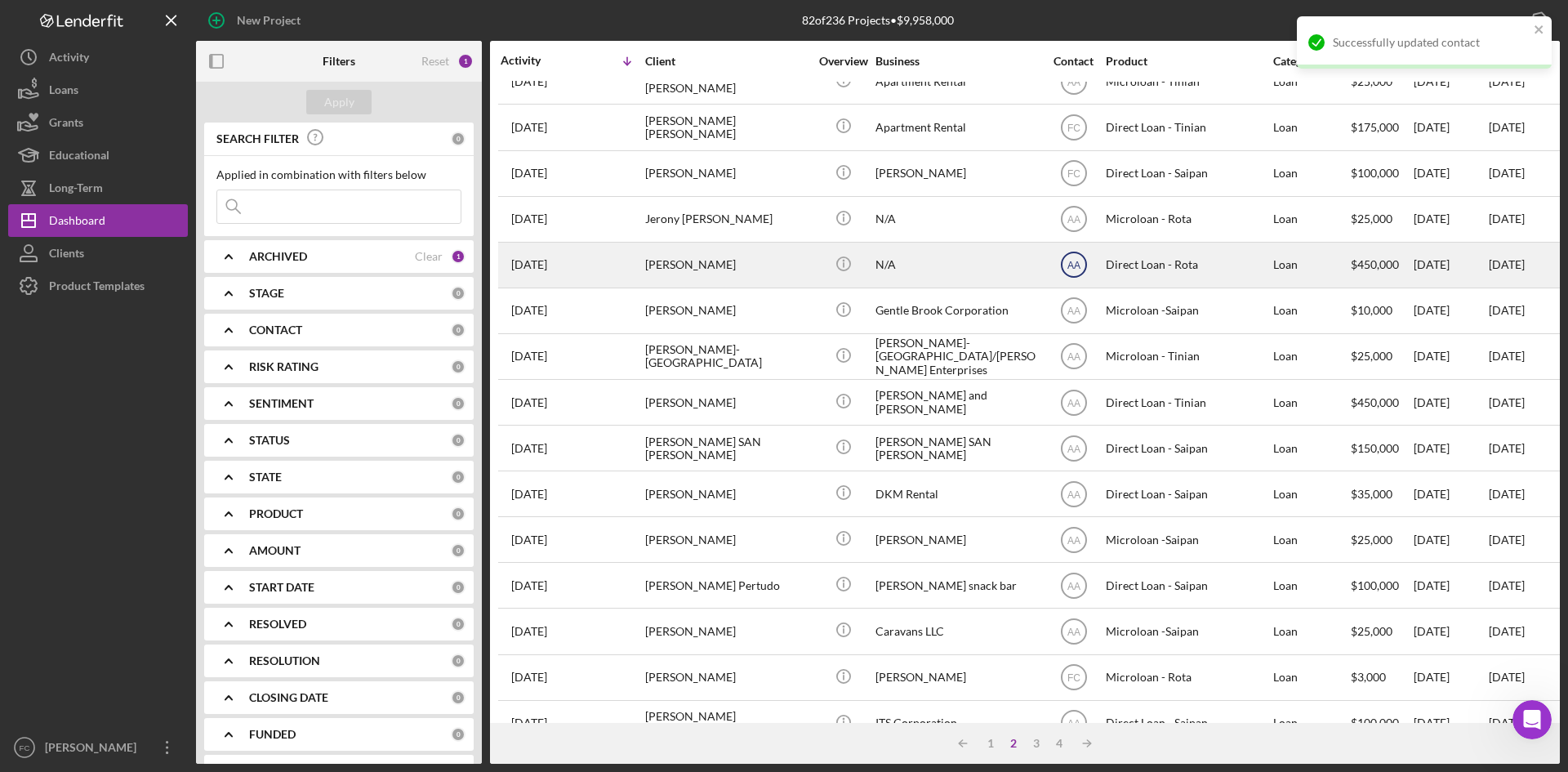
click at [1074, 271] on icon "AA" at bounding box center [1073, 264] width 41 height 41
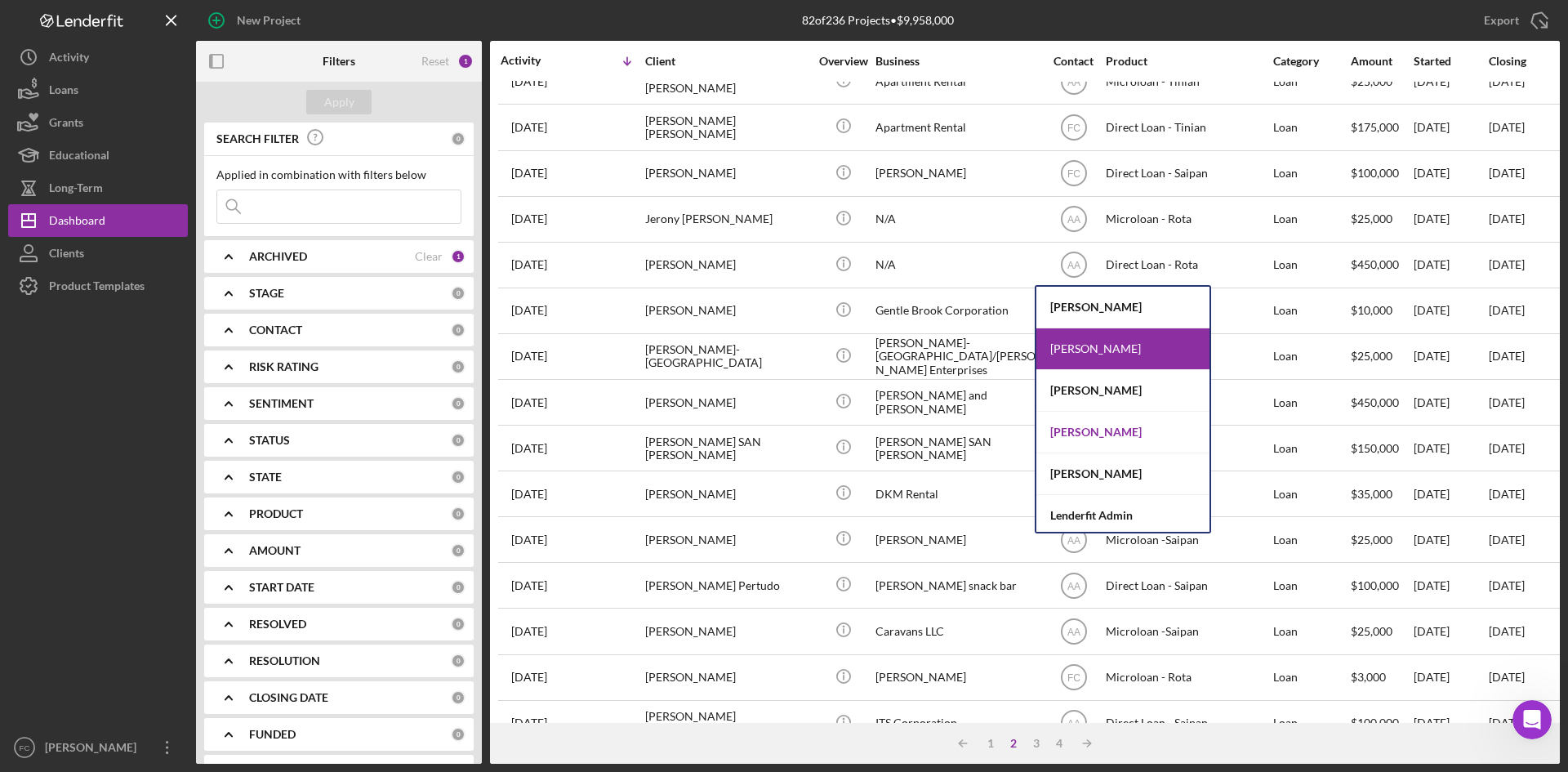
click at [1091, 427] on div "[PERSON_NAME]" at bounding box center [1122, 433] width 173 height 42
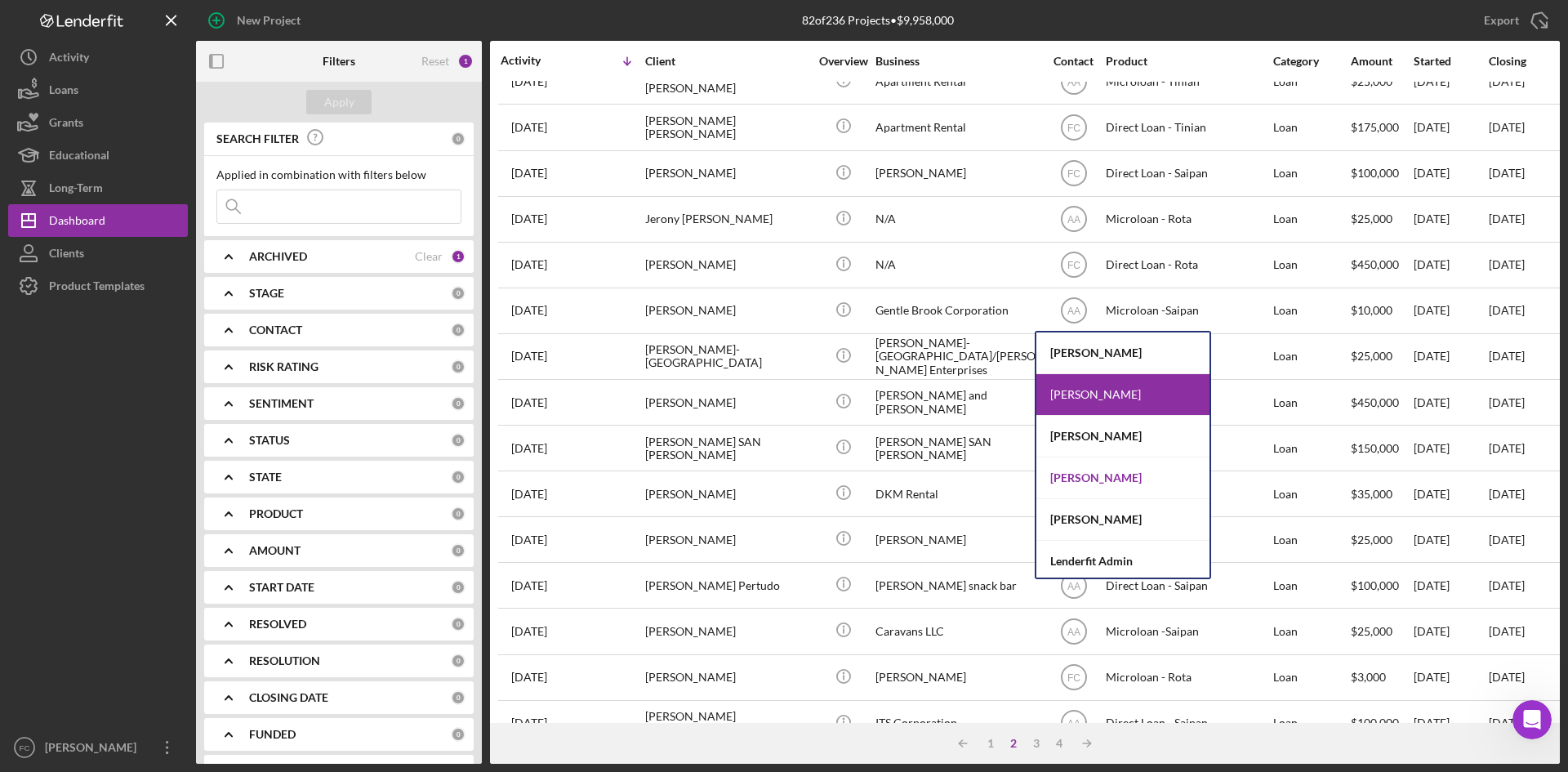
click at [1123, 470] on div "[PERSON_NAME]" at bounding box center [1122, 479] width 173 height 42
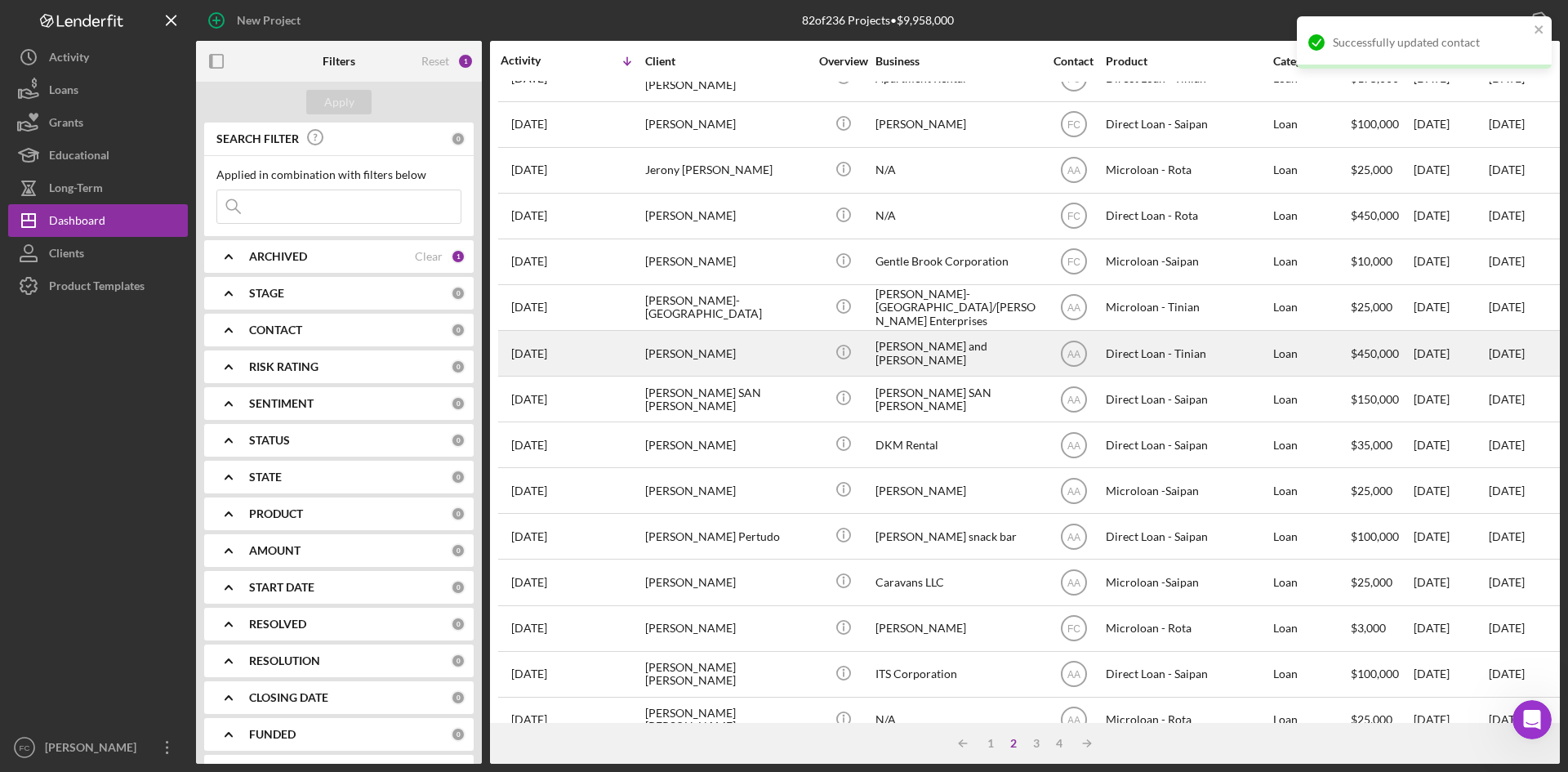
scroll to position [525, 0]
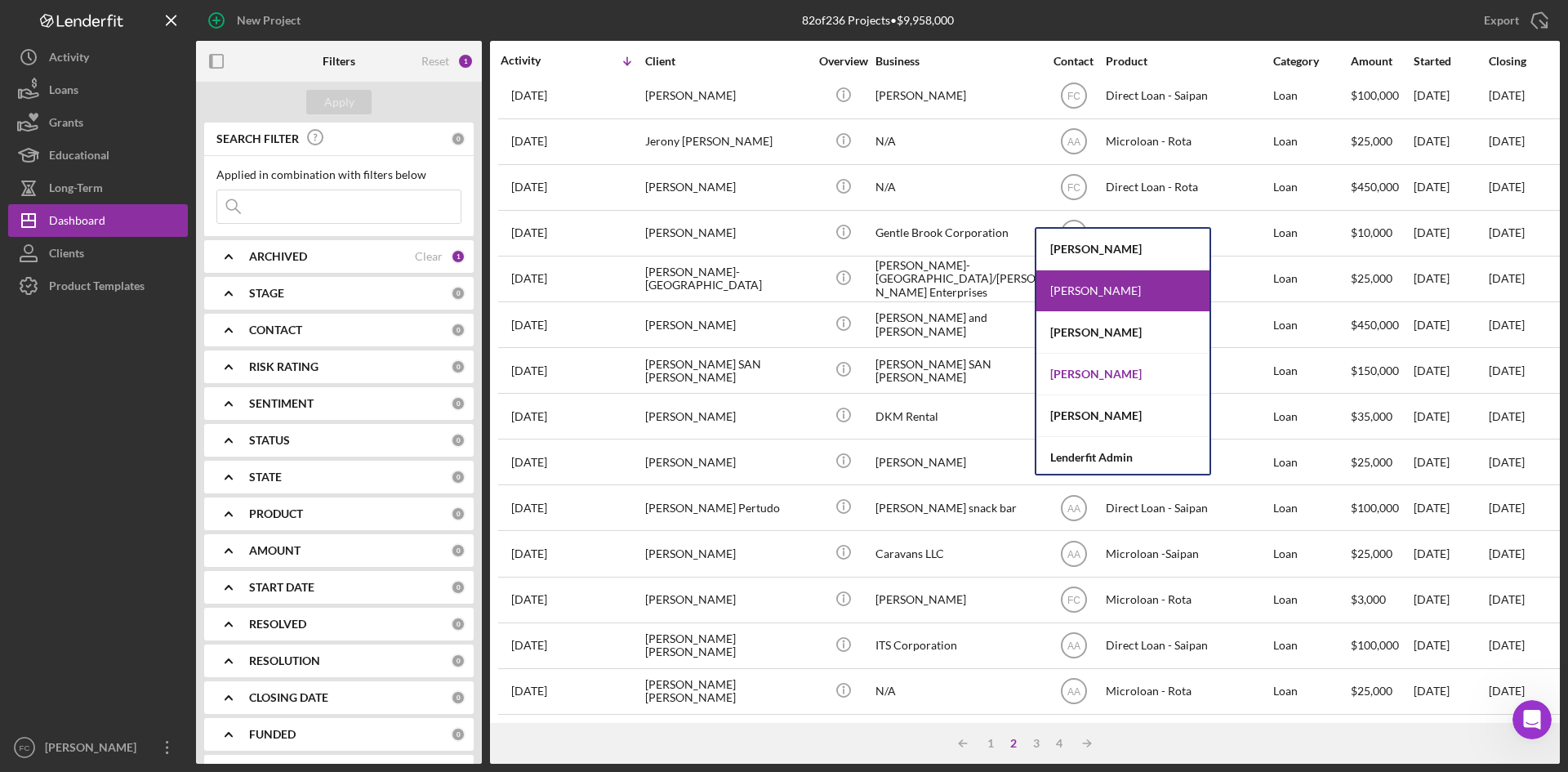
click at [1110, 378] on div "[PERSON_NAME]" at bounding box center [1122, 375] width 173 height 42
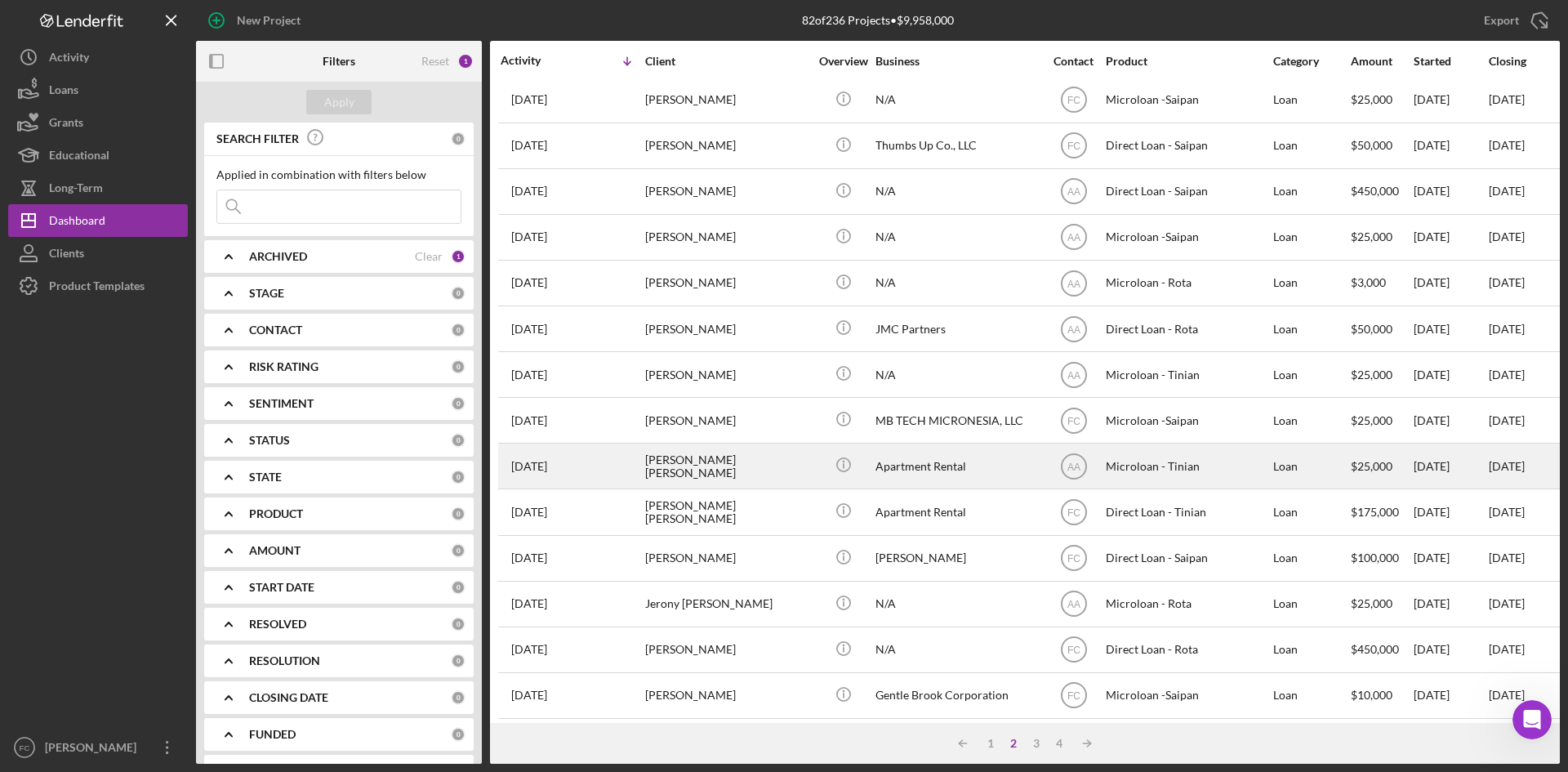
scroll to position [0, 0]
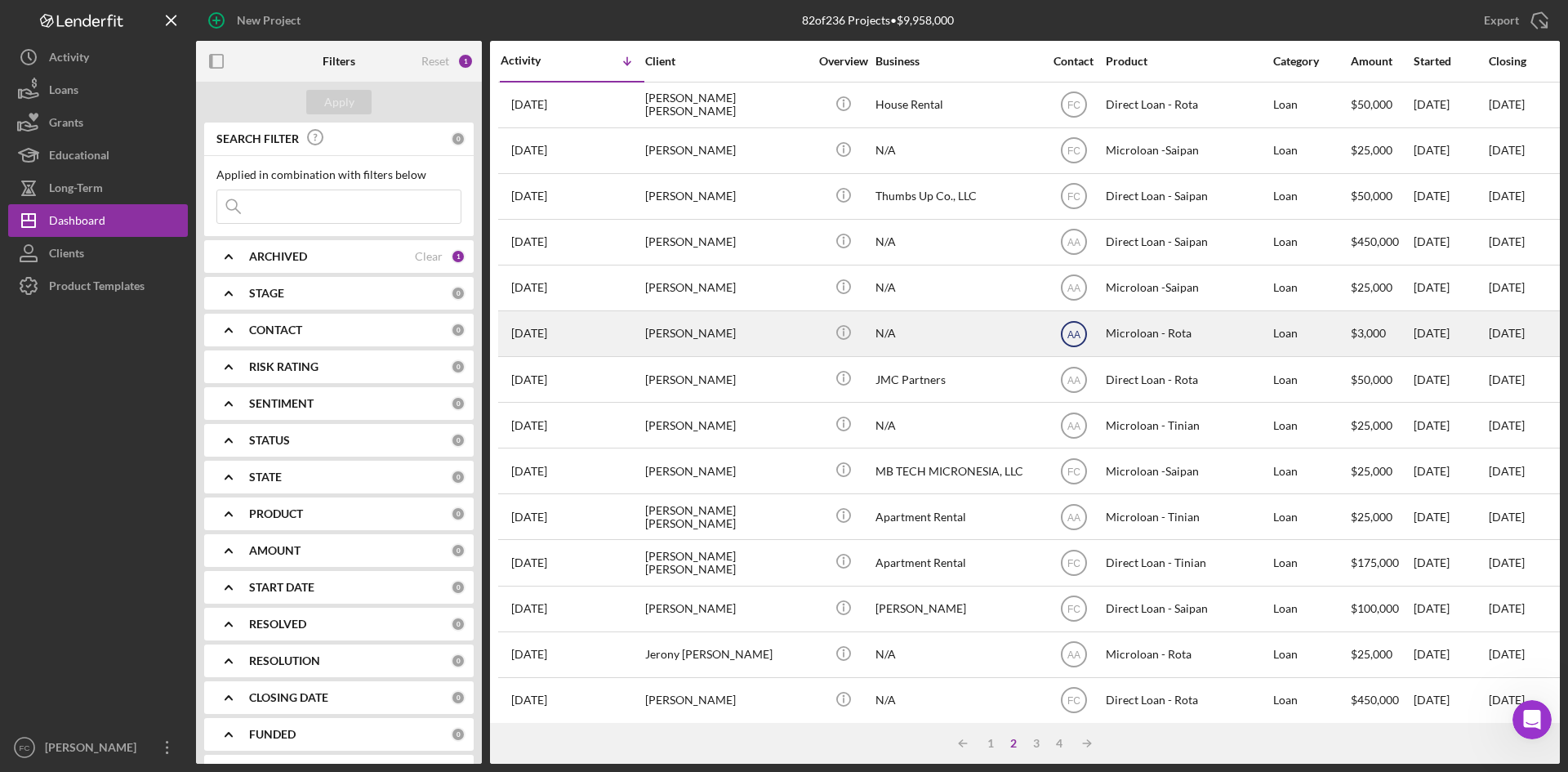
click at [1082, 341] on icon "AA" at bounding box center [1073, 334] width 41 height 41
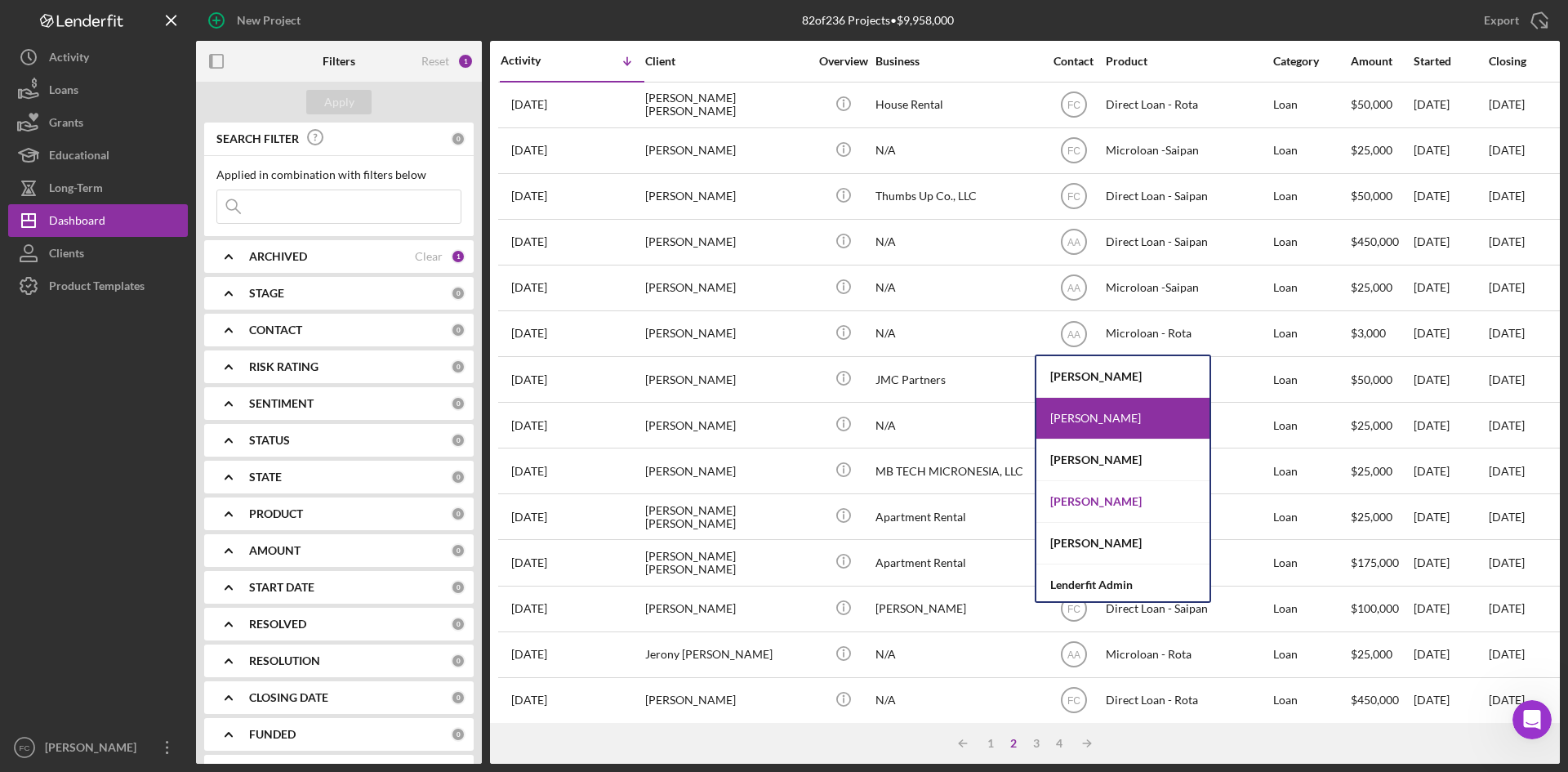
click at [1104, 497] on div "[PERSON_NAME]" at bounding box center [1122, 502] width 173 height 42
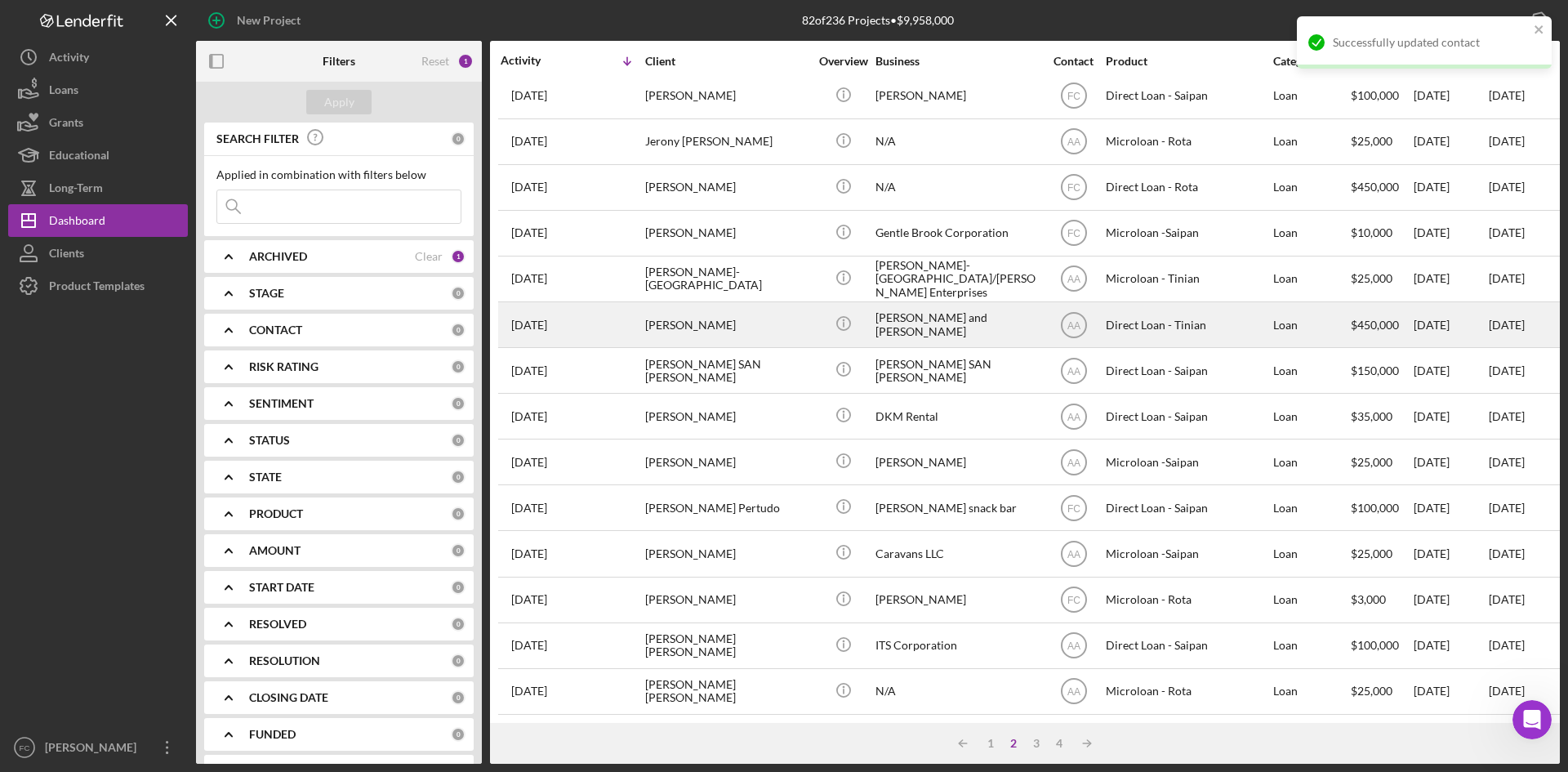
scroll to position [525, 0]
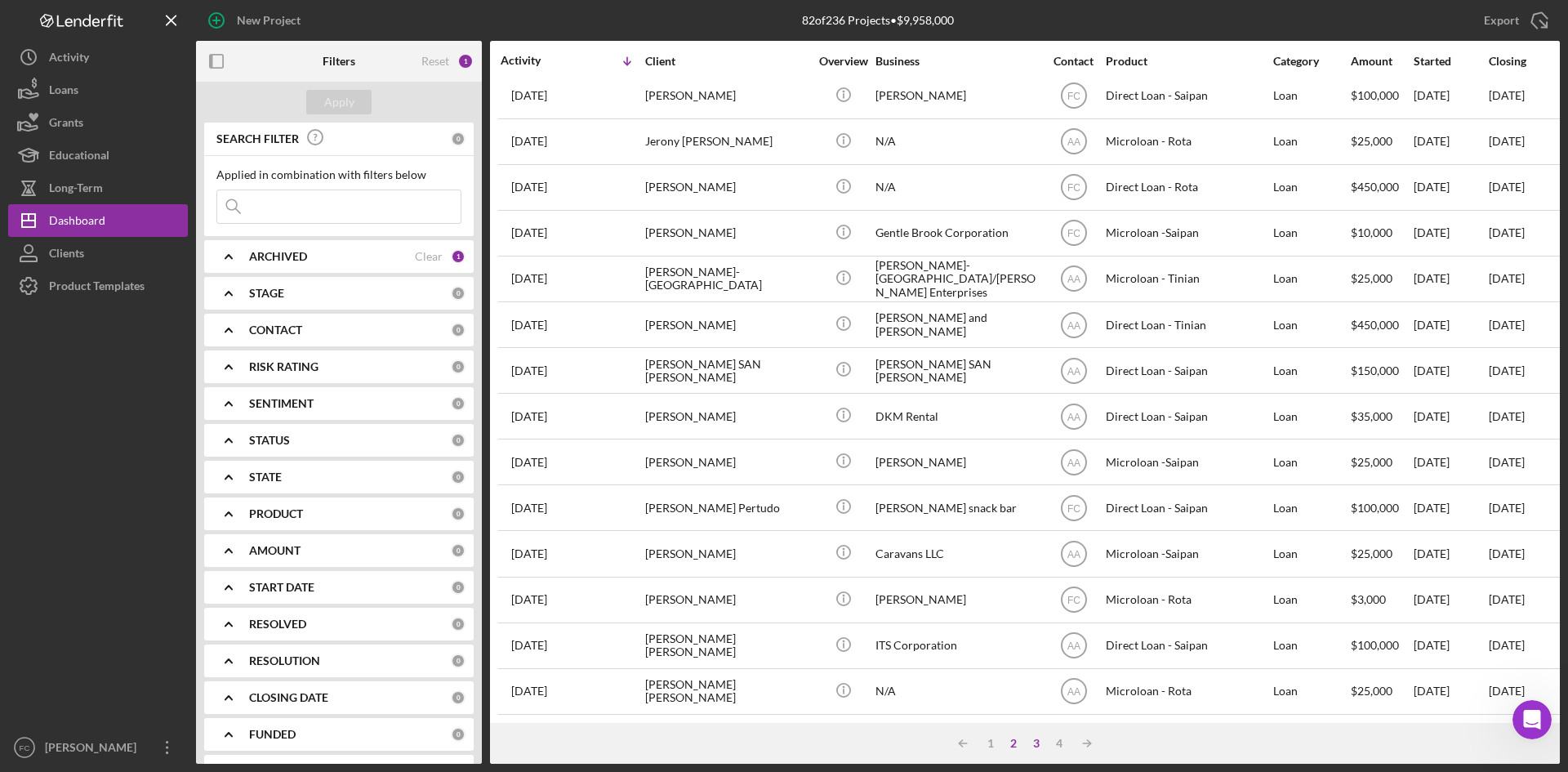
click at [1033, 740] on div "3" at bounding box center [1035, 743] width 23 height 13
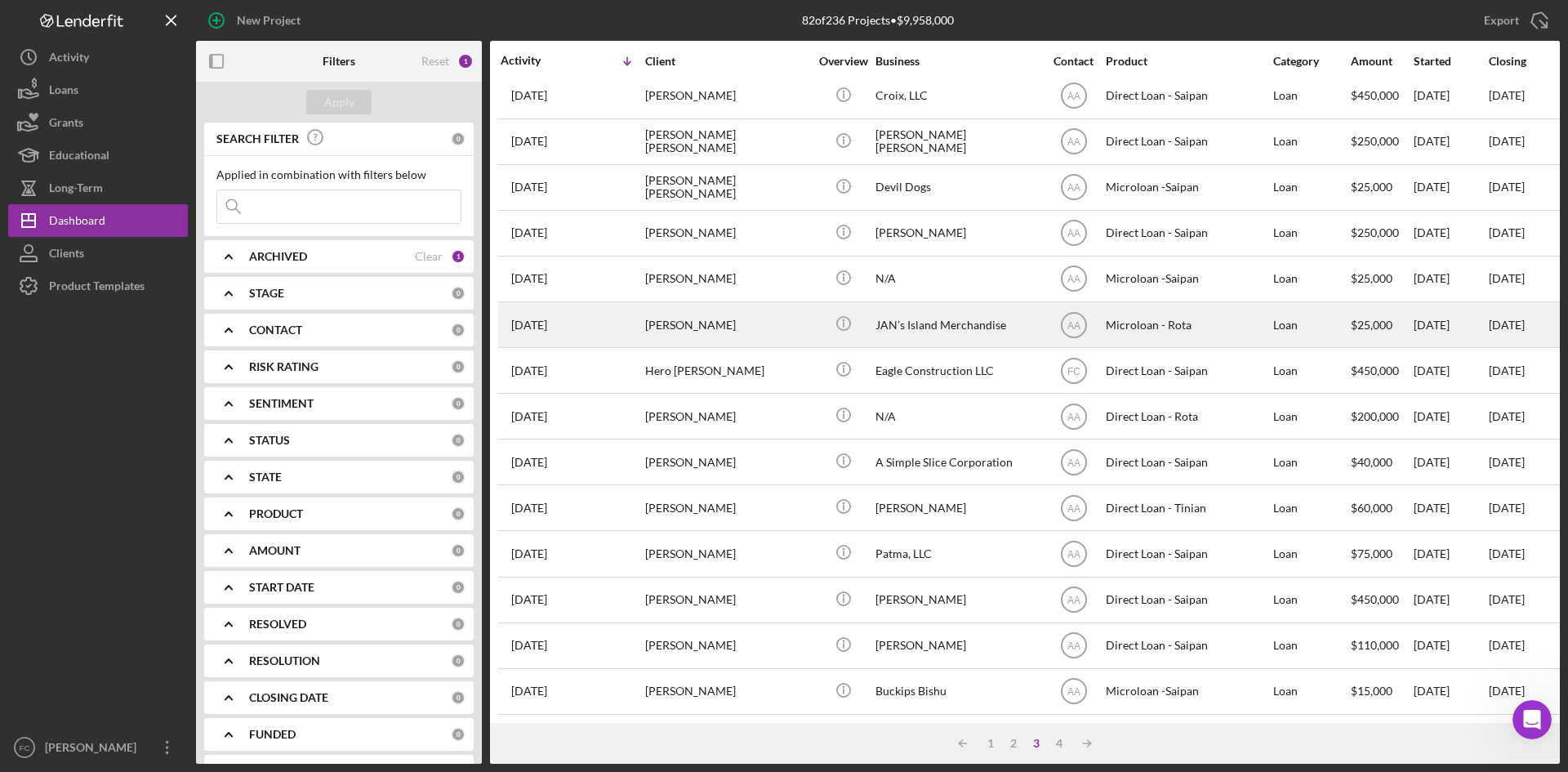
scroll to position [0, 0]
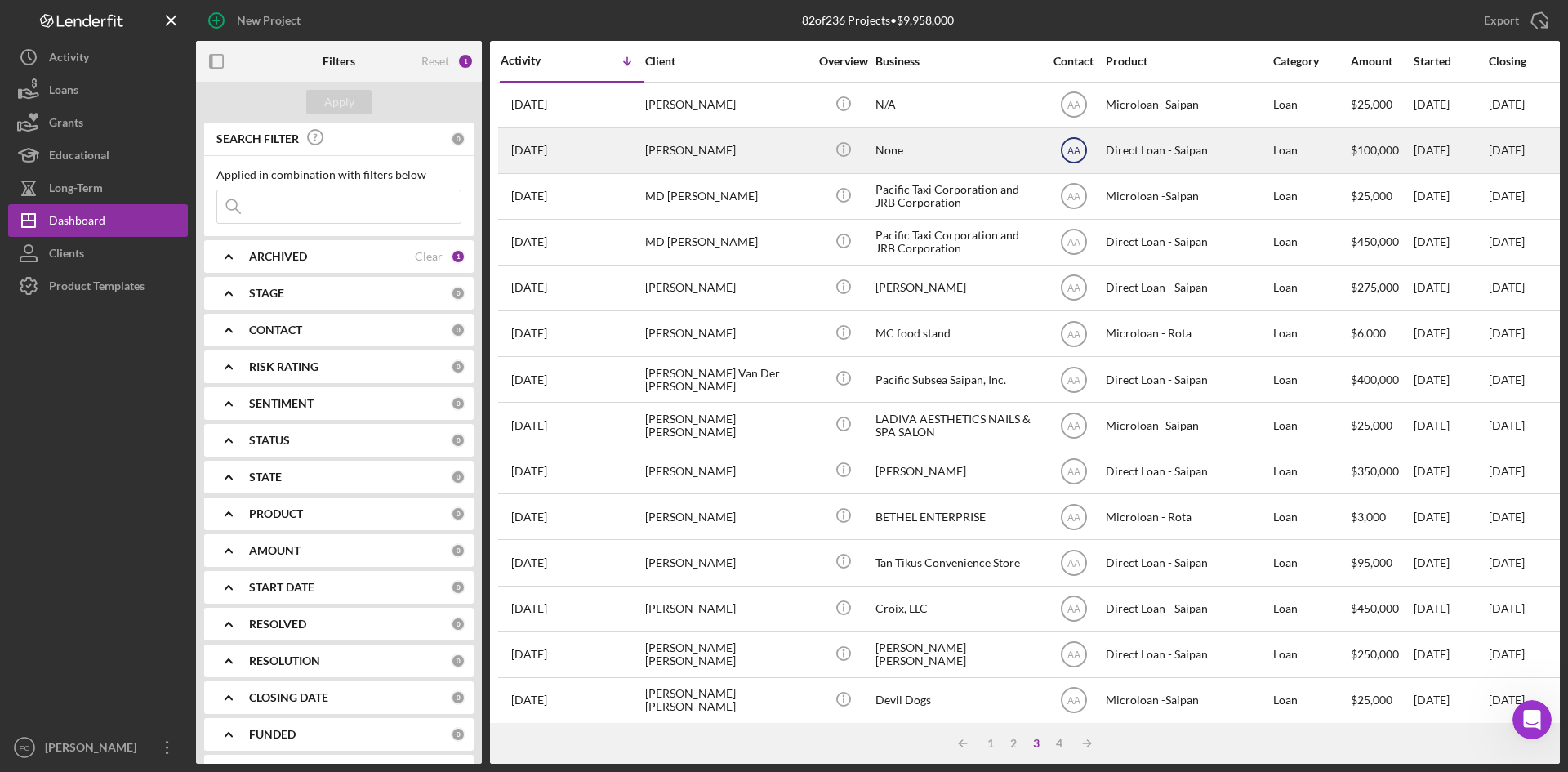
click at [1073, 111] on text "AA" at bounding box center [1072, 105] width 13 height 11
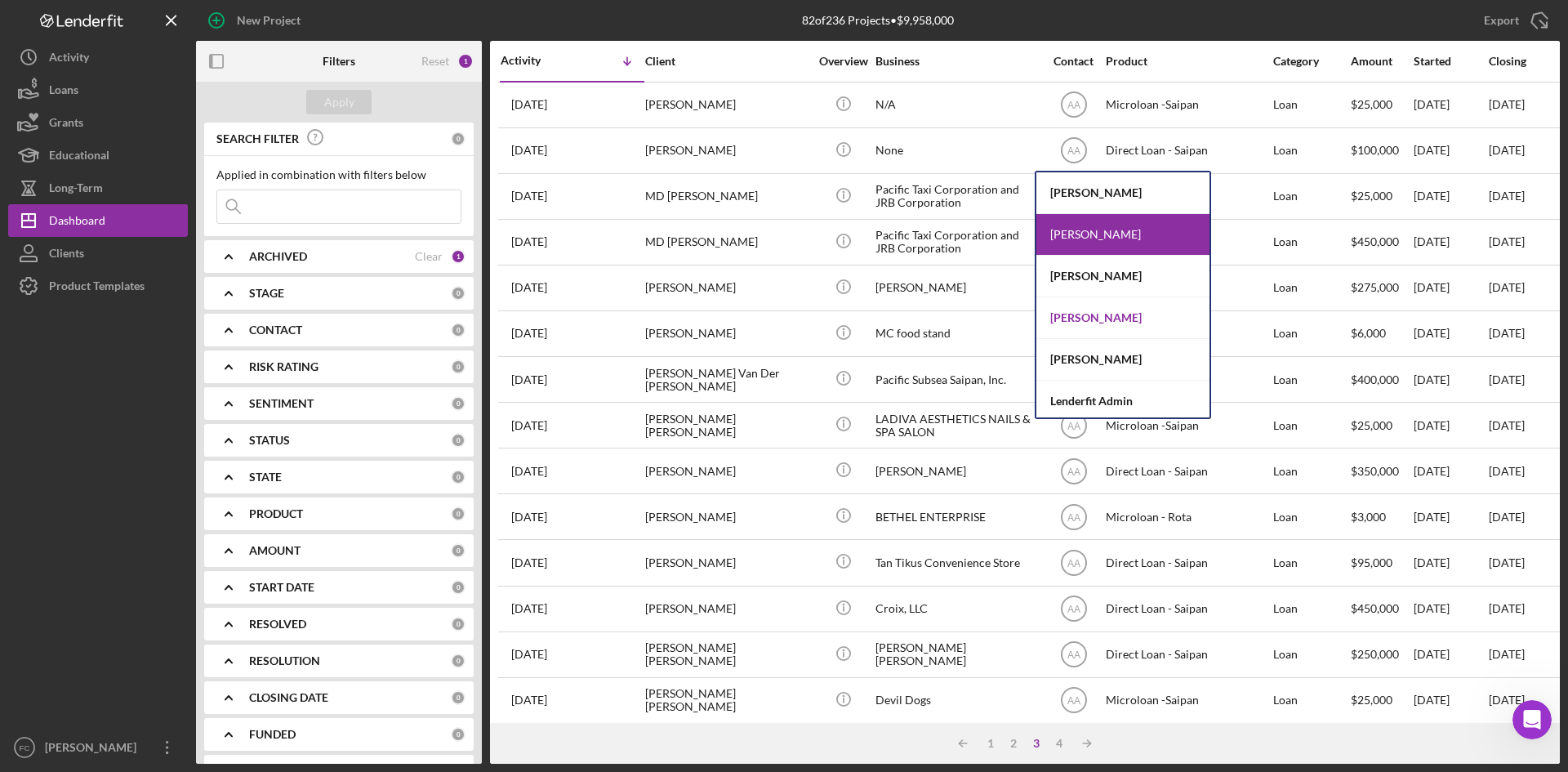
click at [1099, 316] on div "[PERSON_NAME]" at bounding box center [1122, 318] width 173 height 42
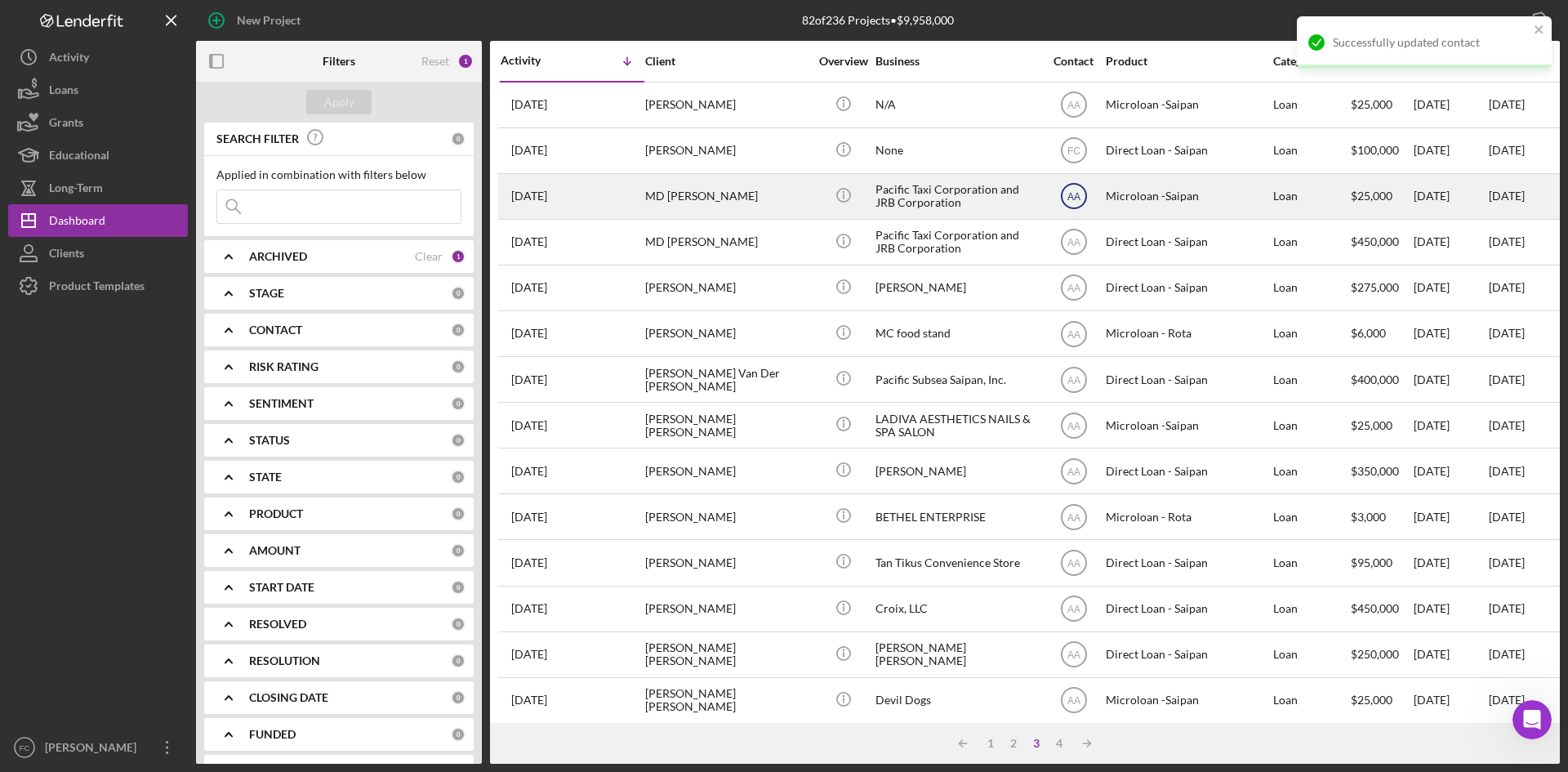
click at [1076, 111] on text "AA" at bounding box center [1072, 105] width 13 height 11
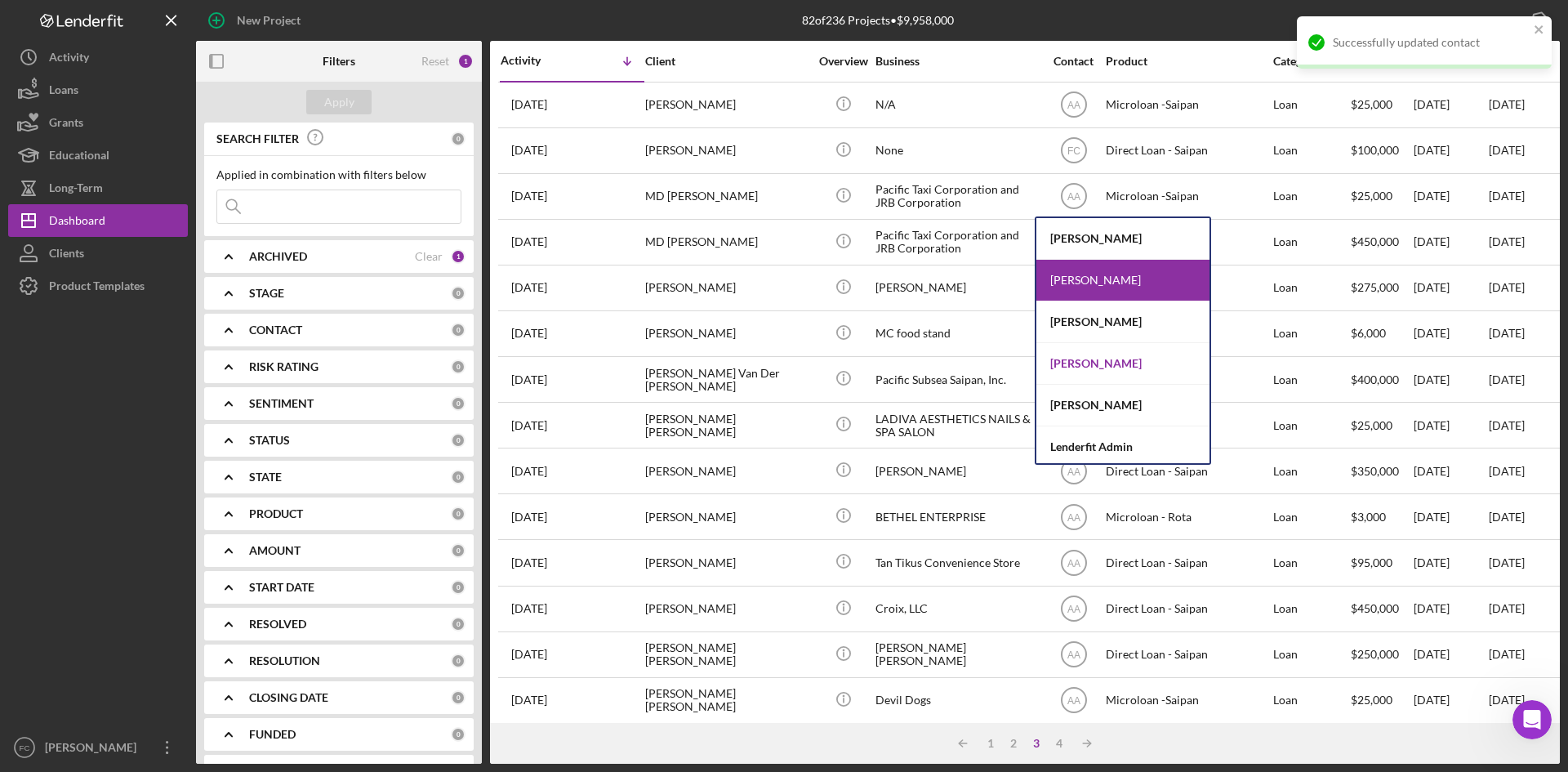
click at [1098, 363] on div "[PERSON_NAME]" at bounding box center [1122, 364] width 173 height 42
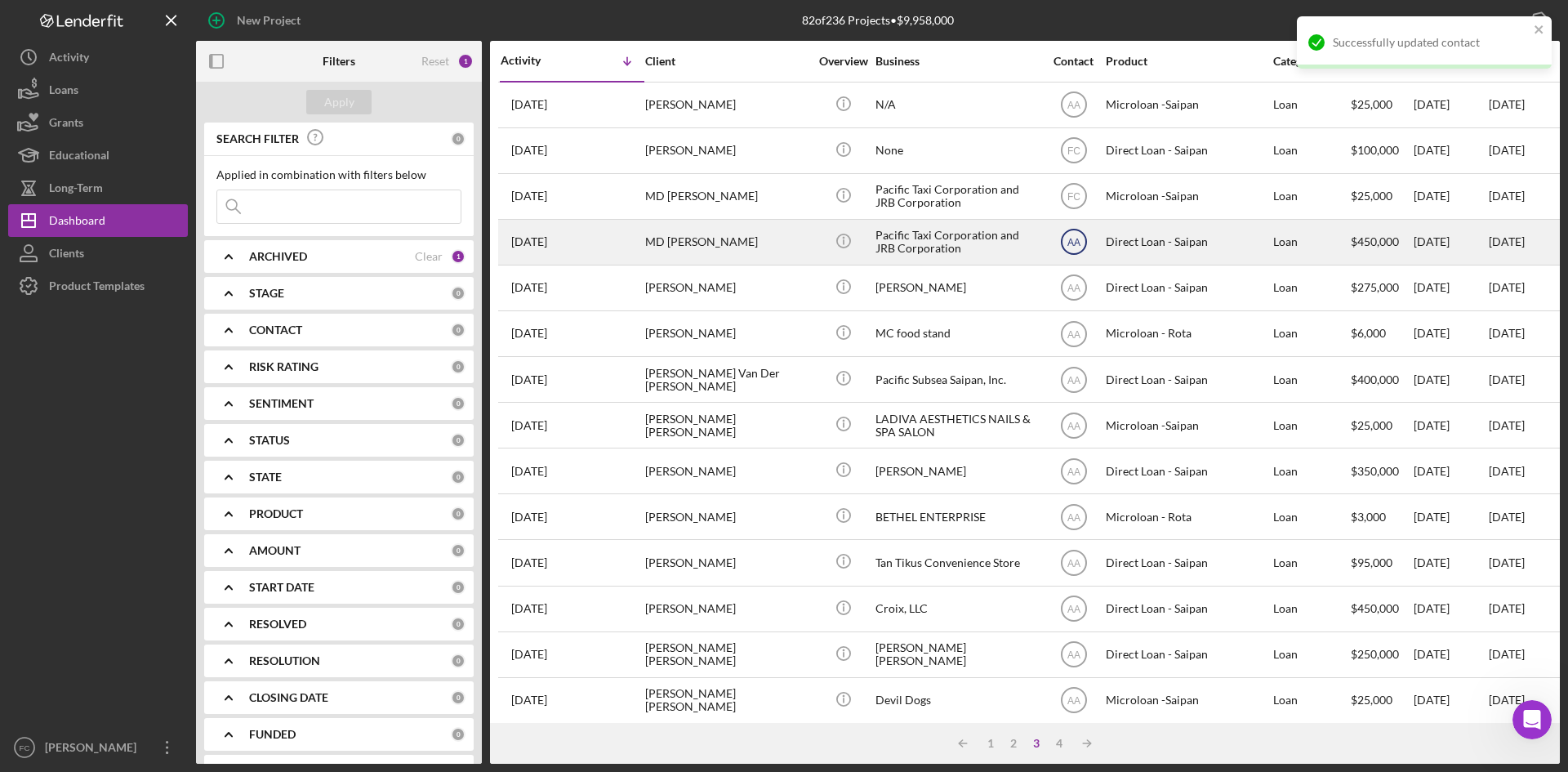
click at [1069, 111] on text "AA" at bounding box center [1072, 105] width 13 height 11
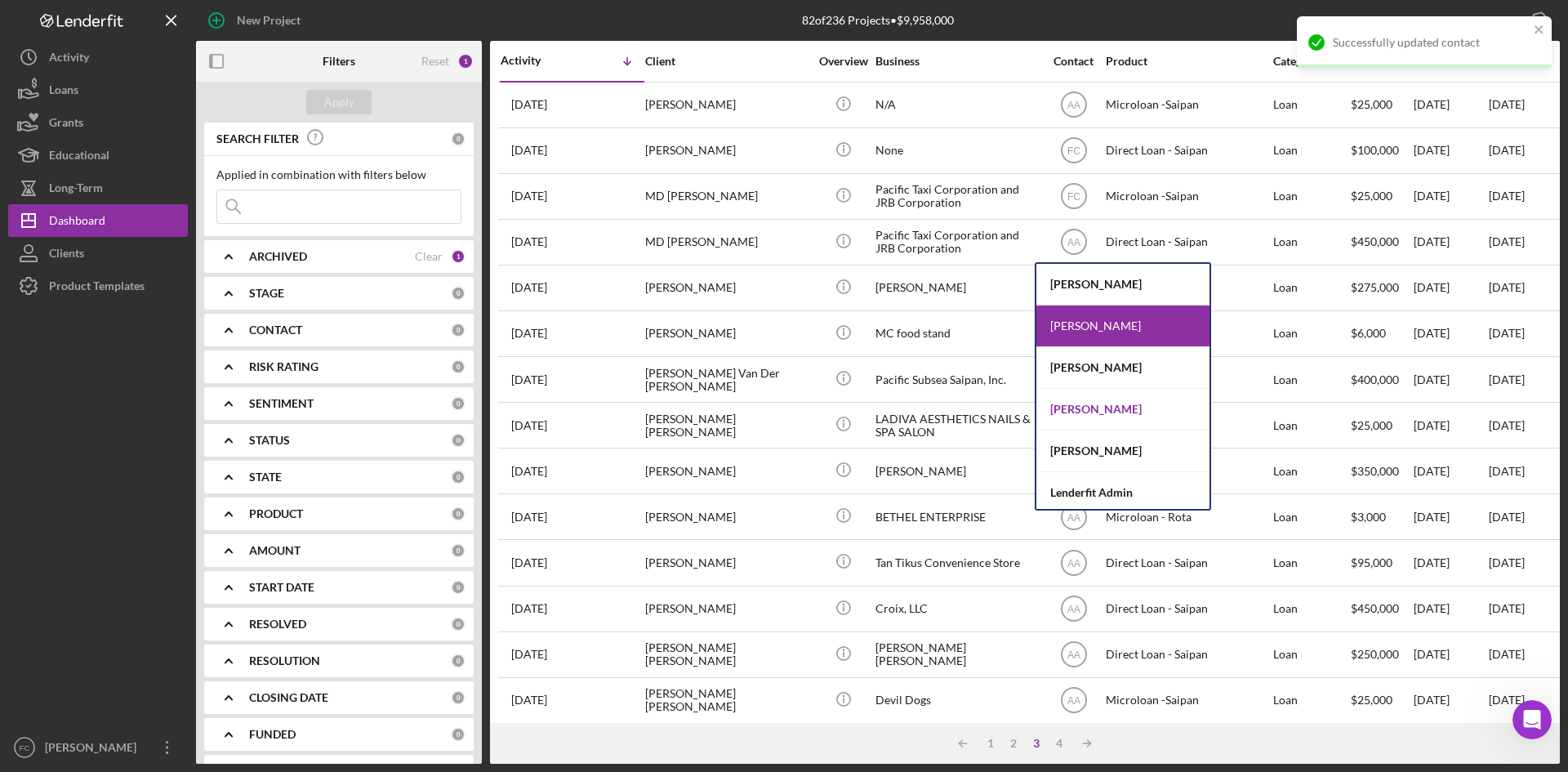
click at [1095, 404] on div "[PERSON_NAME]" at bounding box center [1122, 410] width 173 height 42
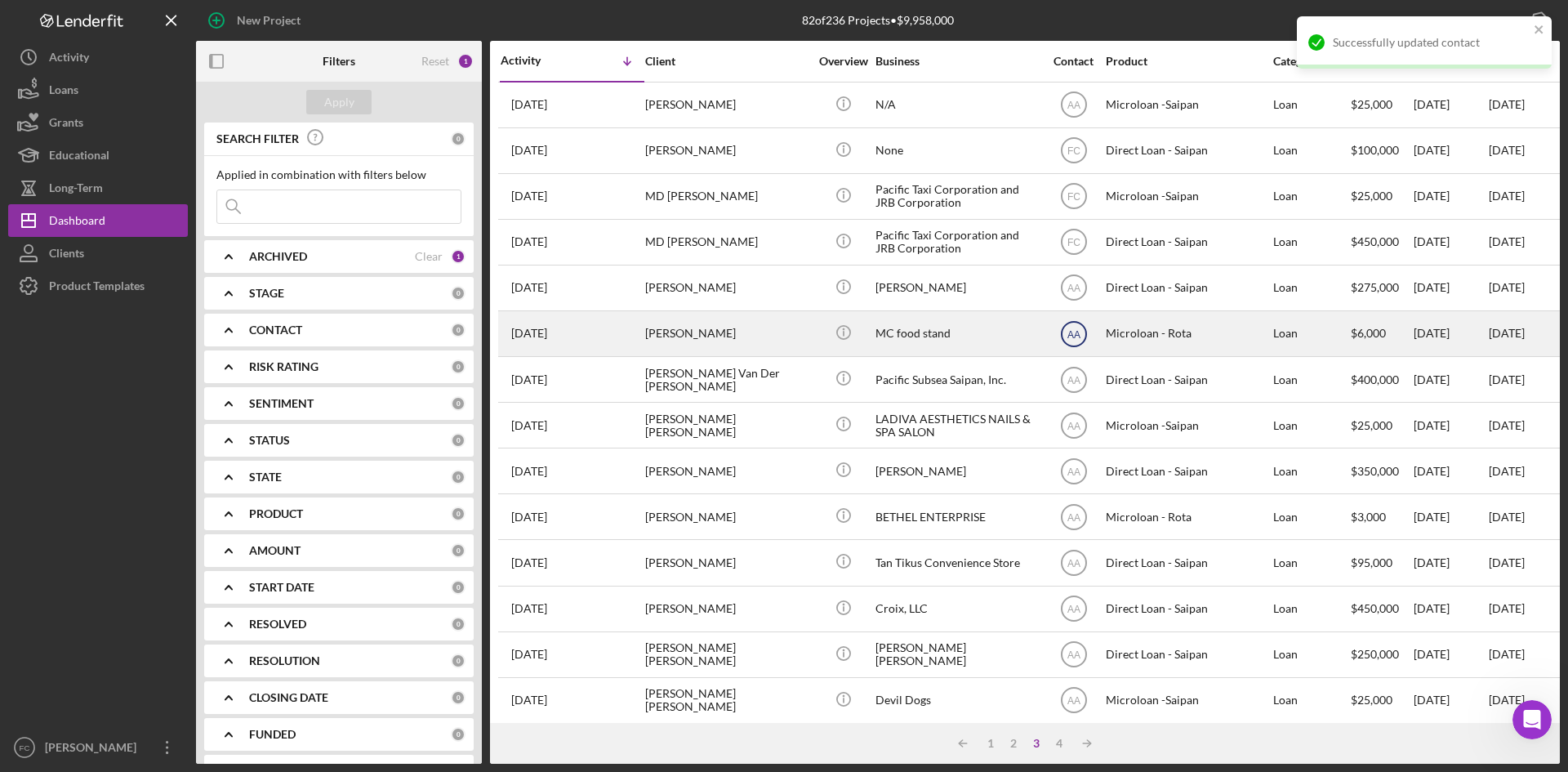
click at [1073, 111] on text "AA" at bounding box center [1072, 105] width 13 height 11
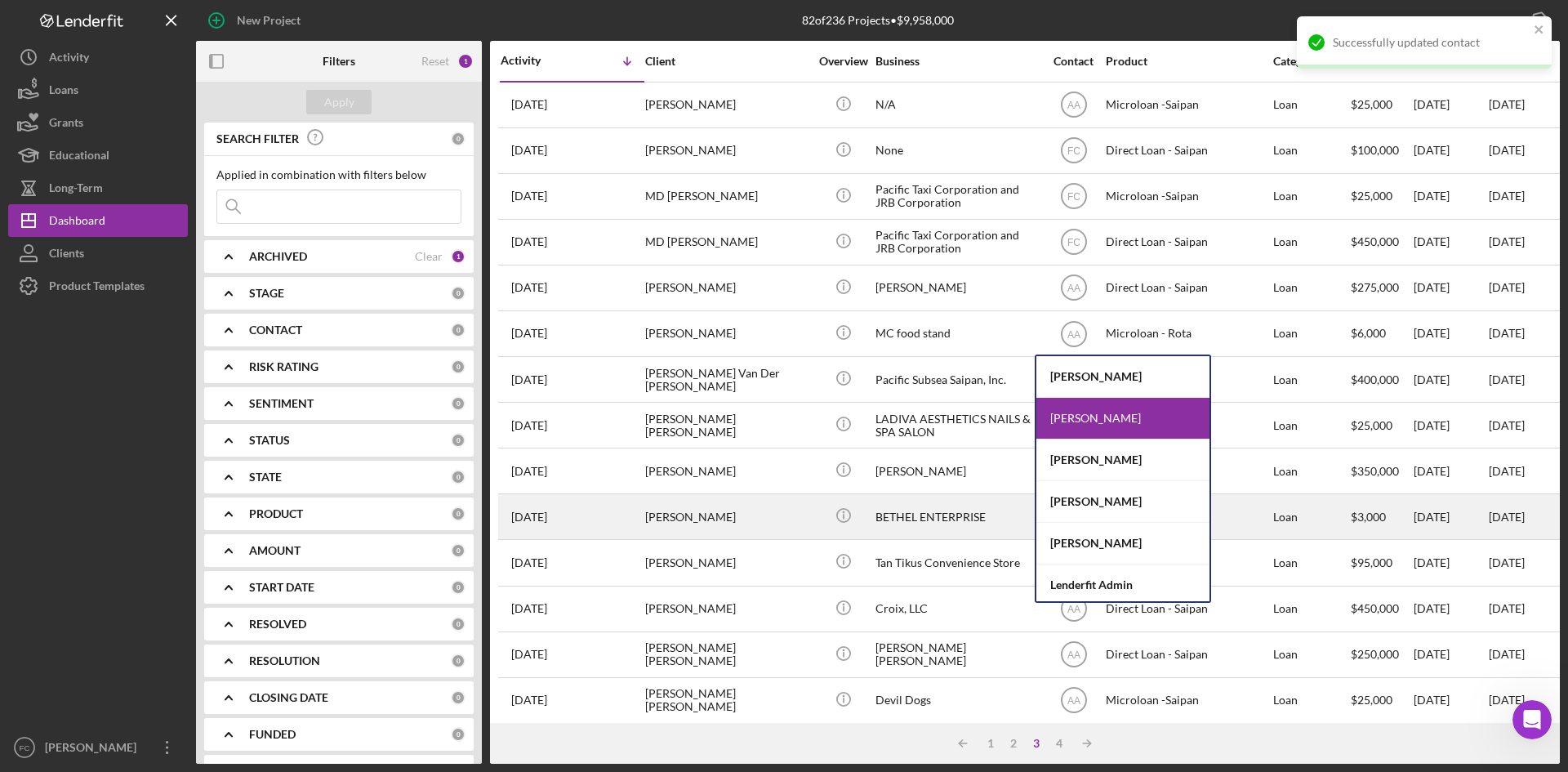
click at [1084, 501] on div "[PERSON_NAME]" at bounding box center [1122, 502] width 173 height 42
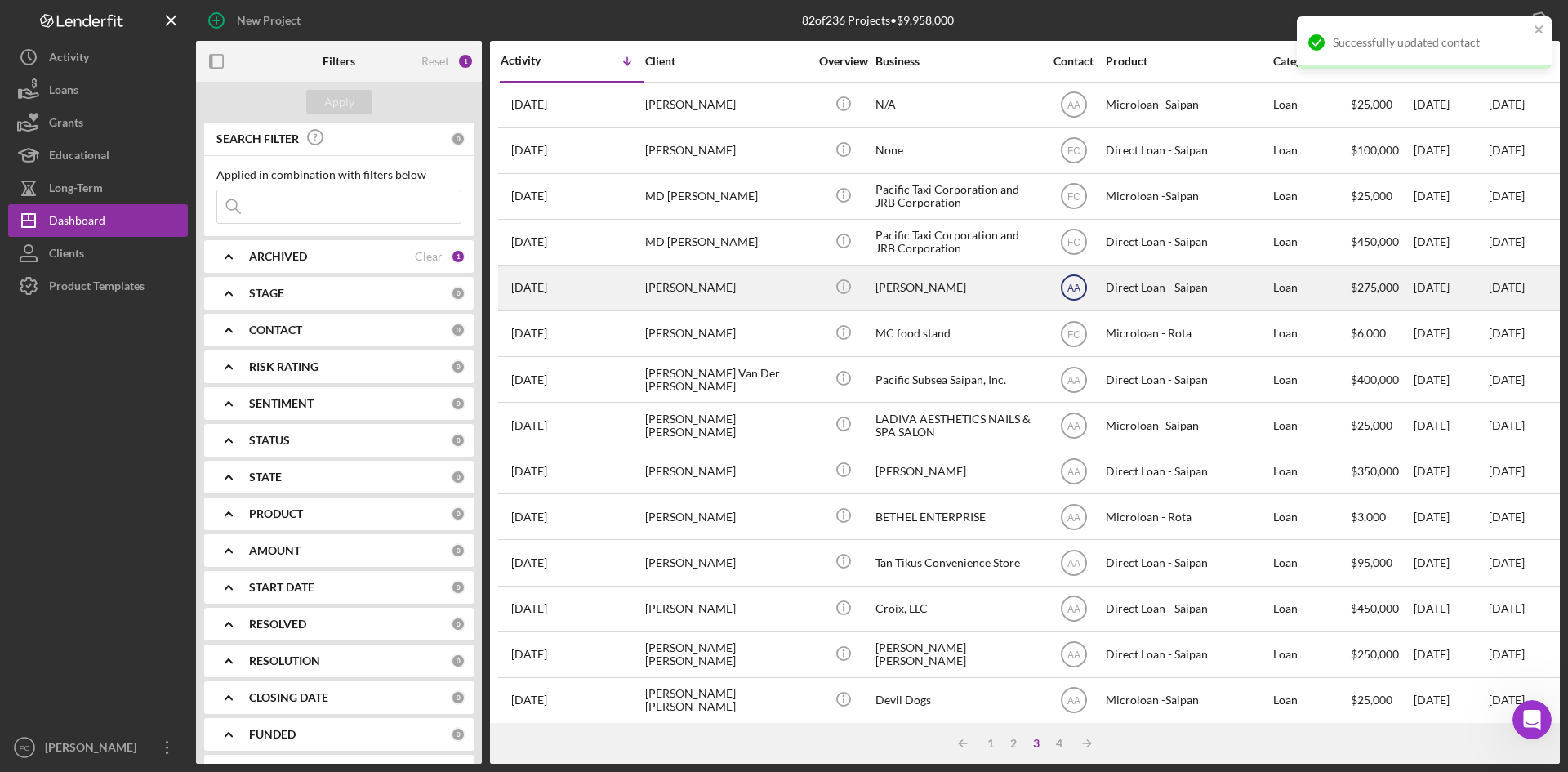
click at [1073, 111] on text "AA" at bounding box center [1072, 105] width 13 height 11
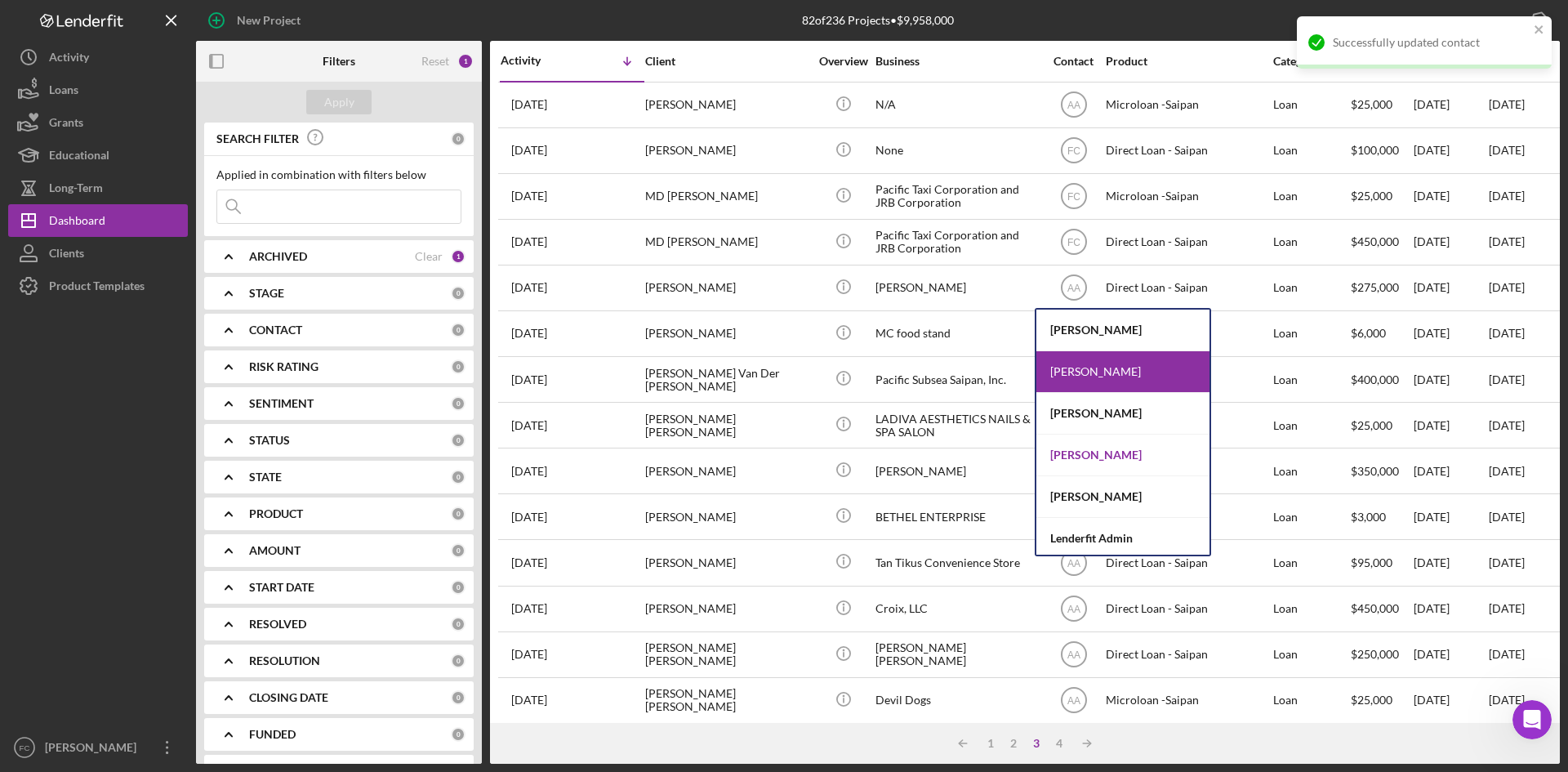
click at [1078, 458] on div "[PERSON_NAME]" at bounding box center [1122, 456] width 173 height 42
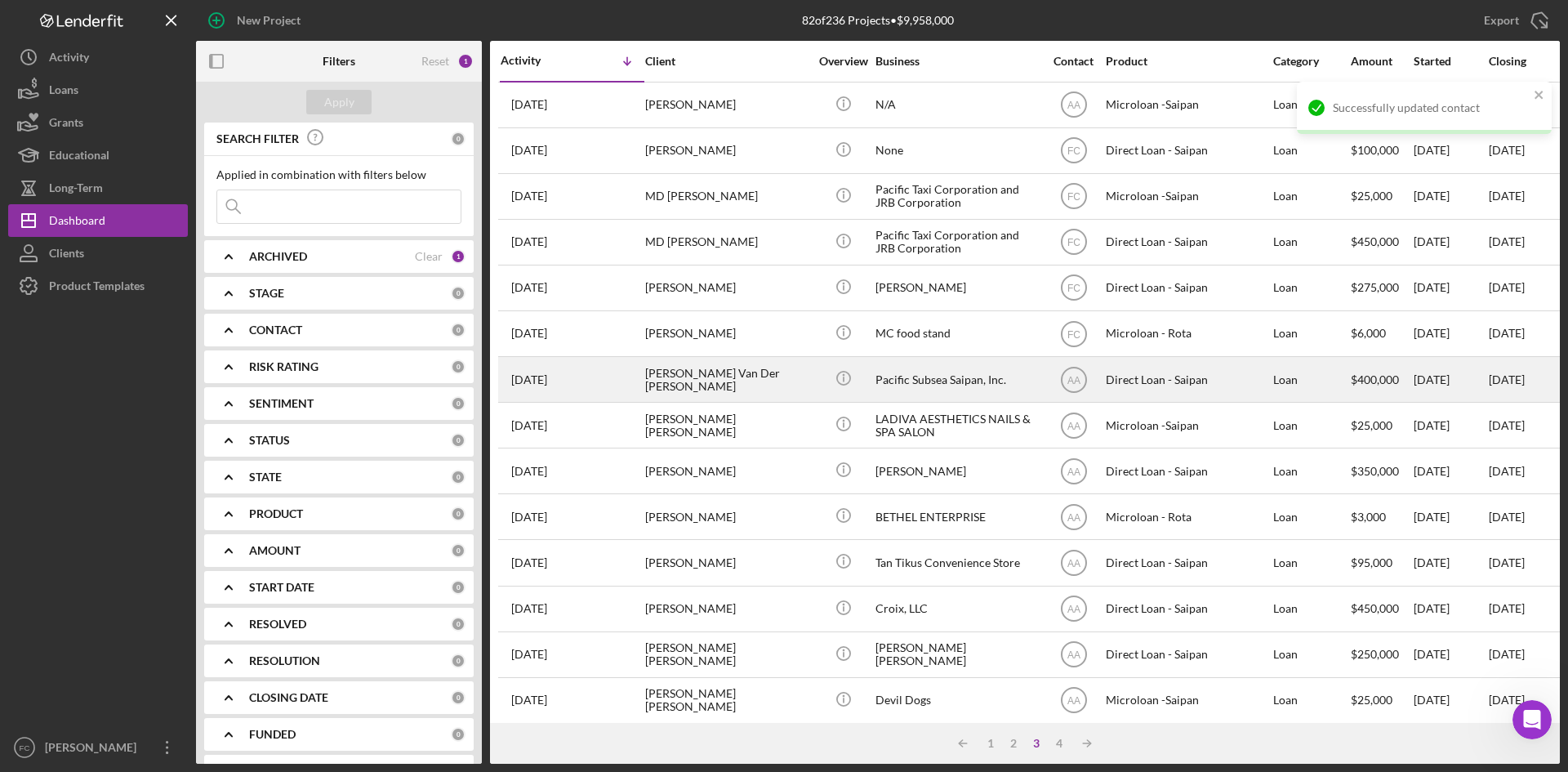
scroll to position [218, 0]
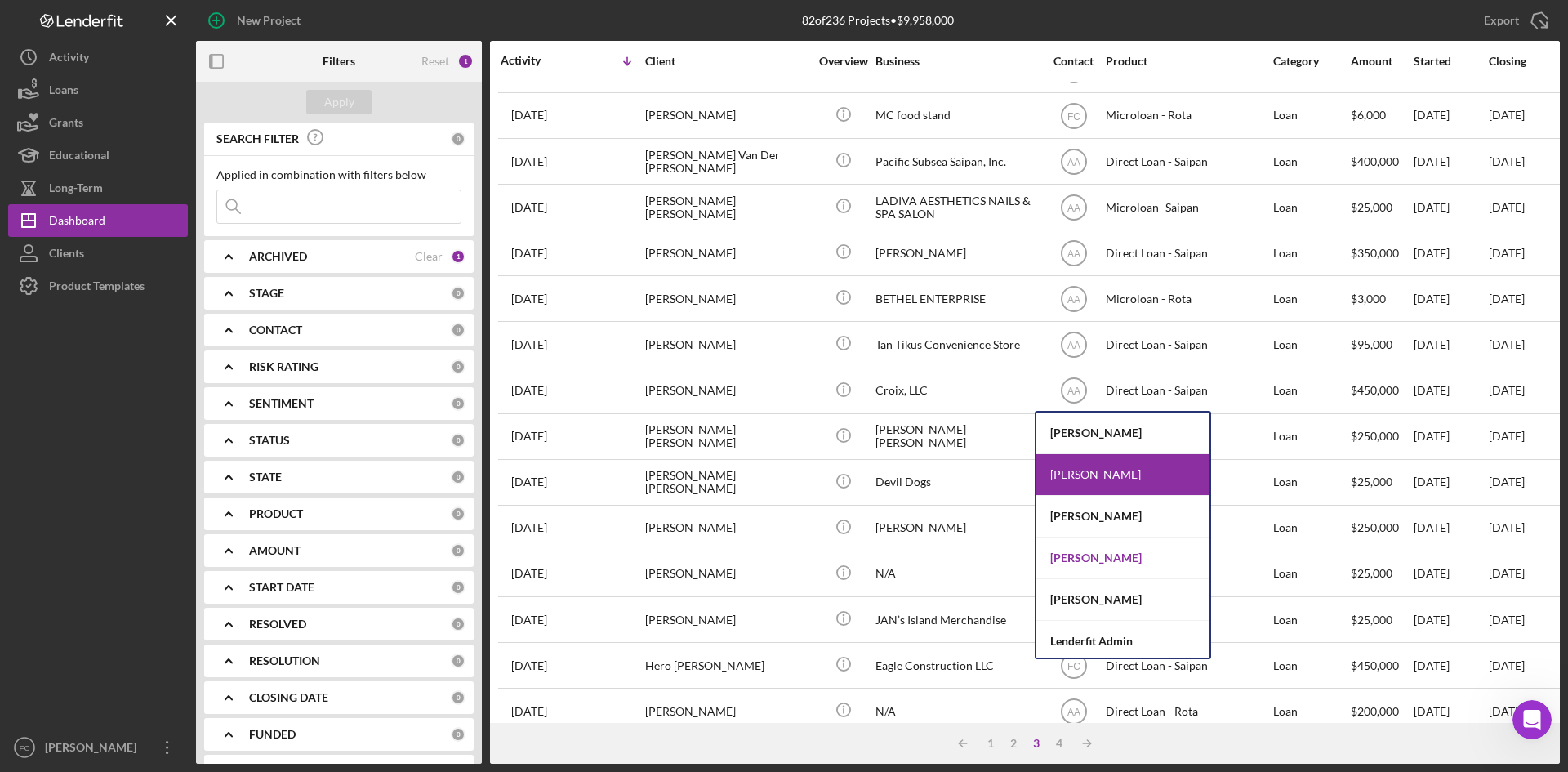
click at [1082, 553] on div "[PERSON_NAME]" at bounding box center [1122, 559] width 173 height 42
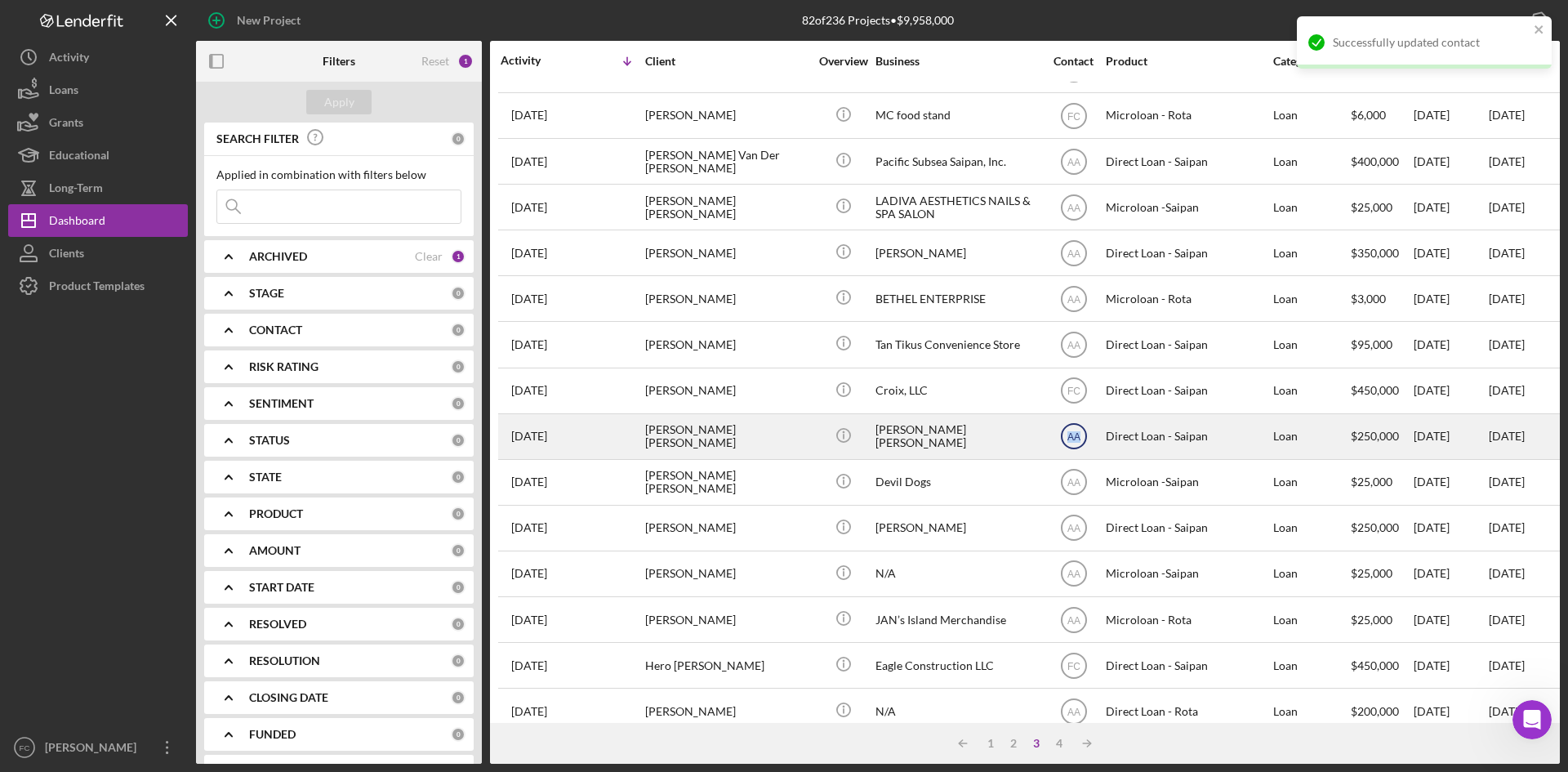
drag, startPoint x: 1085, startPoint y: 440, endPoint x: 1074, endPoint y: 435, distance: 12.1
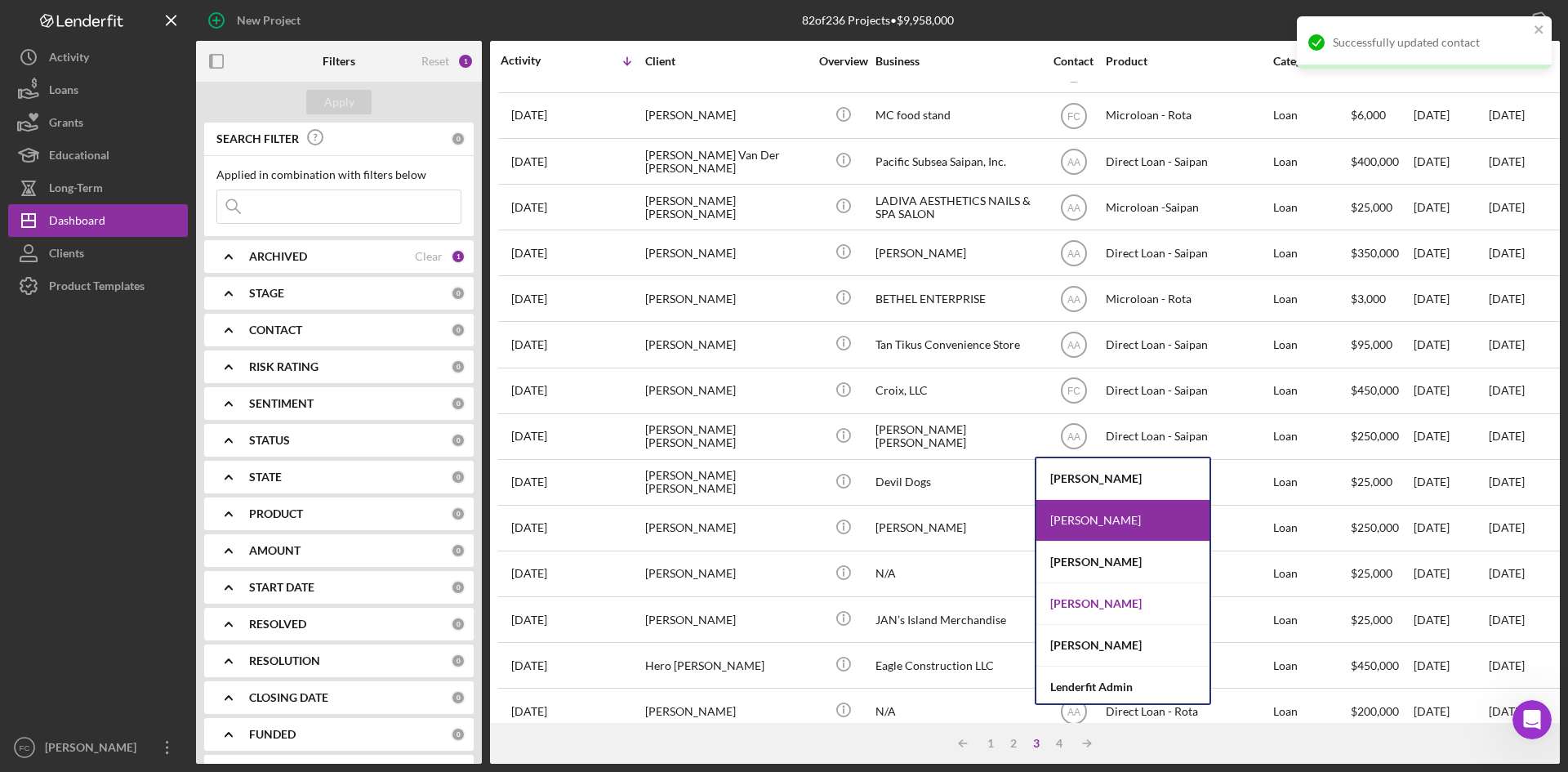
click at [1087, 597] on div "[PERSON_NAME]" at bounding box center [1122, 604] width 173 height 42
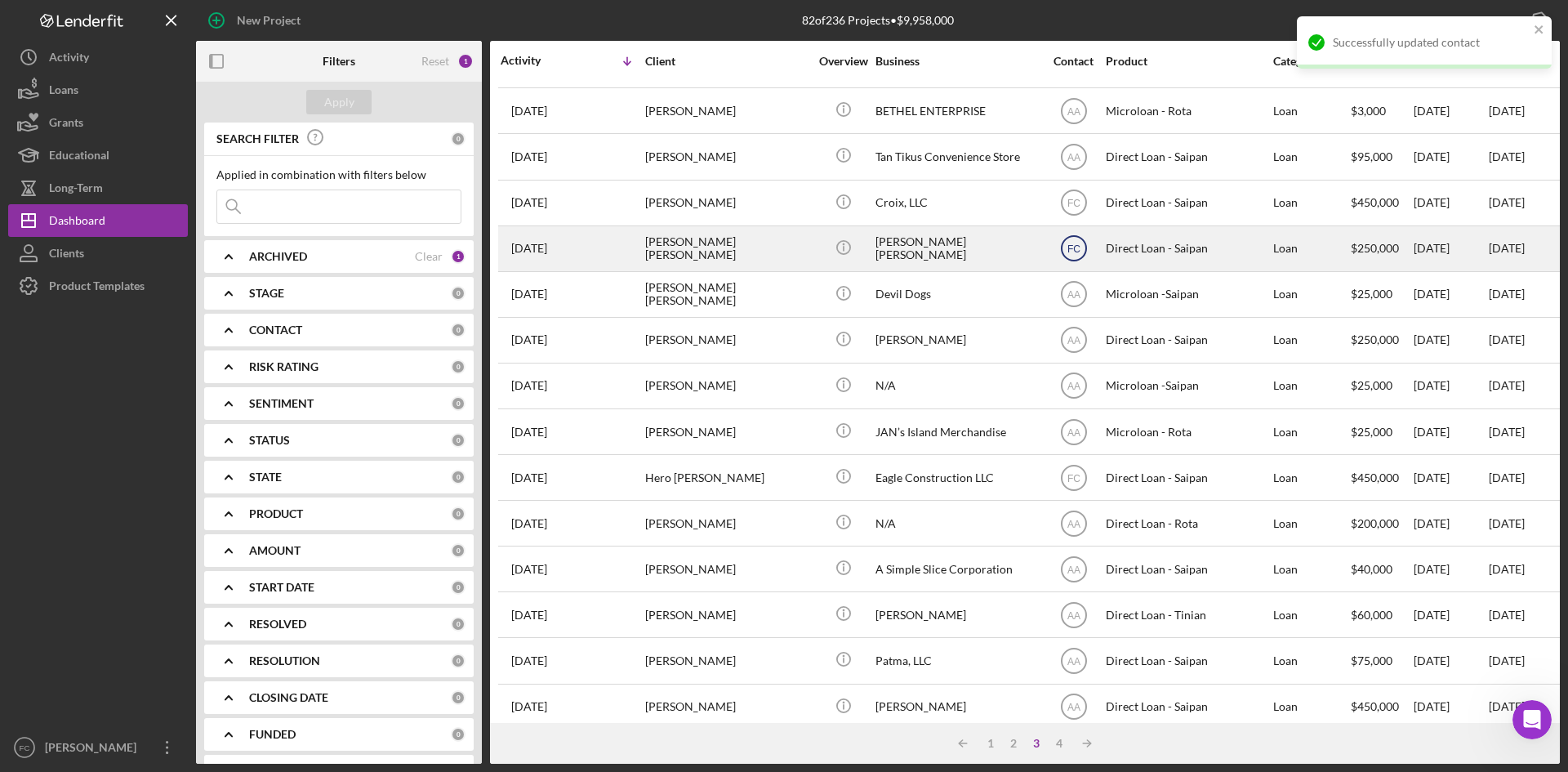
scroll to position [436, 0]
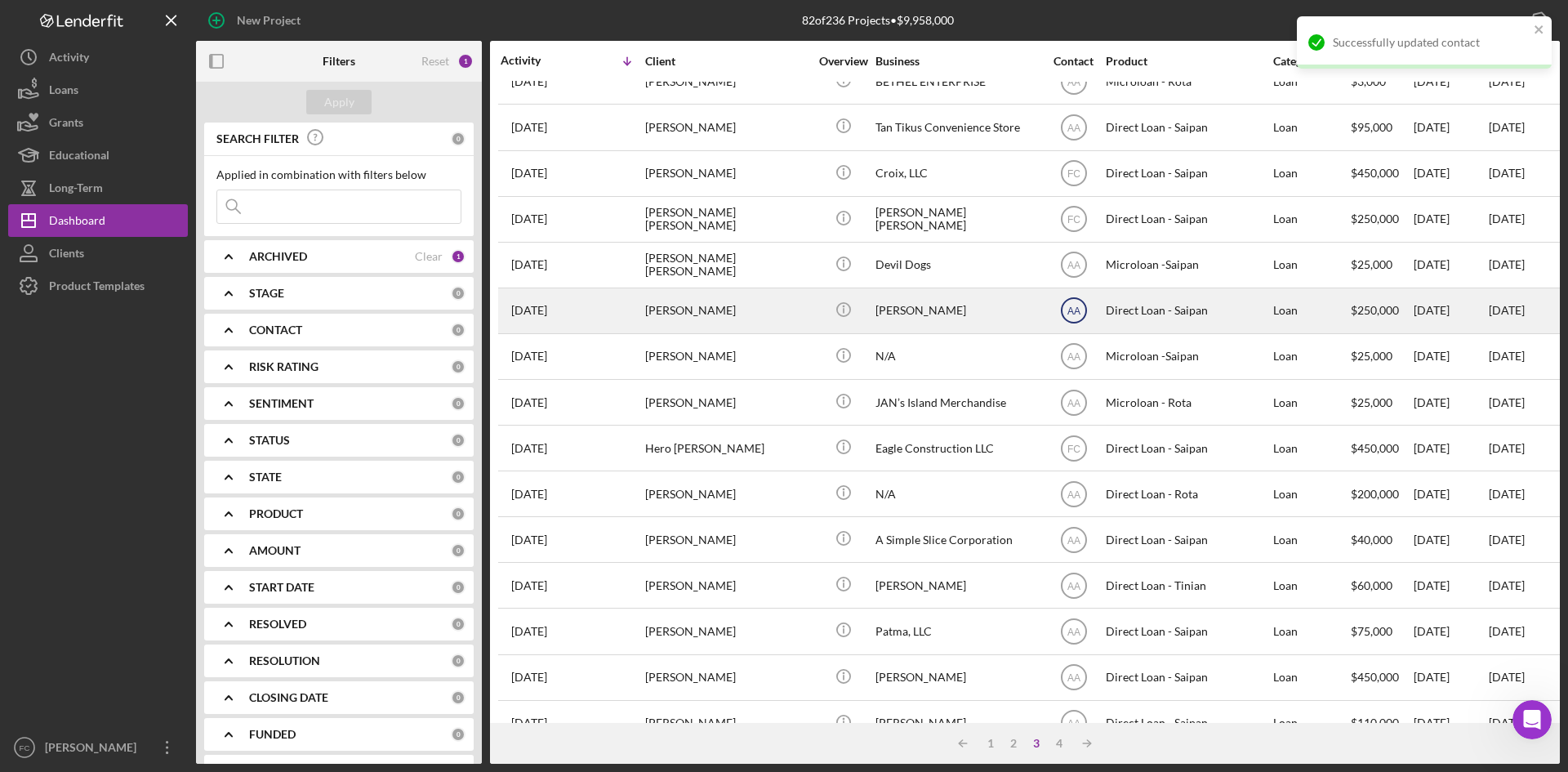
click at [1075, 317] on icon "AA" at bounding box center [1073, 310] width 41 height 41
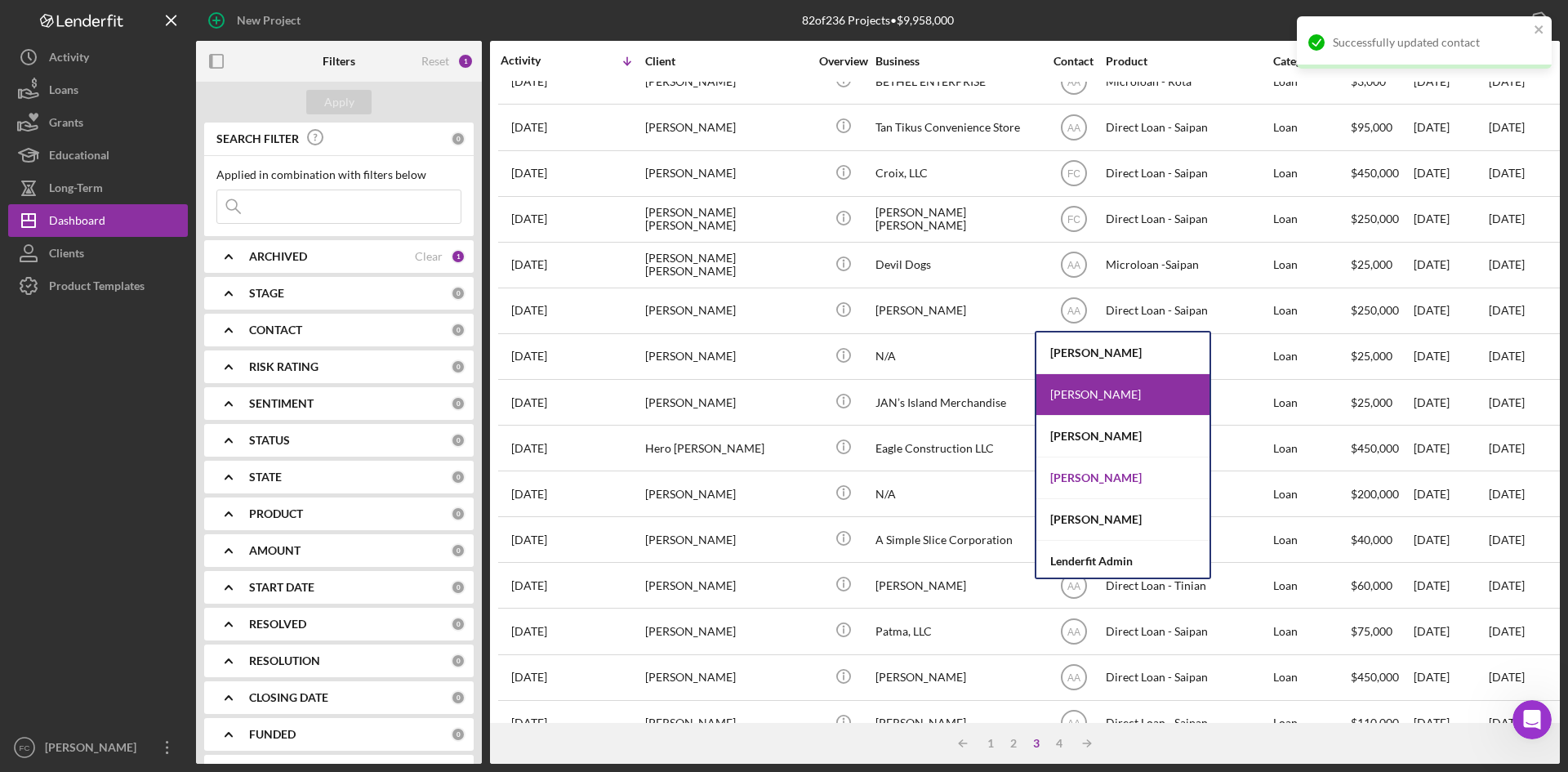
click at [1078, 482] on div "[PERSON_NAME]" at bounding box center [1122, 479] width 173 height 42
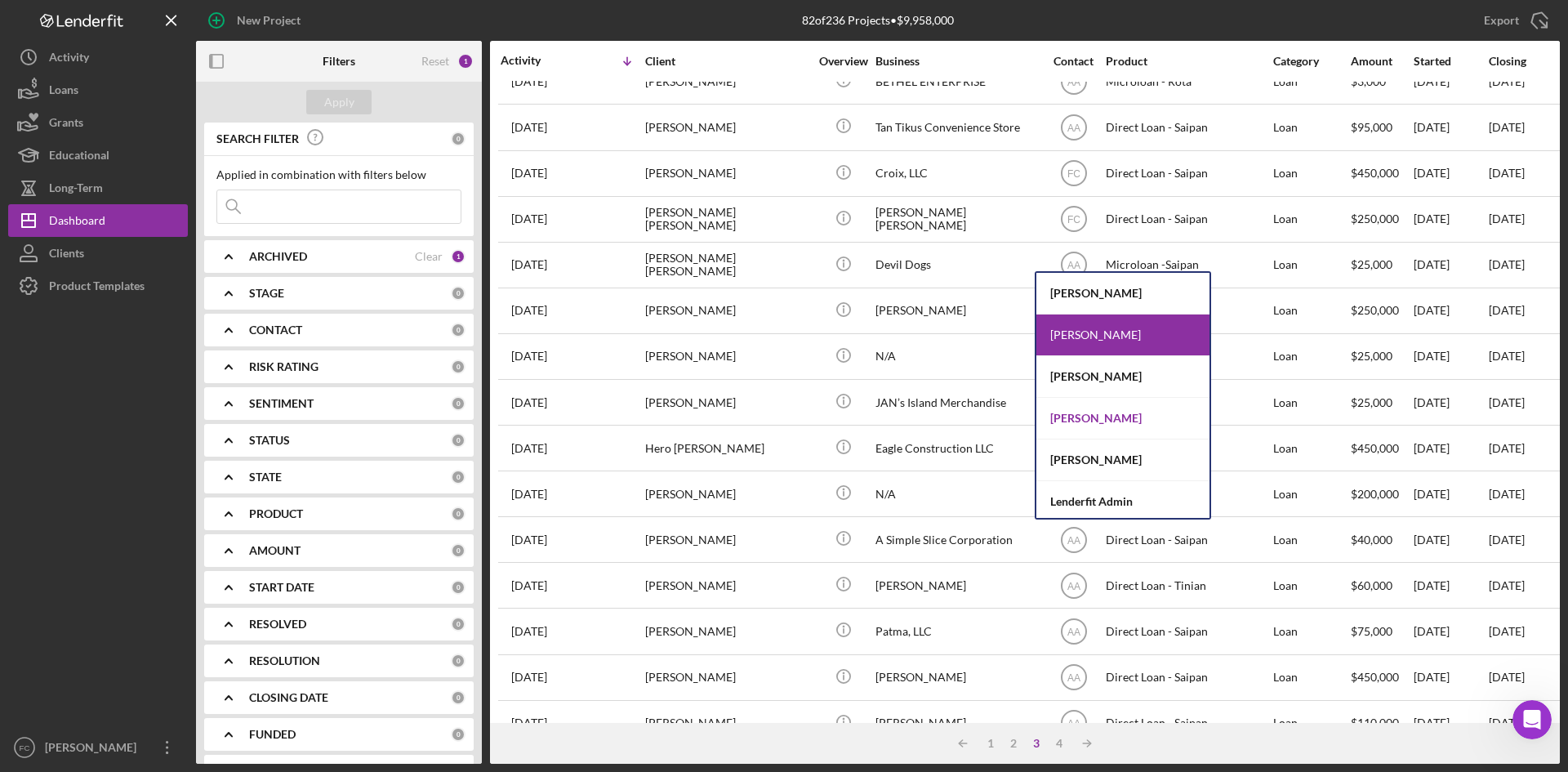
click at [1092, 425] on div "[PERSON_NAME]" at bounding box center [1122, 419] width 173 height 42
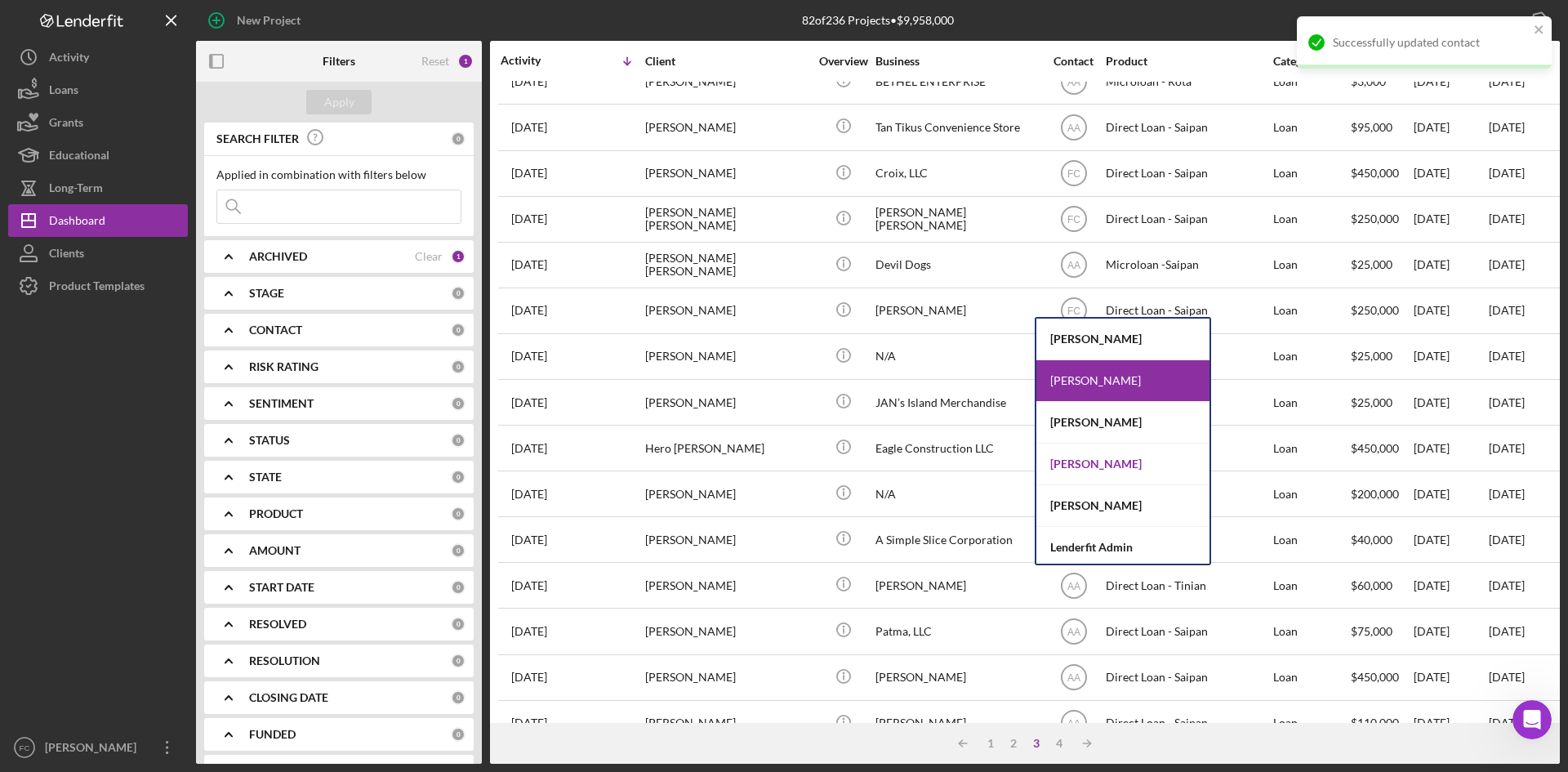
click at [1109, 471] on div "[PERSON_NAME]" at bounding box center [1122, 465] width 173 height 42
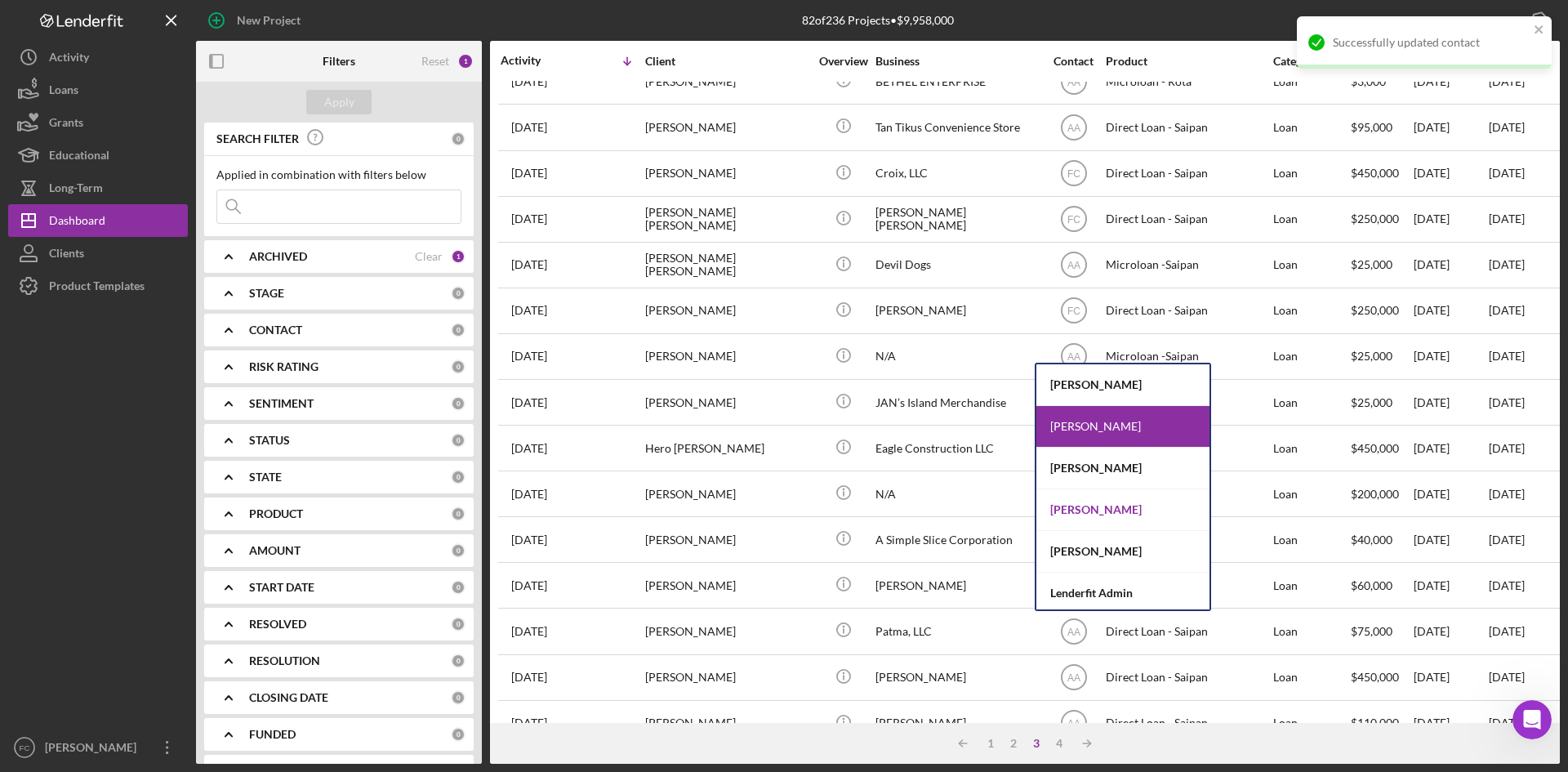
click at [1089, 503] on div "[PERSON_NAME]" at bounding box center [1122, 510] width 173 height 42
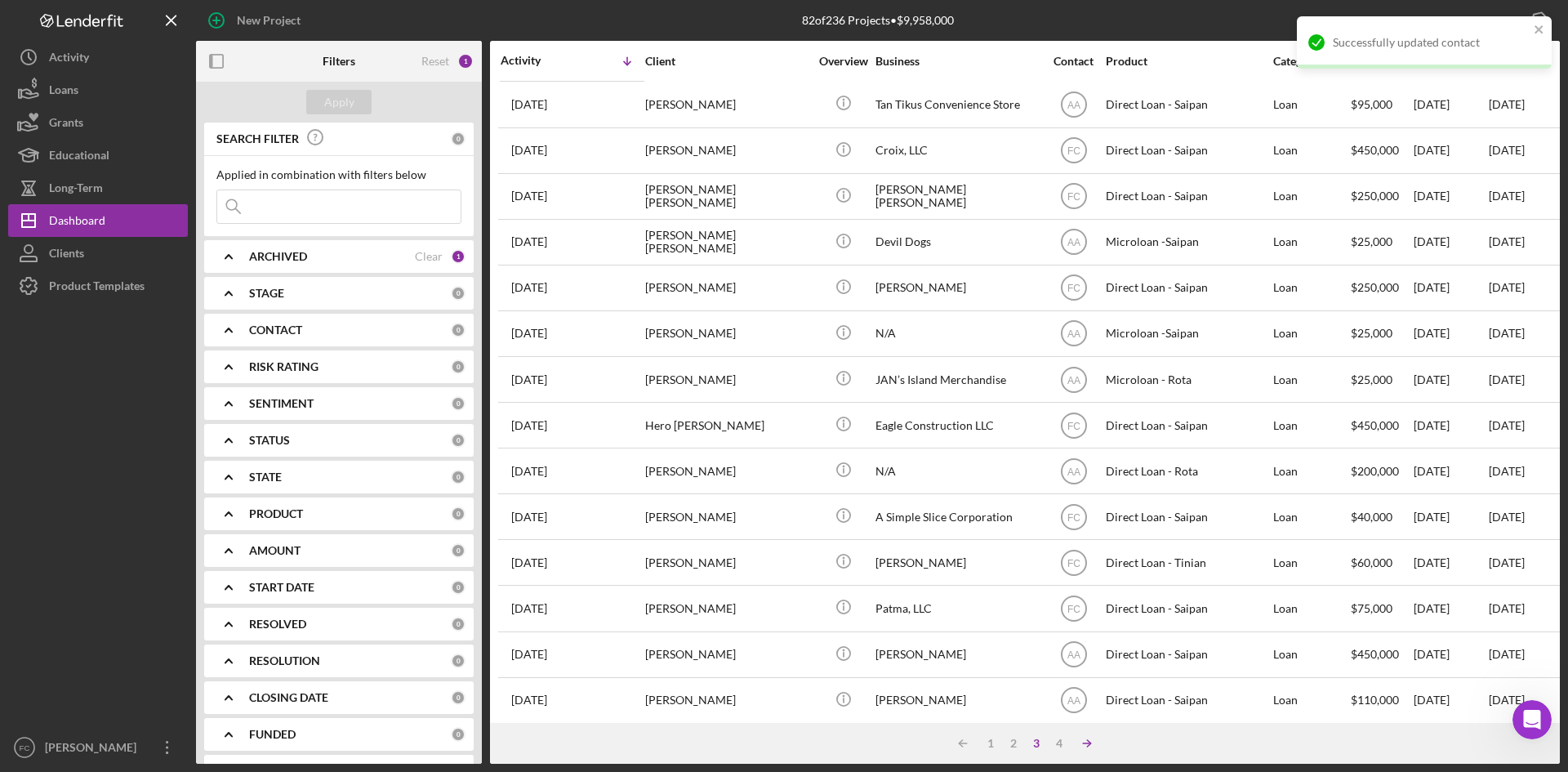
scroll to position [525, 0]
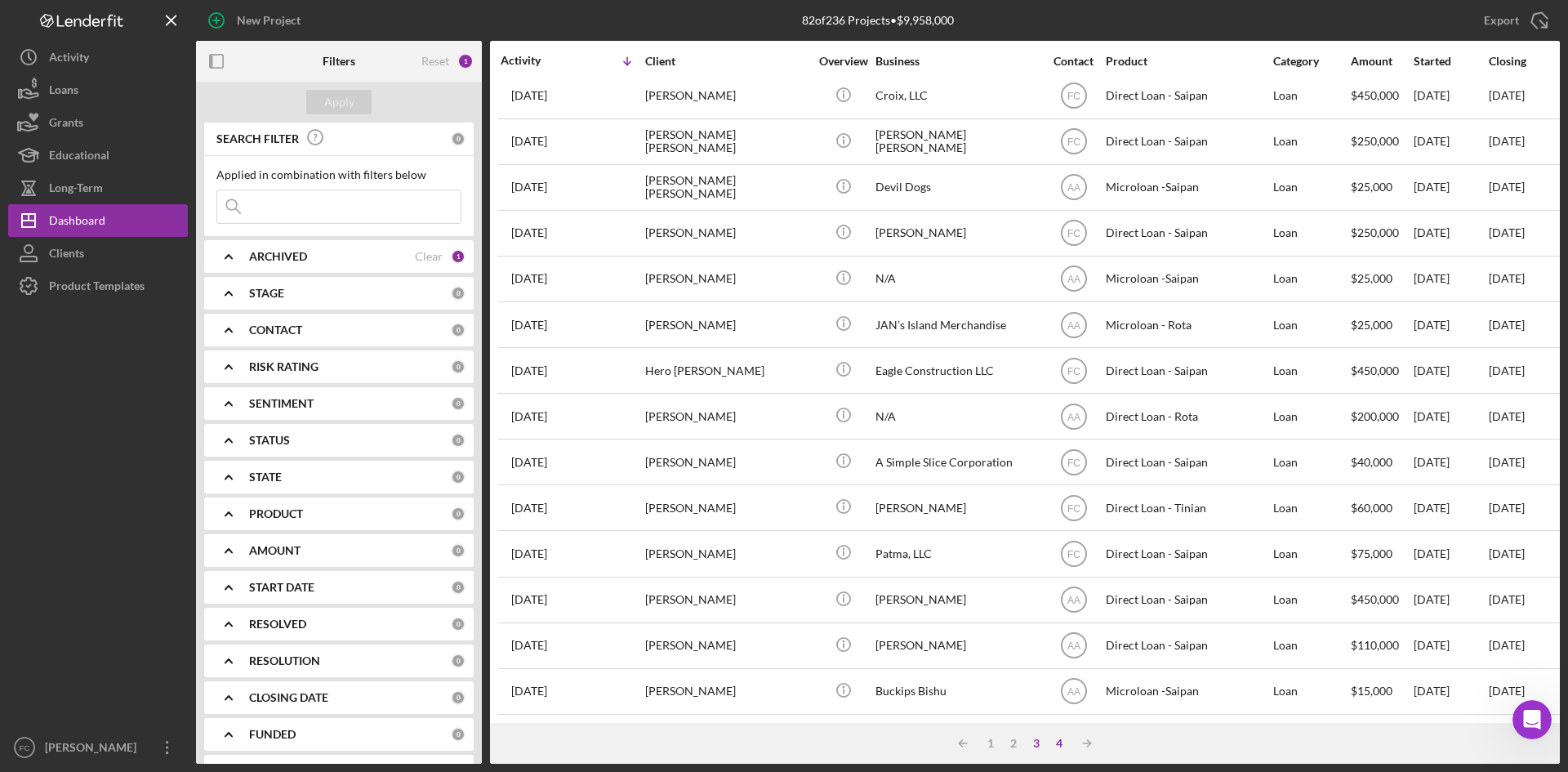
click at [1063, 744] on div "4" at bounding box center [1058, 743] width 23 height 13
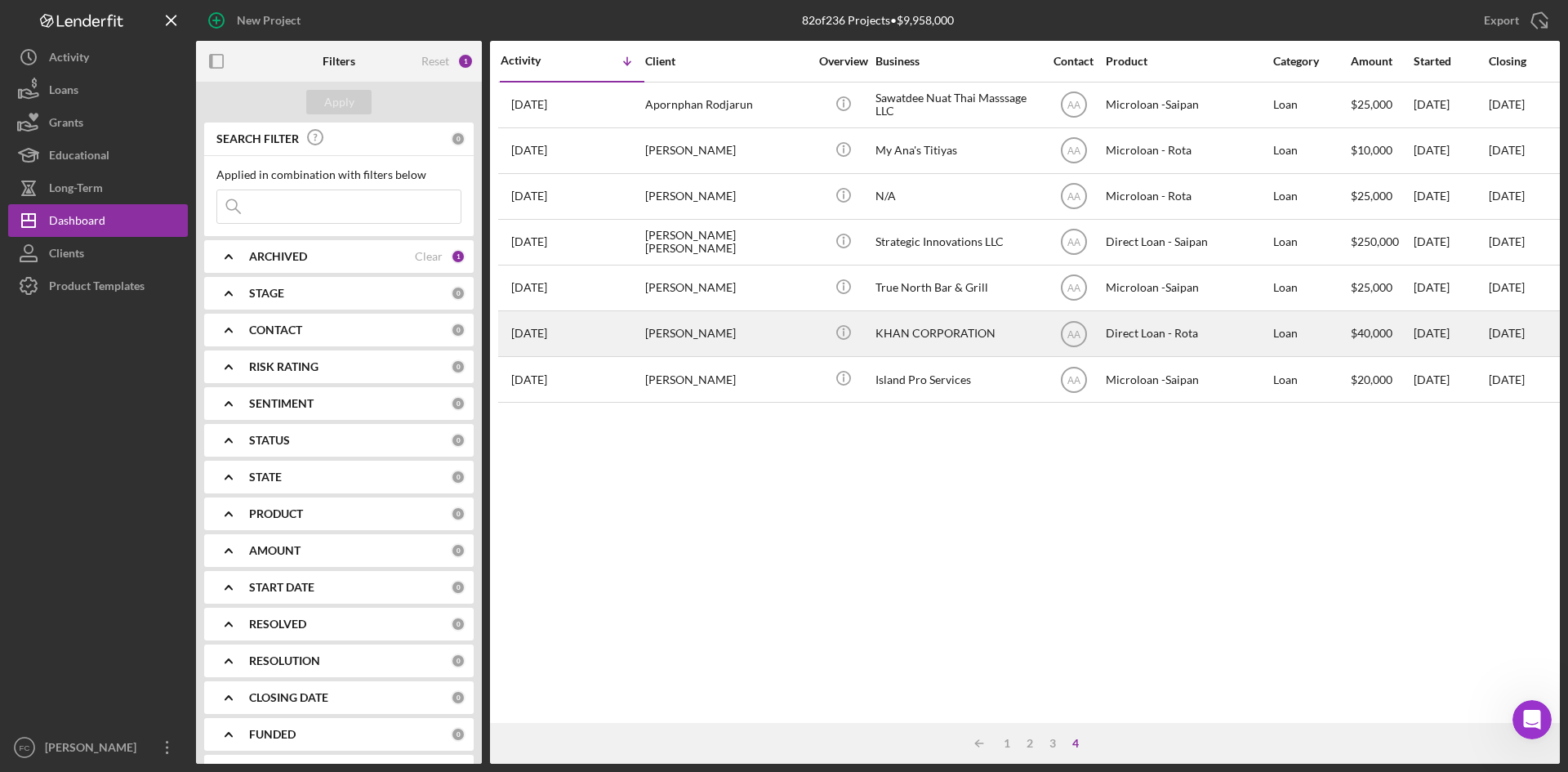
scroll to position [0, 0]
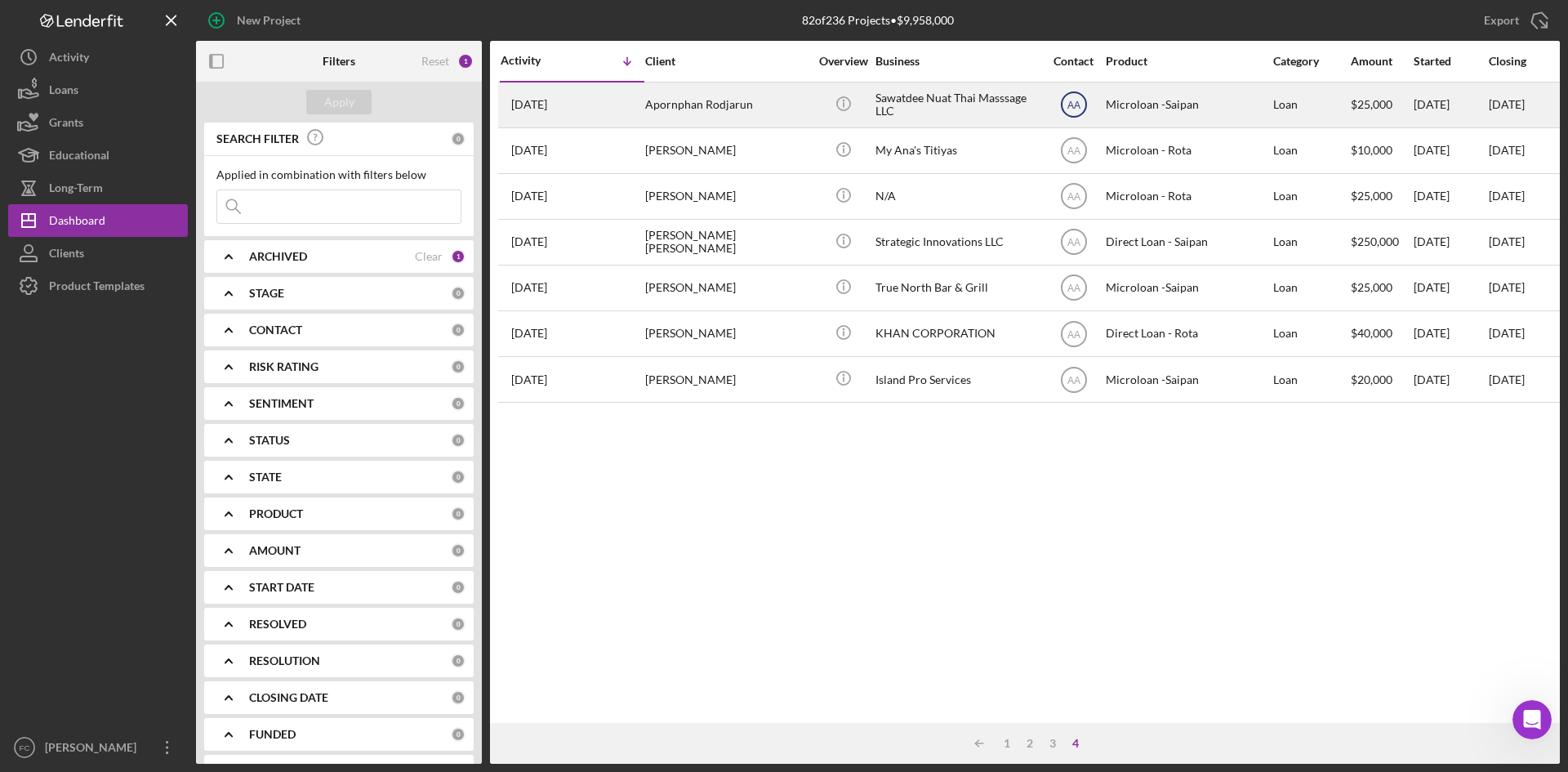
click at [1071, 100] on text "AA" at bounding box center [1072, 105] width 13 height 11
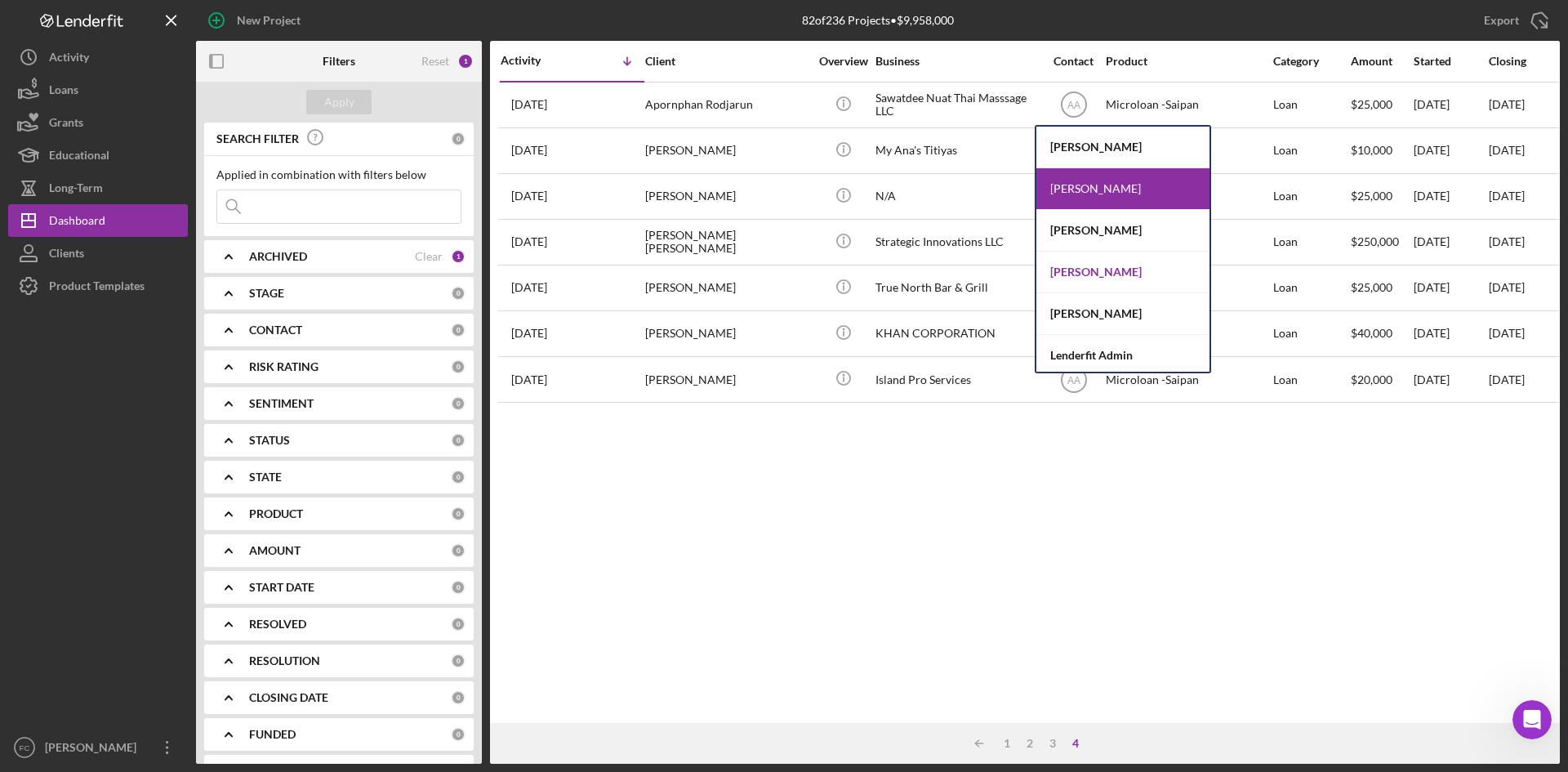
click at [1111, 279] on div "[PERSON_NAME]" at bounding box center [1122, 273] width 173 height 42
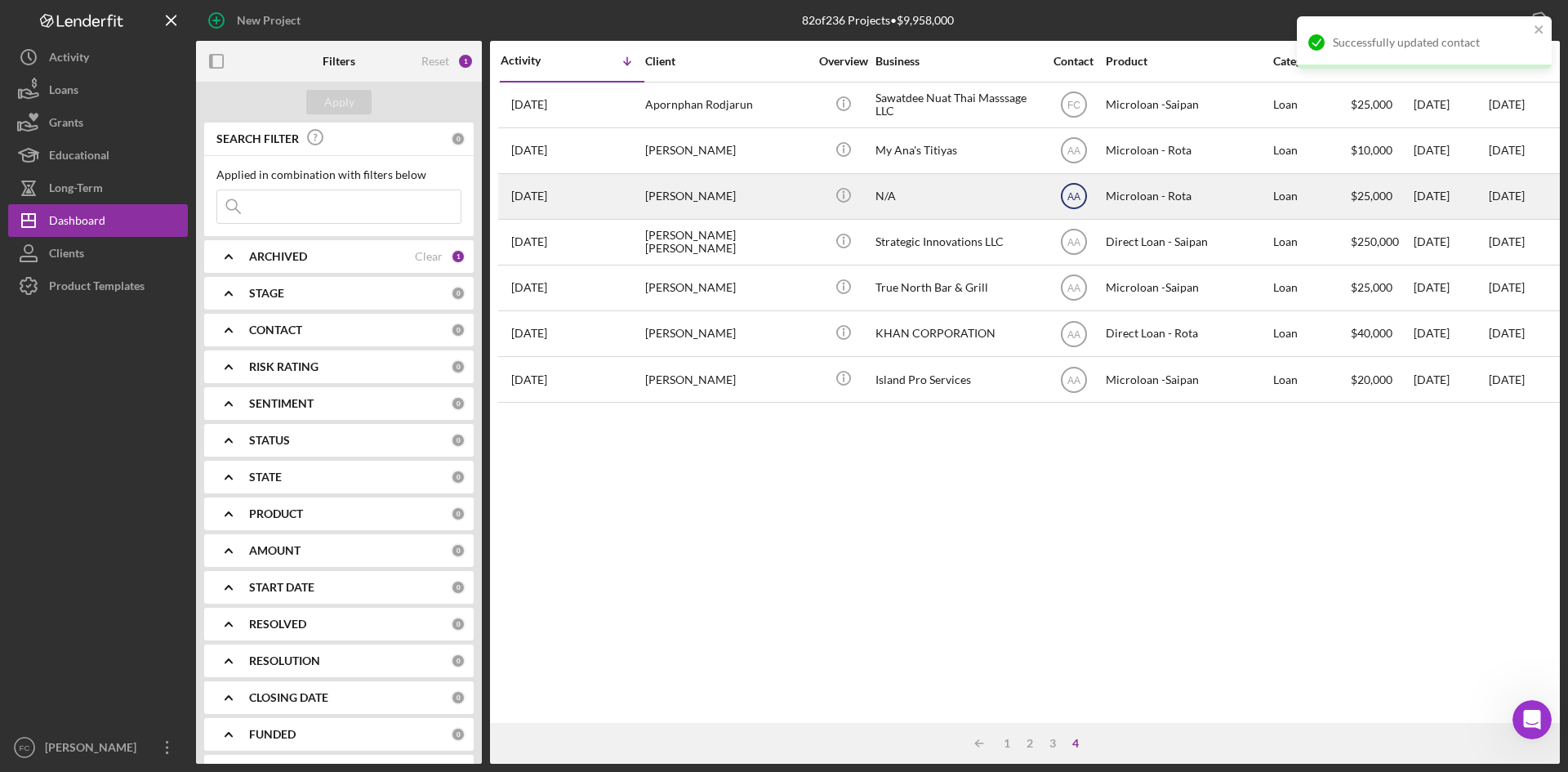
click at [1071, 111] on text "AA" at bounding box center [1073, 105] width 13 height 11
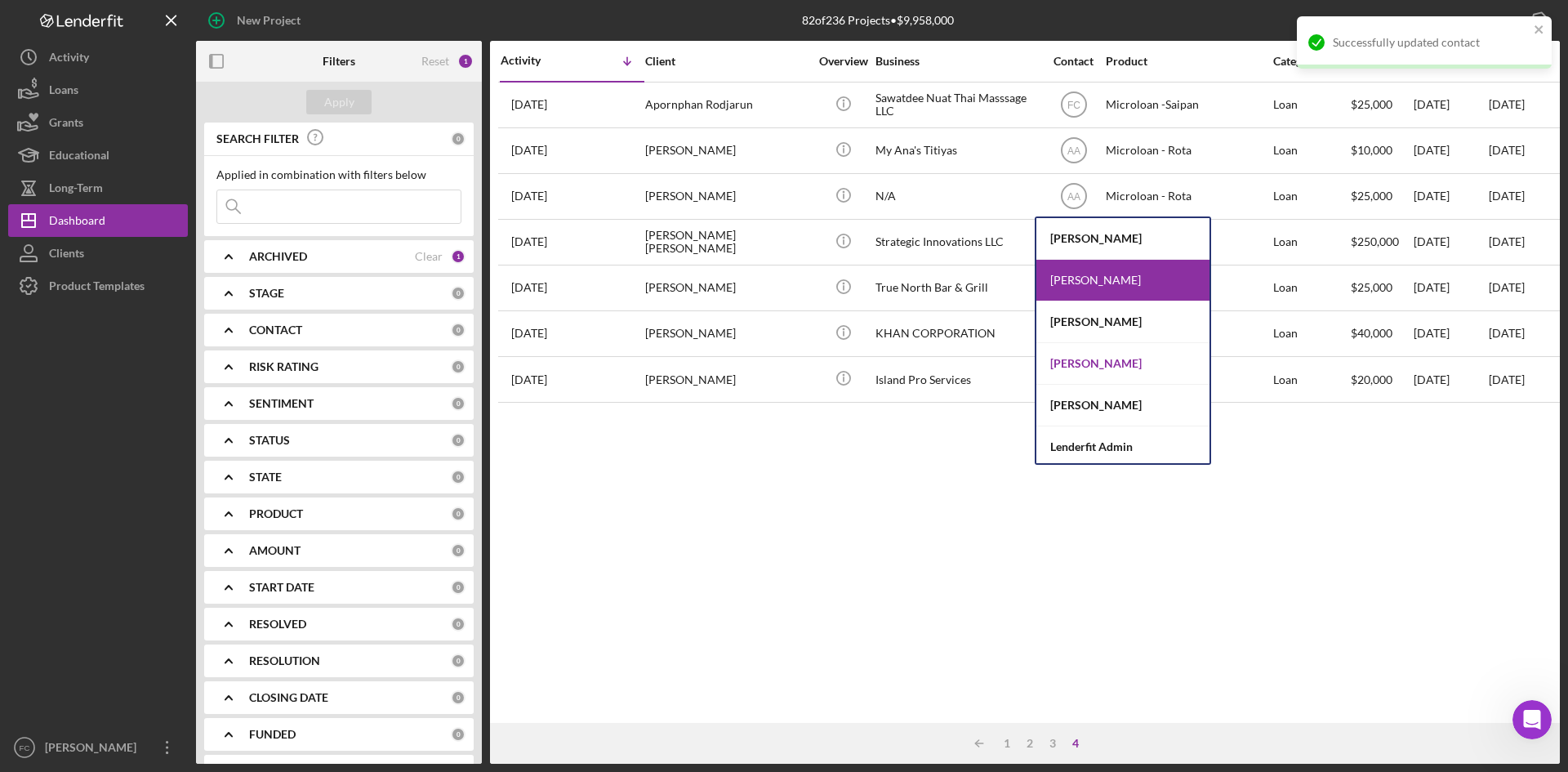
click at [1125, 369] on div "[PERSON_NAME]" at bounding box center [1122, 364] width 173 height 42
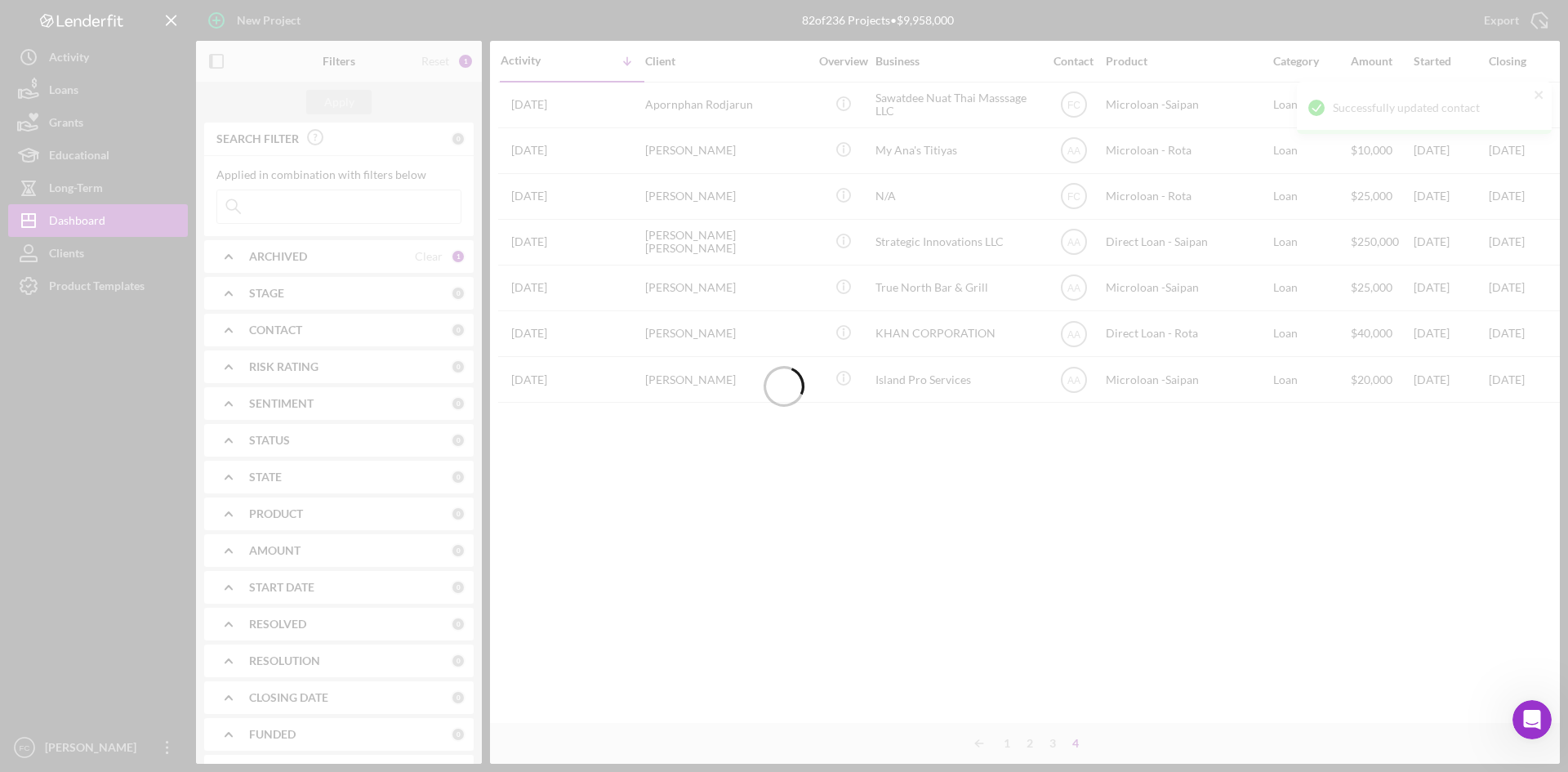
click at [1074, 233] on icon "AA" at bounding box center [1073, 241] width 41 height 41
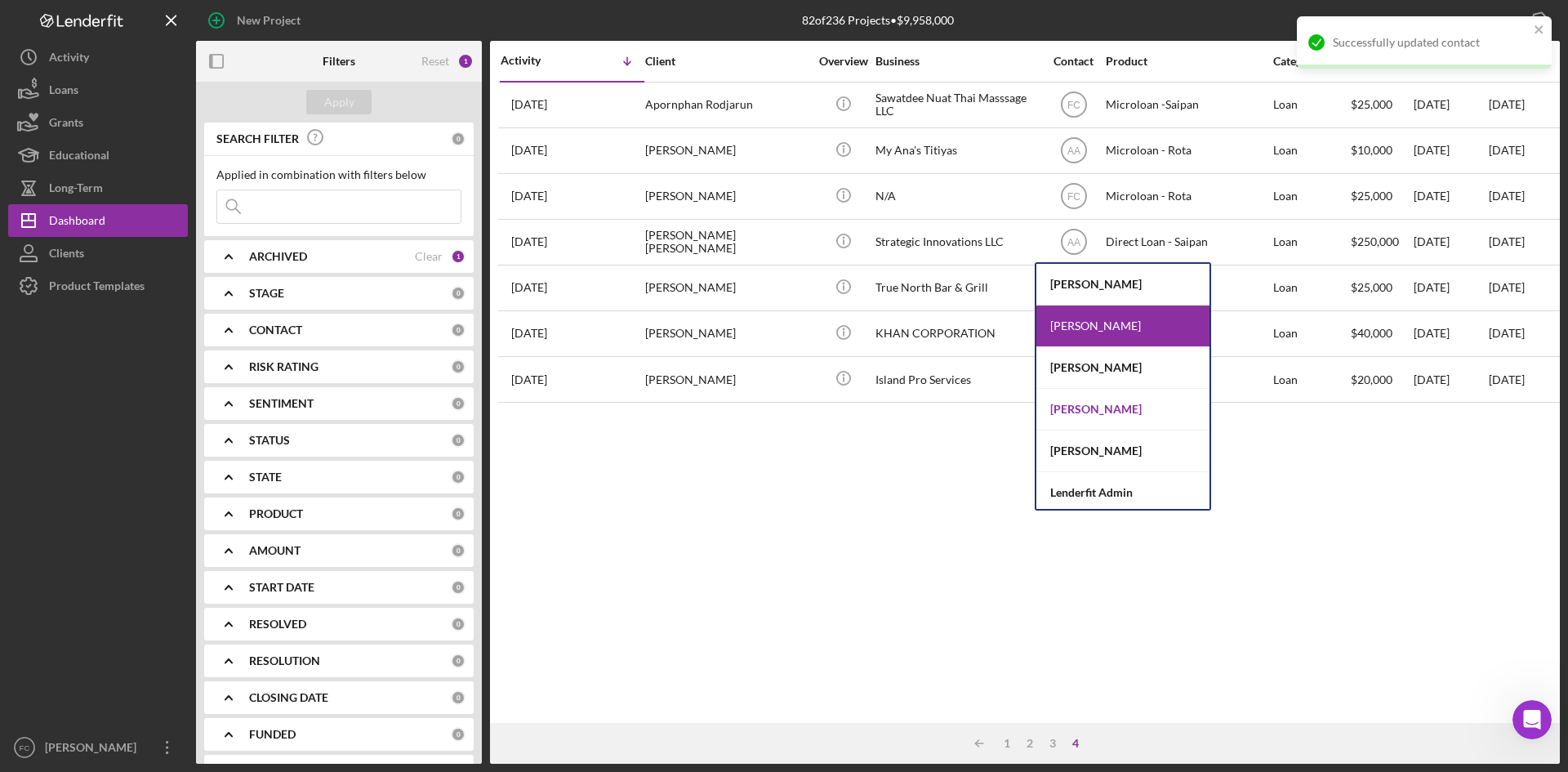
click at [1093, 418] on div "[PERSON_NAME]" at bounding box center [1122, 410] width 173 height 42
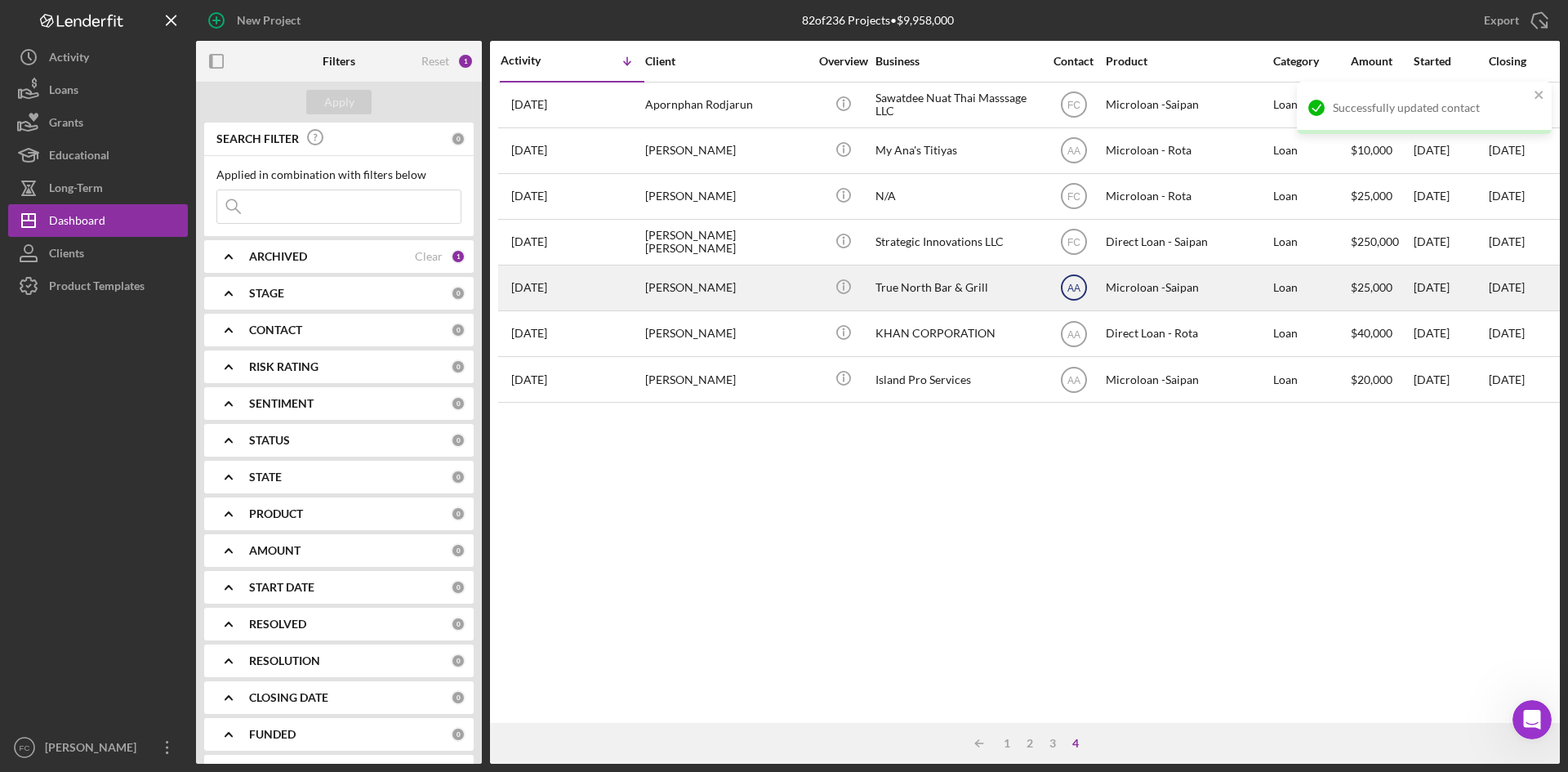
click at [1075, 111] on text "AA" at bounding box center [1073, 105] width 13 height 11
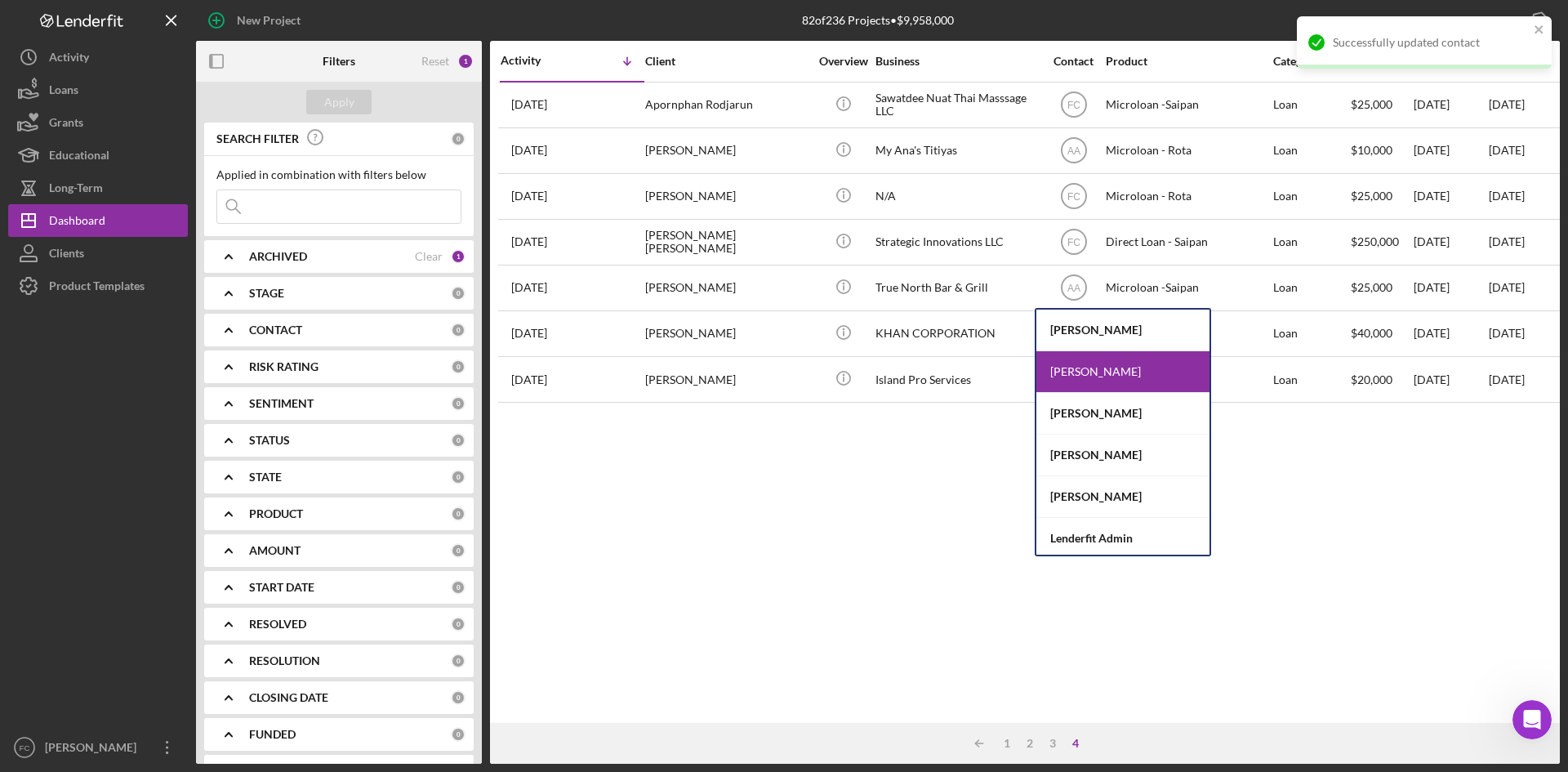
drag, startPoint x: 892, startPoint y: 438, endPoint x: 900, endPoint y: 439, distance: 8.1
click at [892, 439] on div "Activity Icon/Table Sort Arrow Client Overview Business Contact Product Categor…" at bounding box center [1024, 382] width 1069 height 682
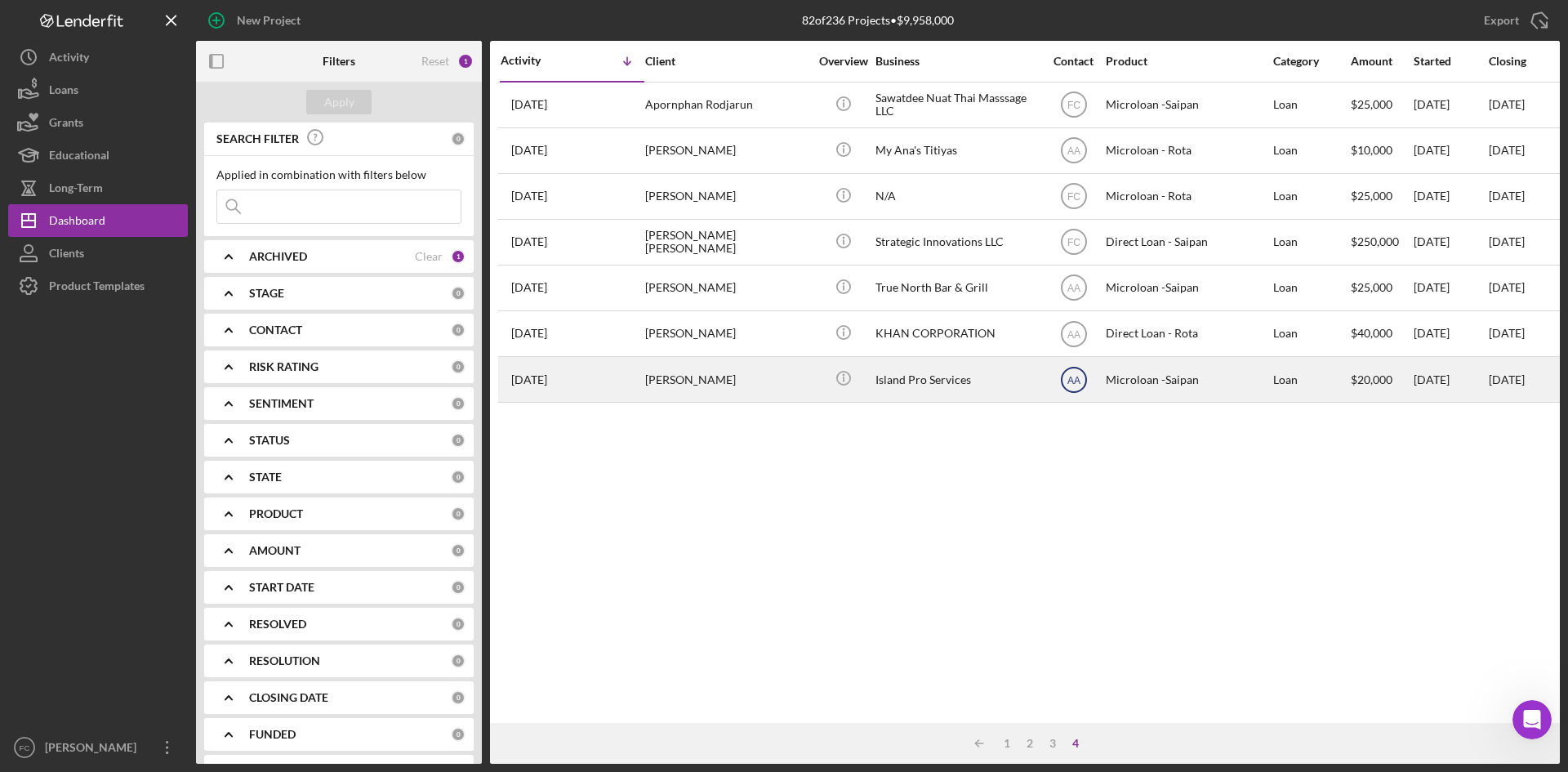
click at [1083, 370] on icon "AA" at bounding box center [1073, 380] width 41 height 41
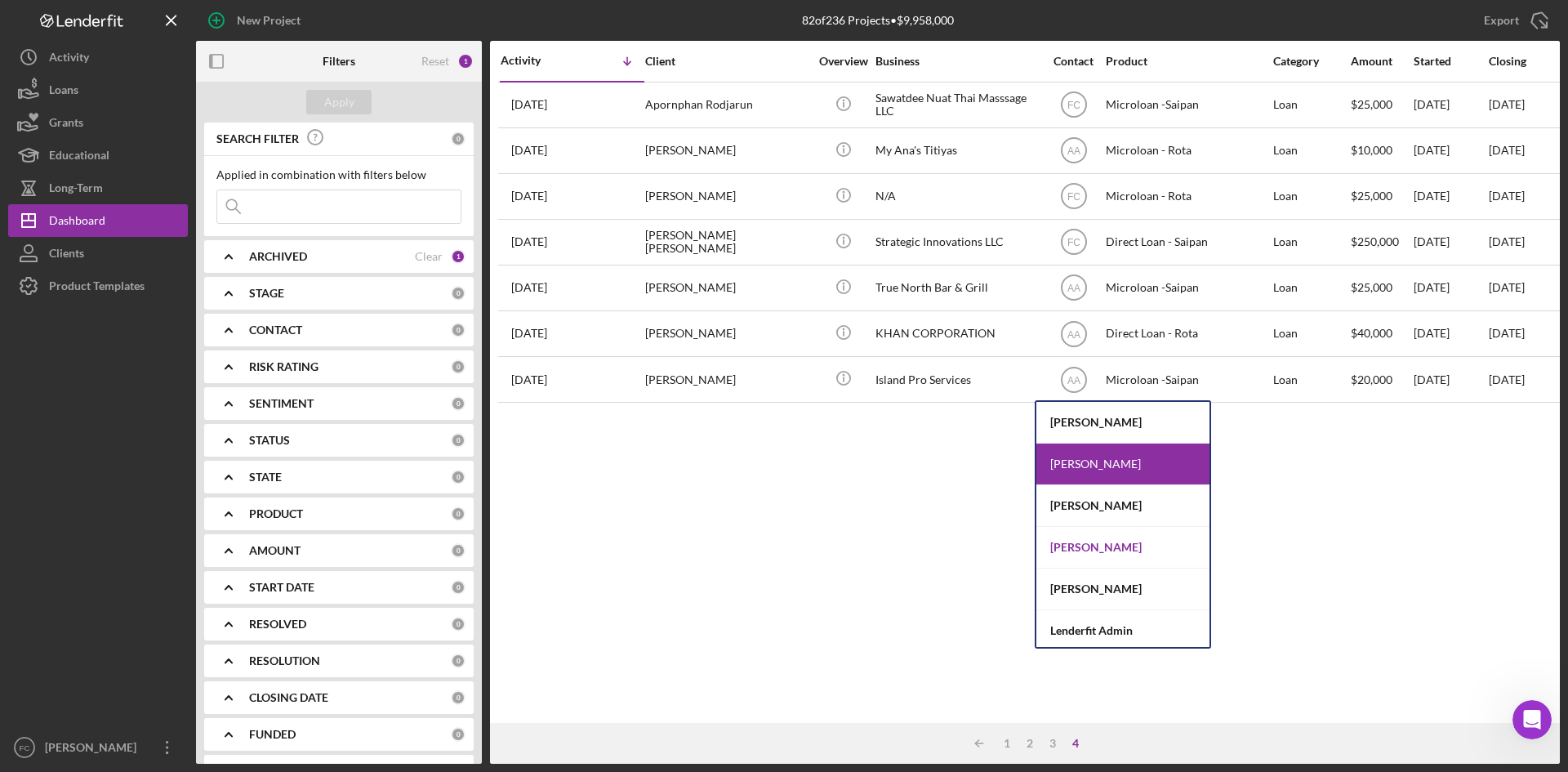
click at [1099, 556] on div "[PERSON_NAME]" at bounding box center [1122, 548] width 173 height 42
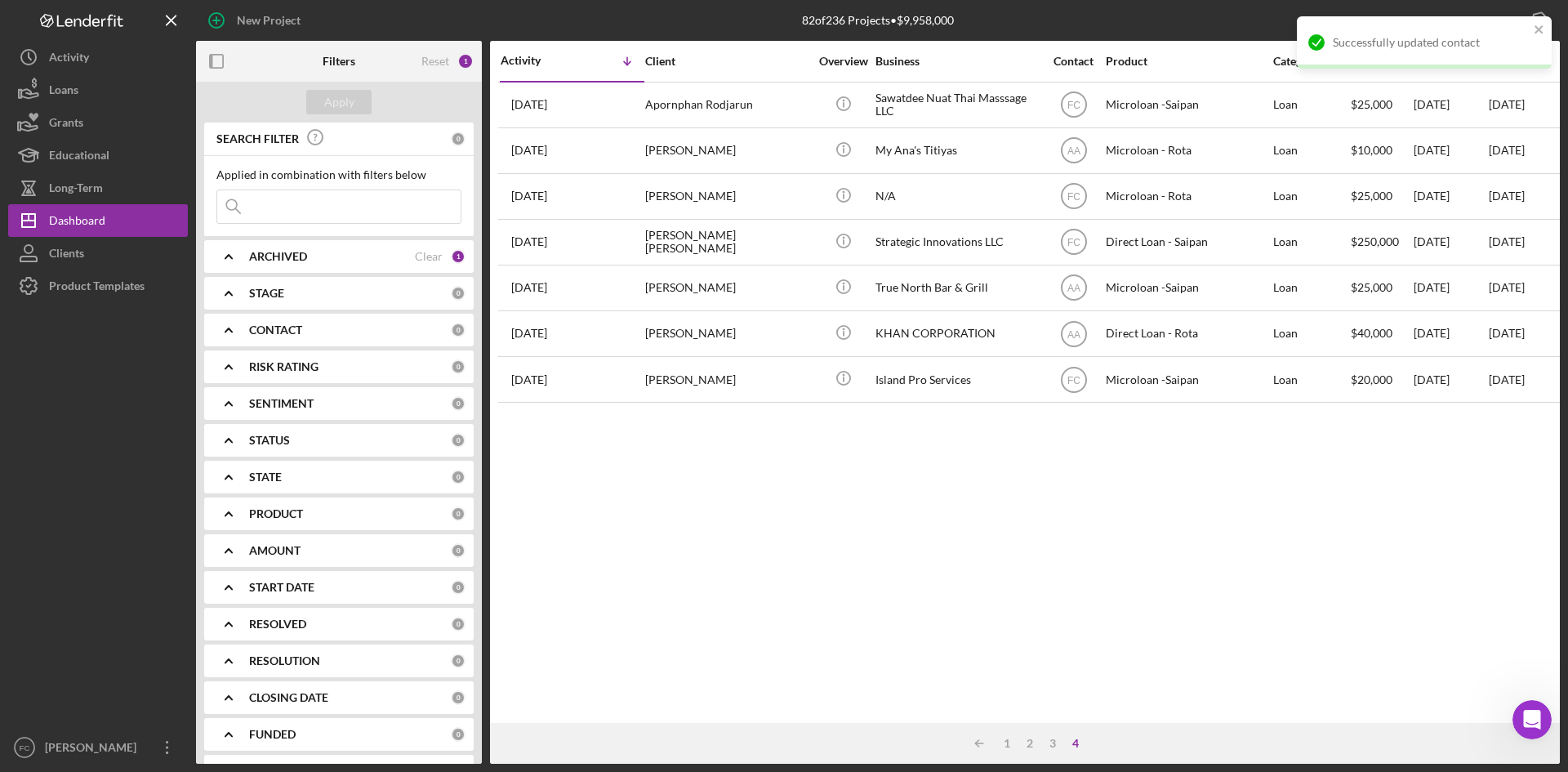
click at [1006, 753] on div "Icon/Table Sort Arrow 1 2 3 4" at bounding box center [1024, 743] width 1069 height 41
click at [1010, 753] on div "Icon/Table Sort Arrow 1 2 3 4" at bounding box center [1024, 743] width 1069 height 41
click at [1010, 747] on div "1" at bounding box center [1006, 743] width 23 height 13
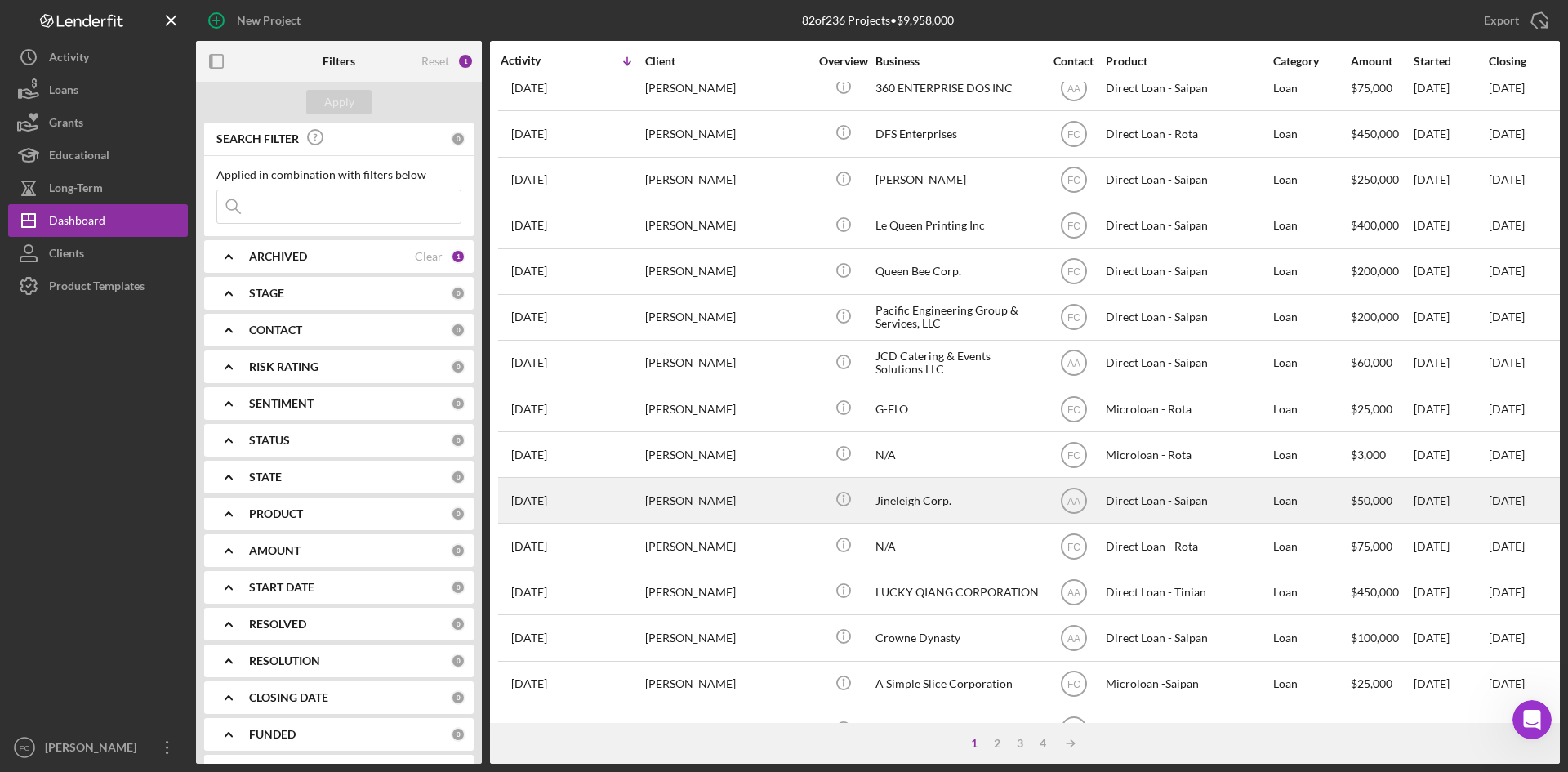
scroll to position [525, 0]
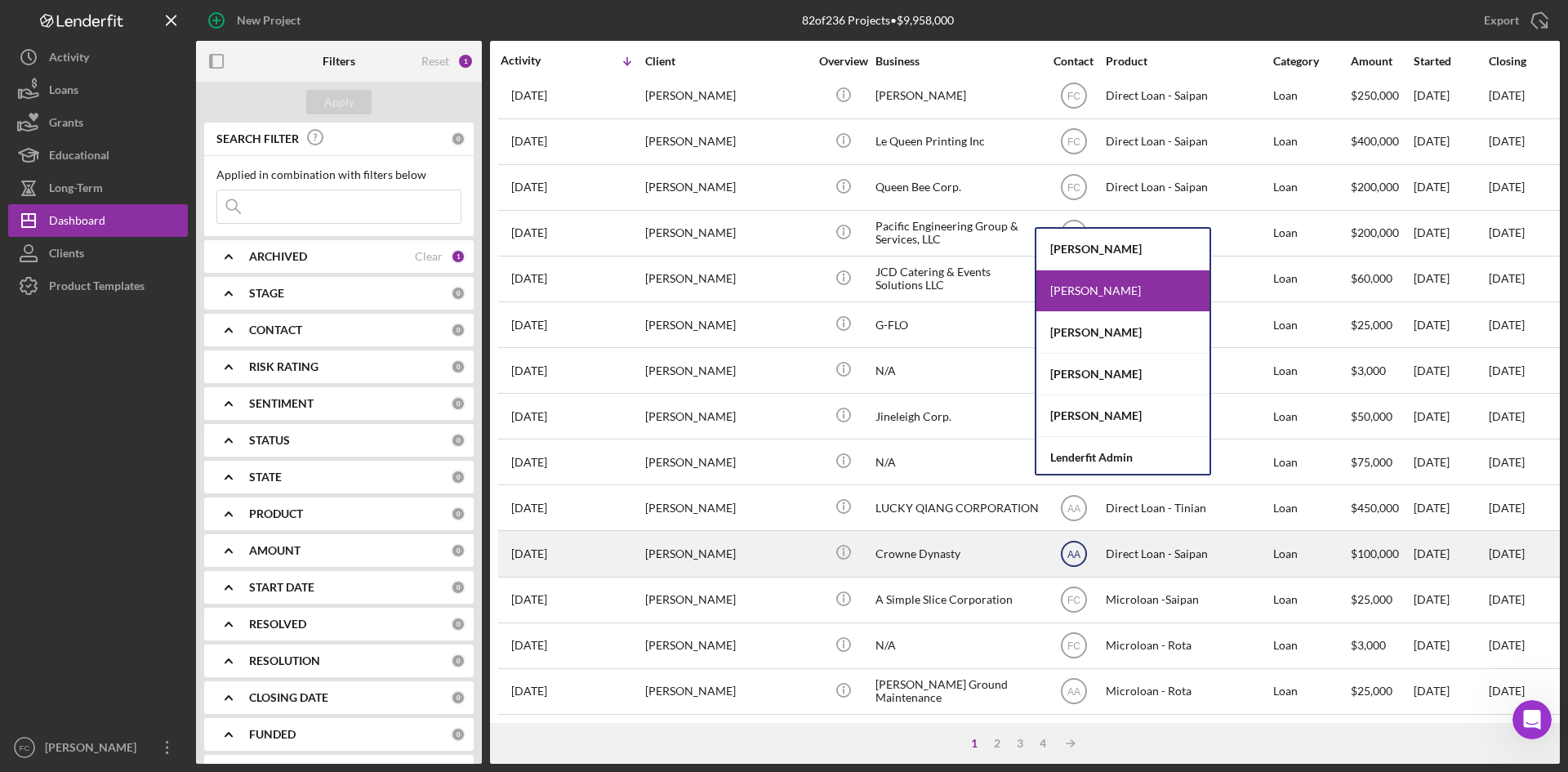
click at [1082, 545] on icon "AA" at bounding box center [1073, 554] width 41 height 41
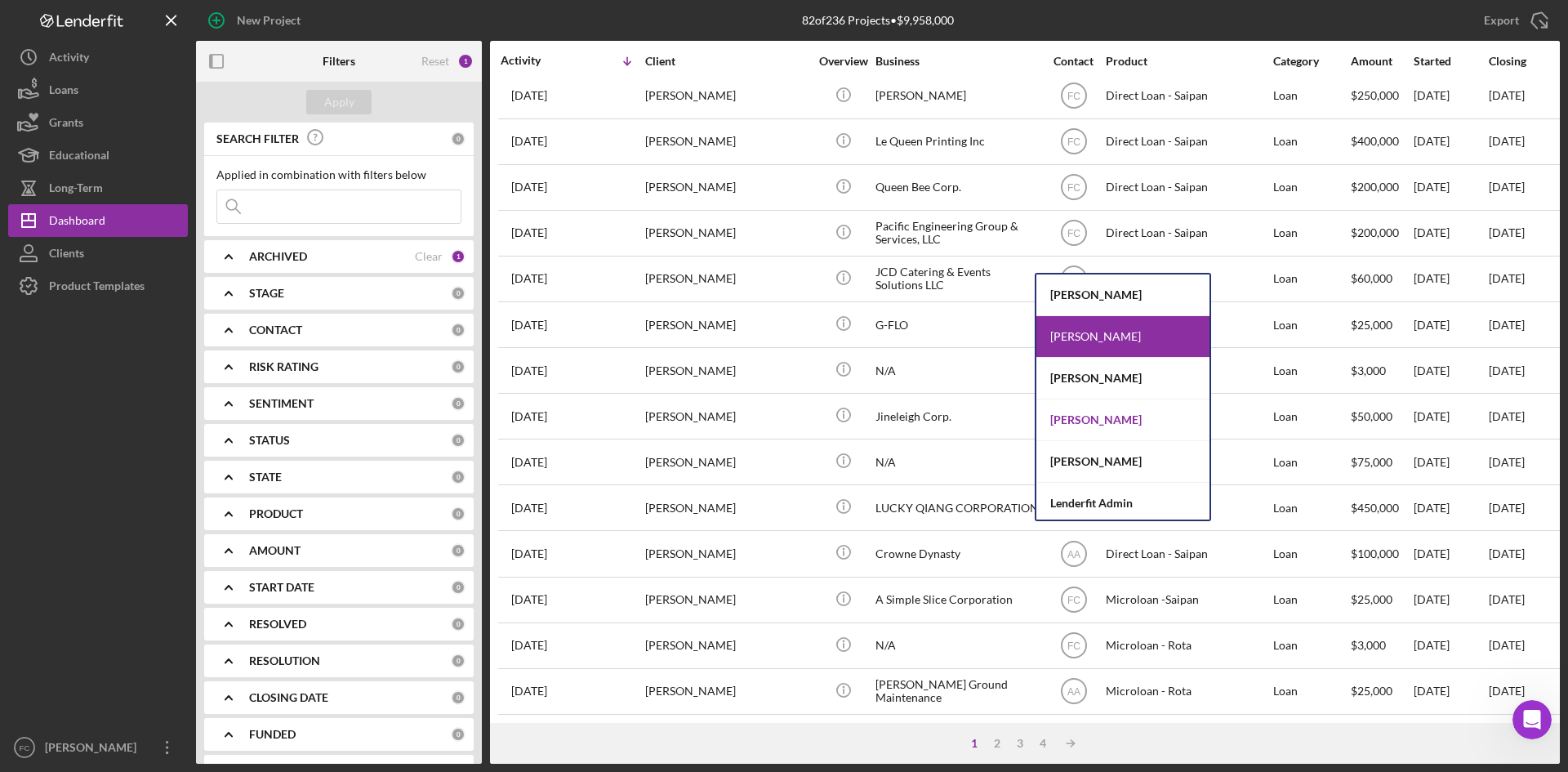
click at [1095, 414] on div "[PERSON_NAME]" at bounding box center [1122, 421] width 173 height 42
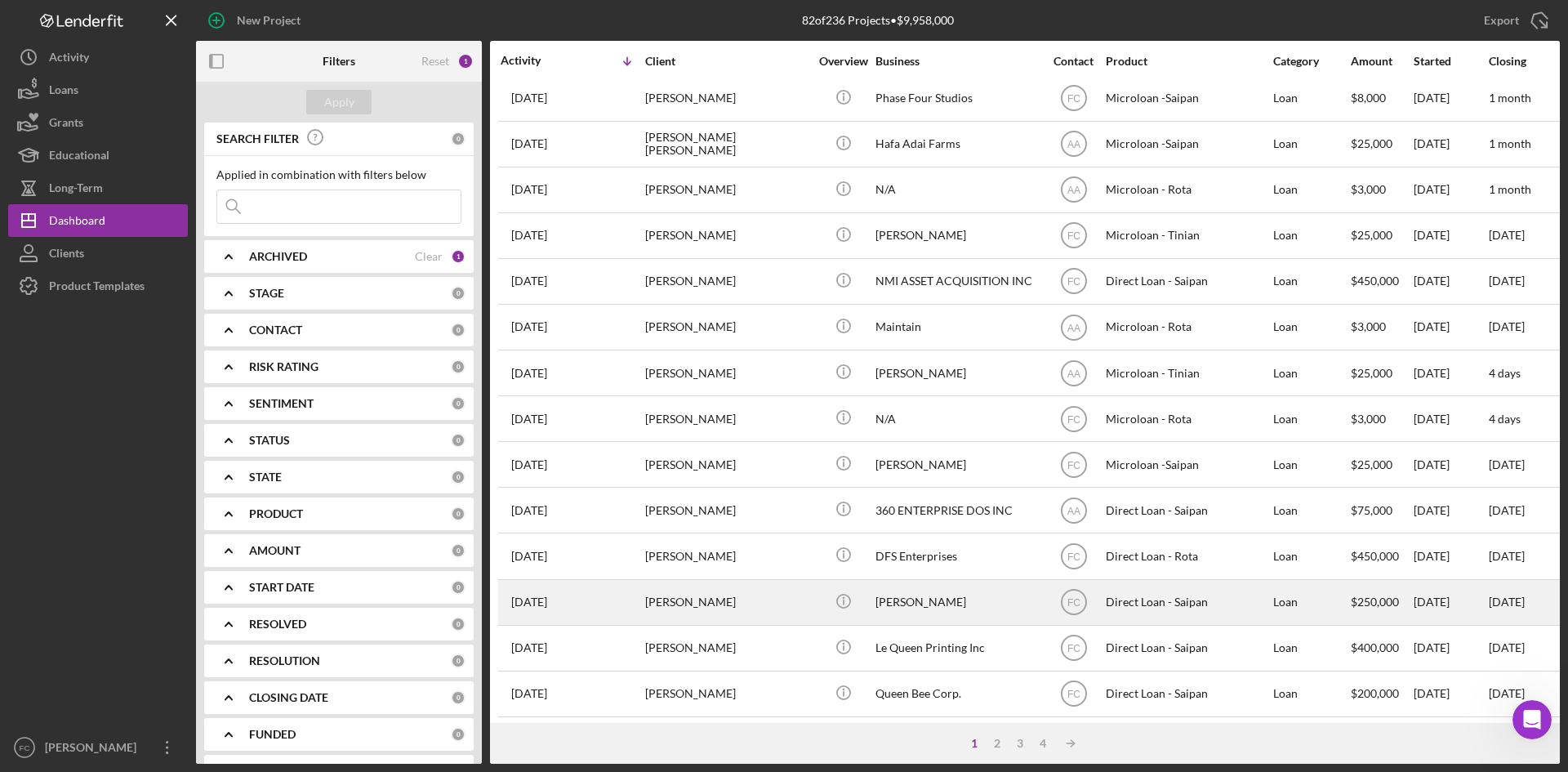
scroll to position [0, 0]
